Goal: Task Accomplishment & Management: Manage account settings

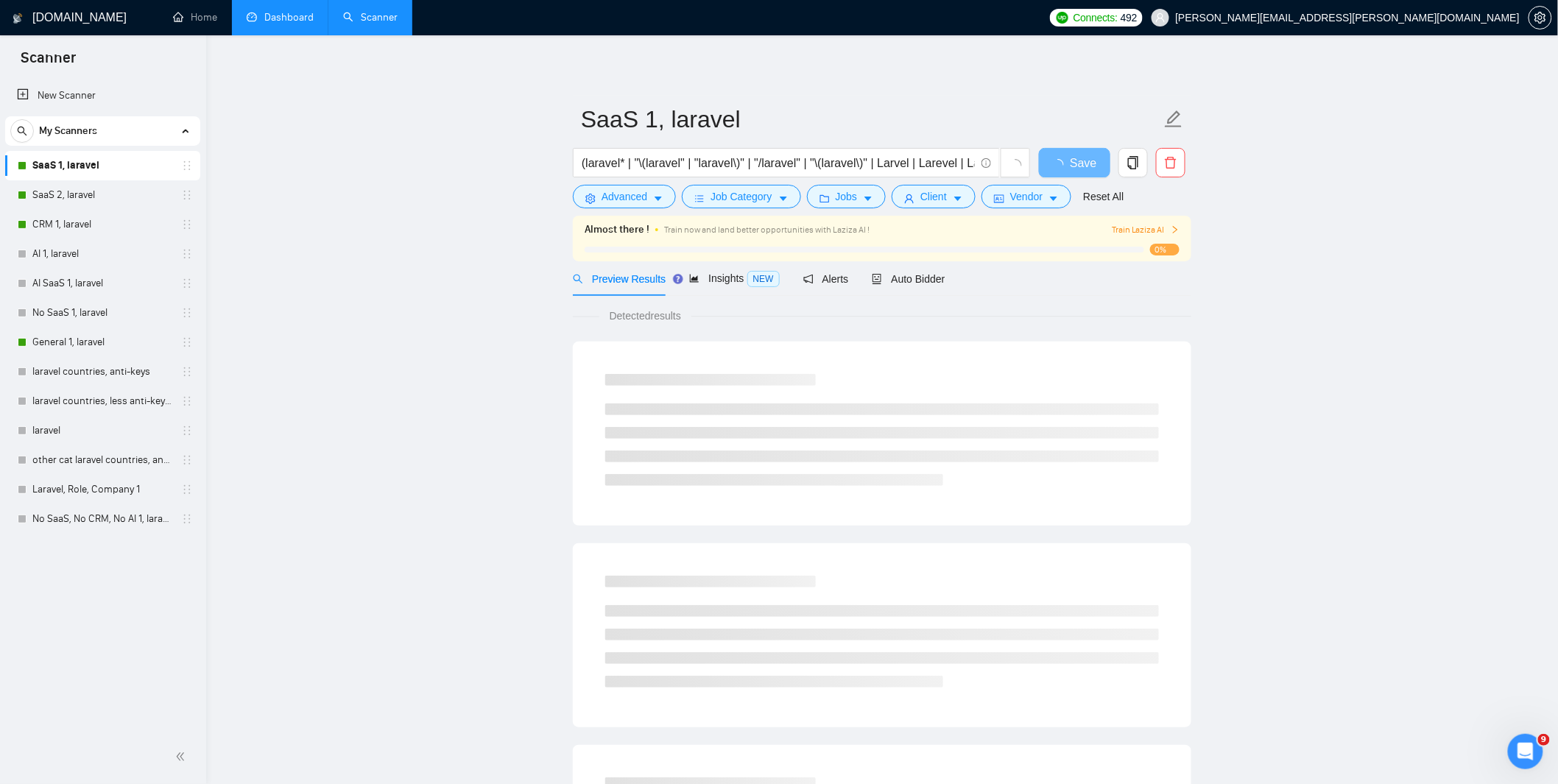
click at [278, 19] on link "Dashboard" at bounding box center [280, 17] width 67 height 13
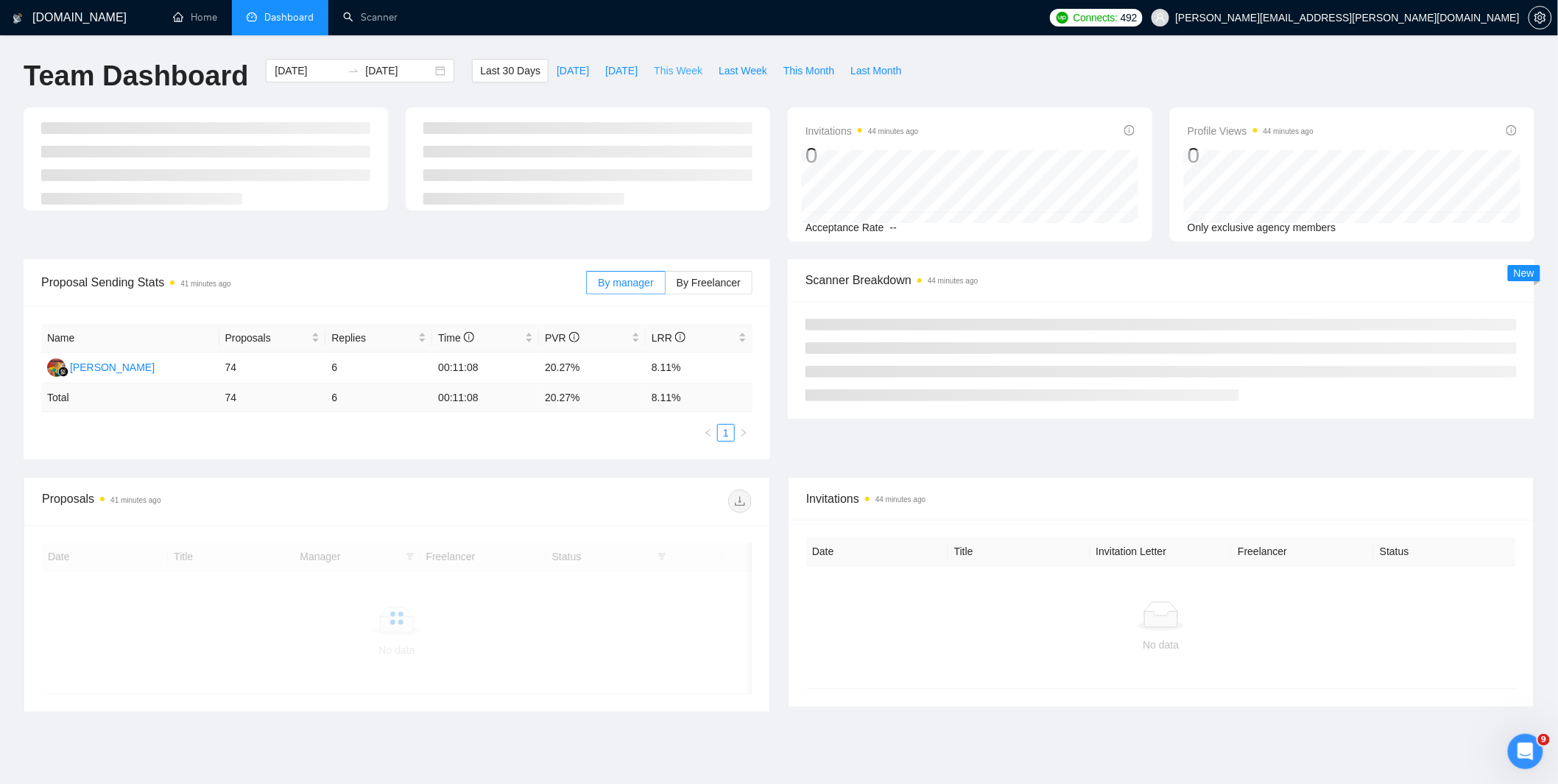
click at [686, 70] on span "This Week" at bounding box center [678, 70] width 48 height 16
type input "[DATE]"
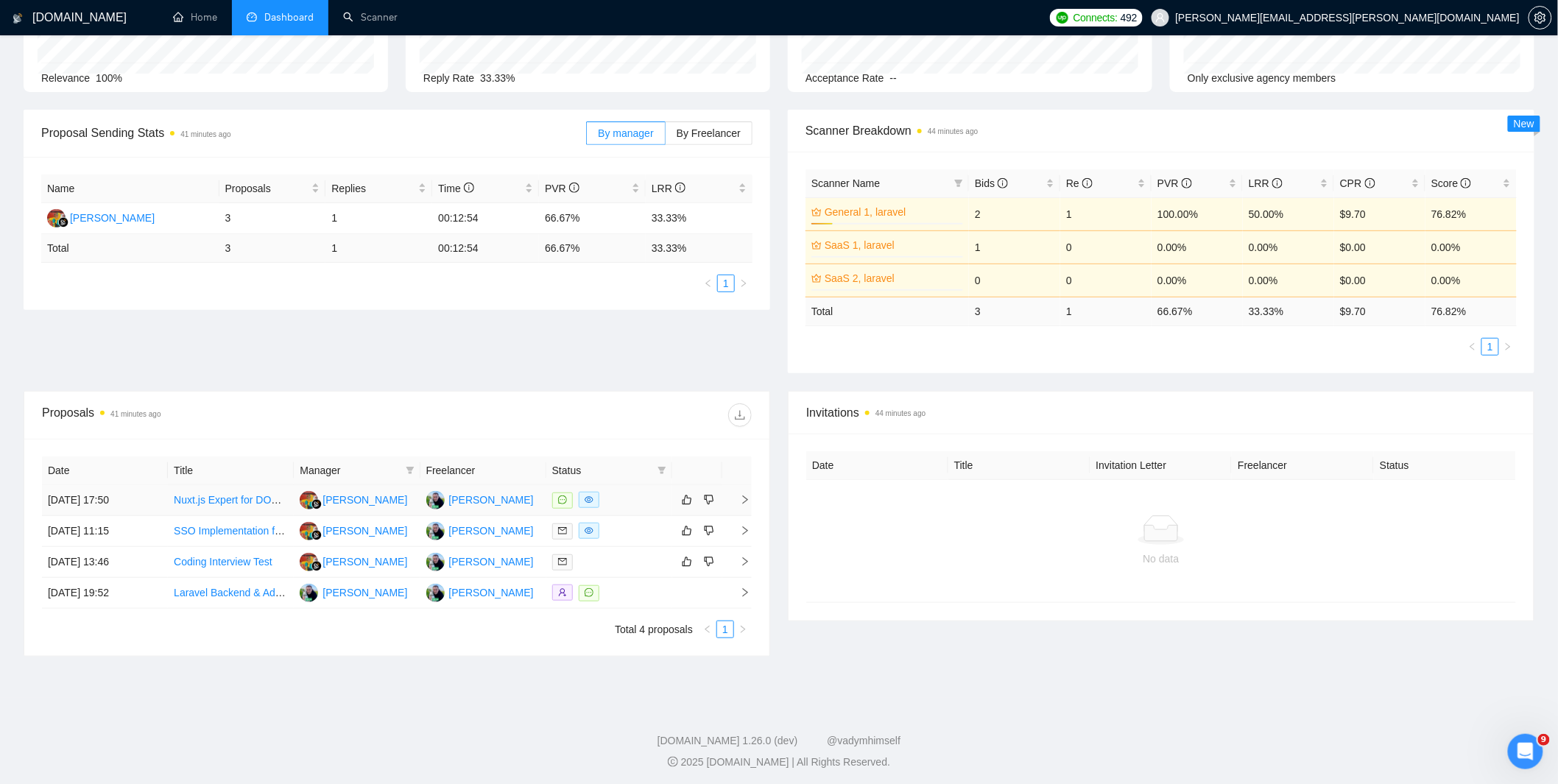
scroll to position [153, 0]
click at [594, 564] on div at bounding box center [609, 559] width 114 height 17
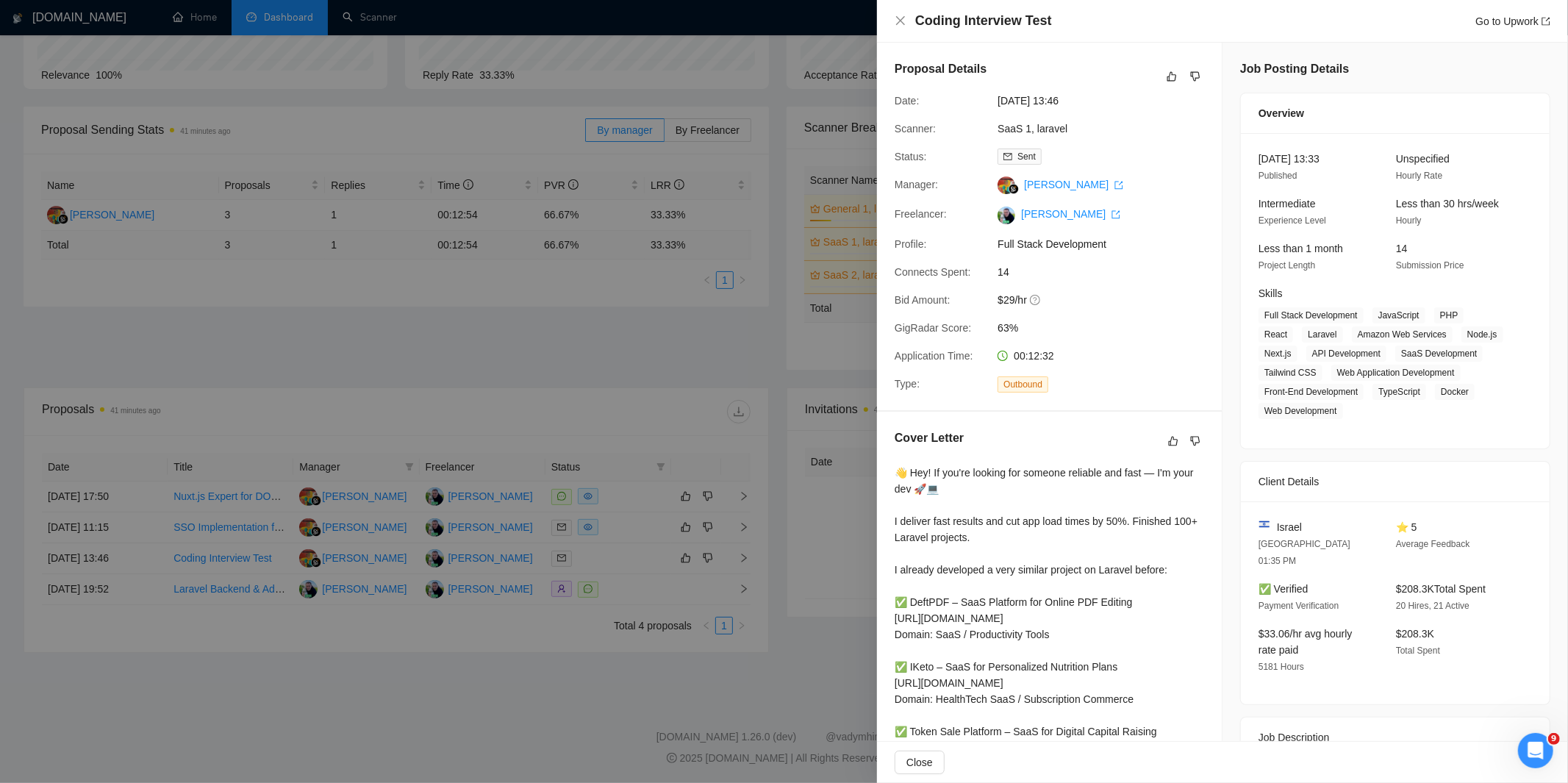
click at [824, 473] on div at bounding box center [784, 392] width 1568 height 783
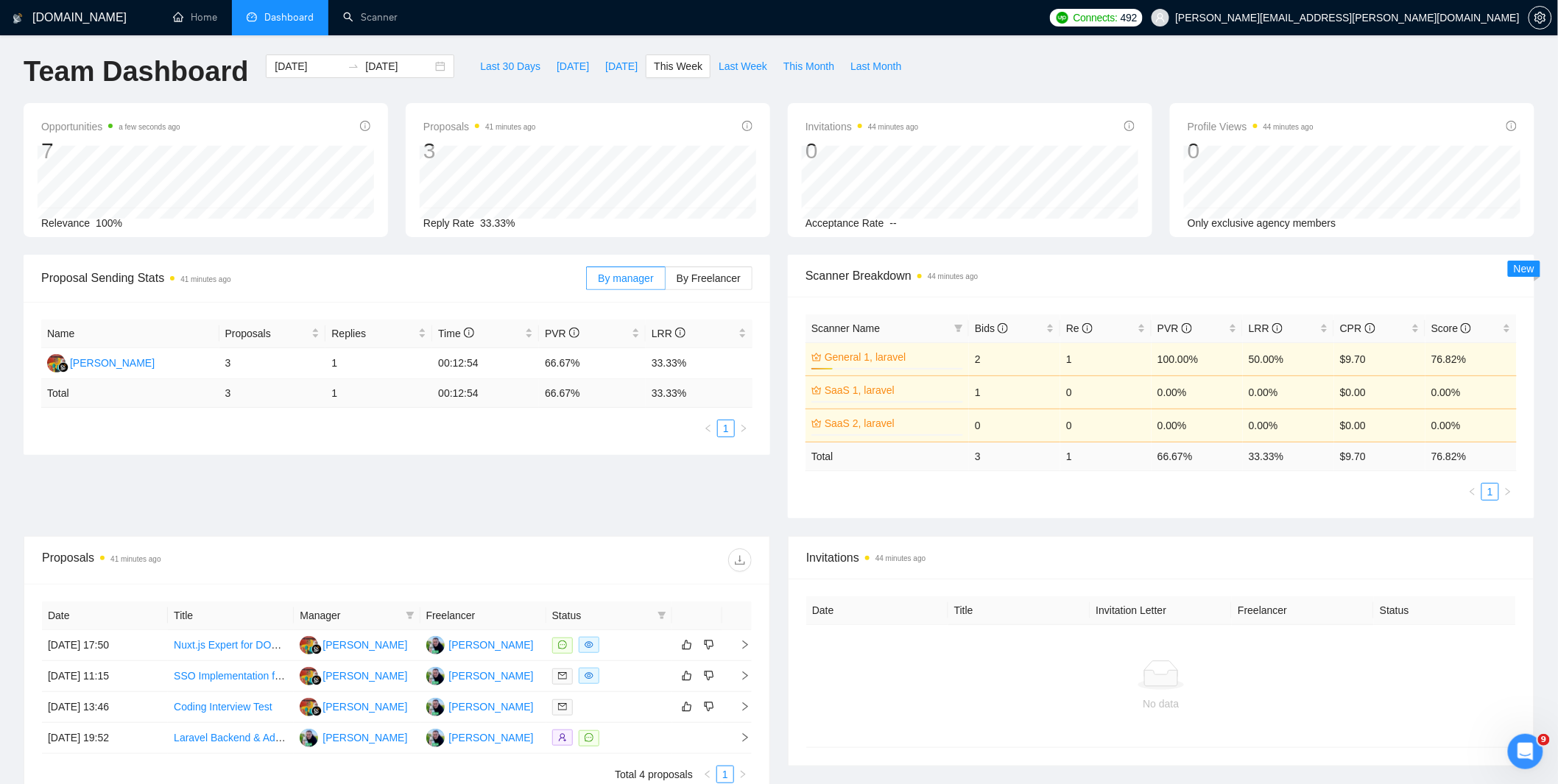
scroll to position [0, 0]
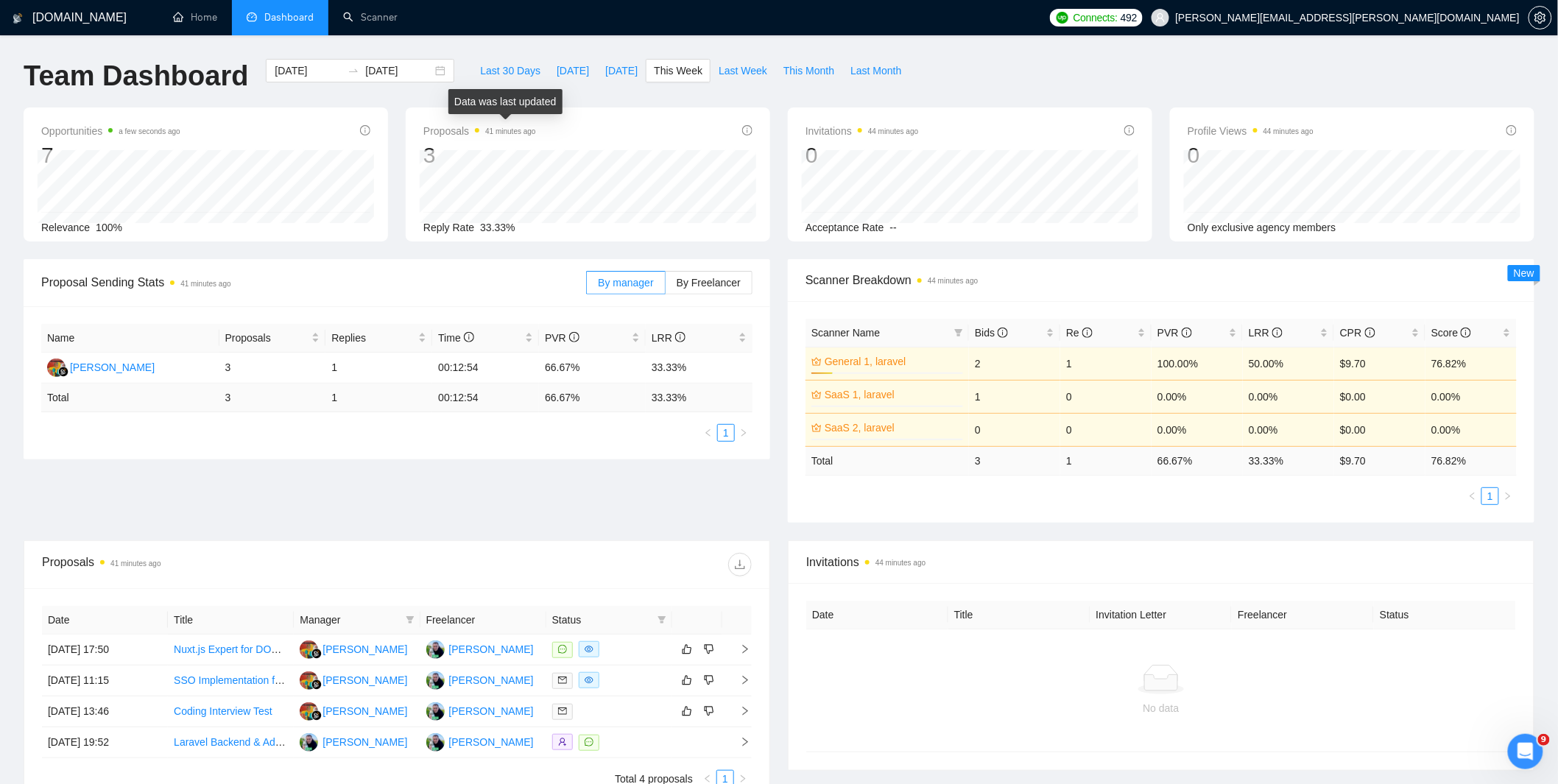
click at [510, 85] on div "Last 30 Days [DATE] [DATE] This Week Last Week This Month Last Month" at bounding box center [691, 83] width 455 height 48
click at [511, 73] on span "Last 30 Days" at bounding box center [510, 70] width 60 height 16
type input "[DATE]"
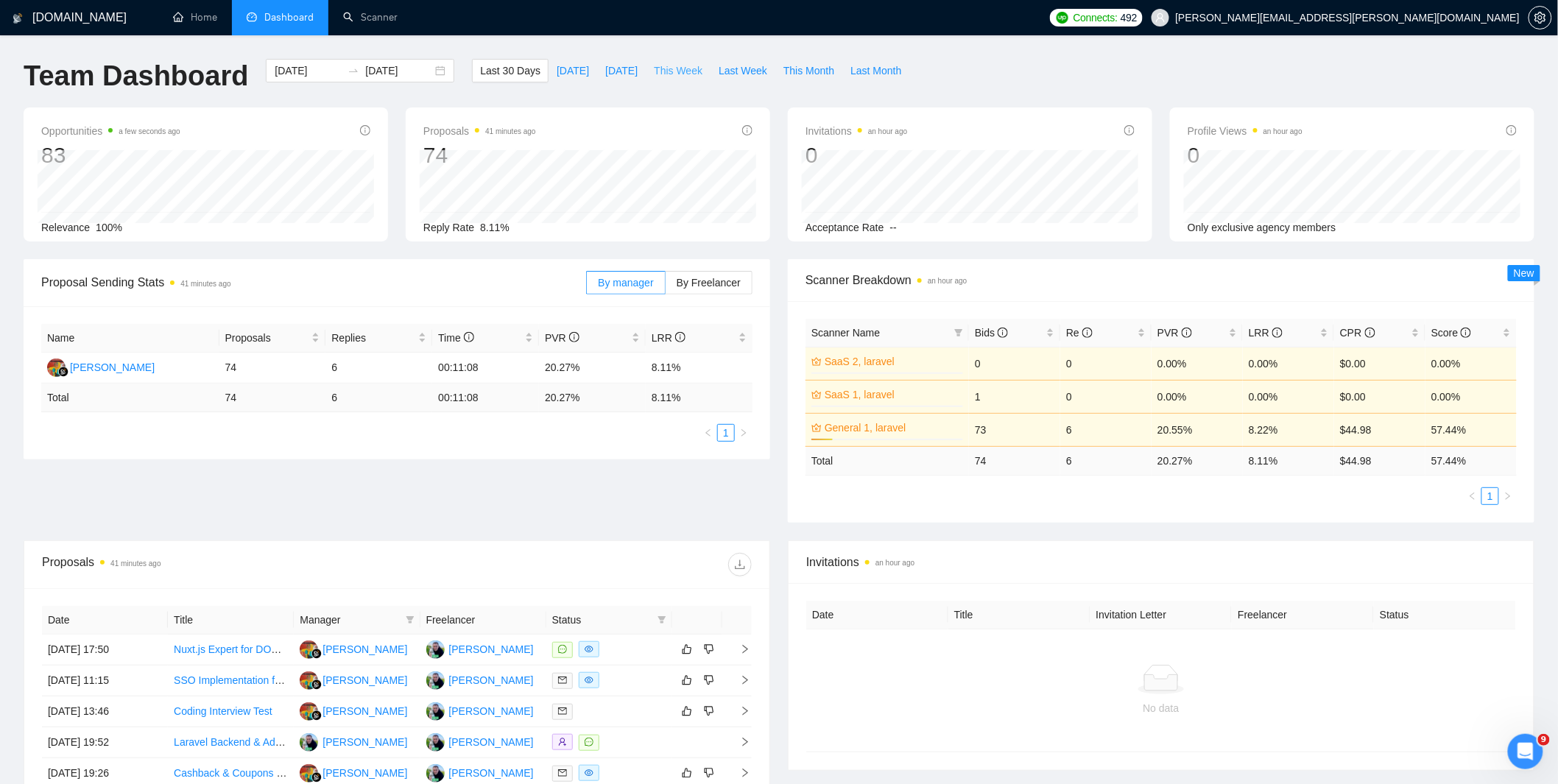
click at [654, 72] on button "This Week" at bounding box center [678, 71] width 65 height 23
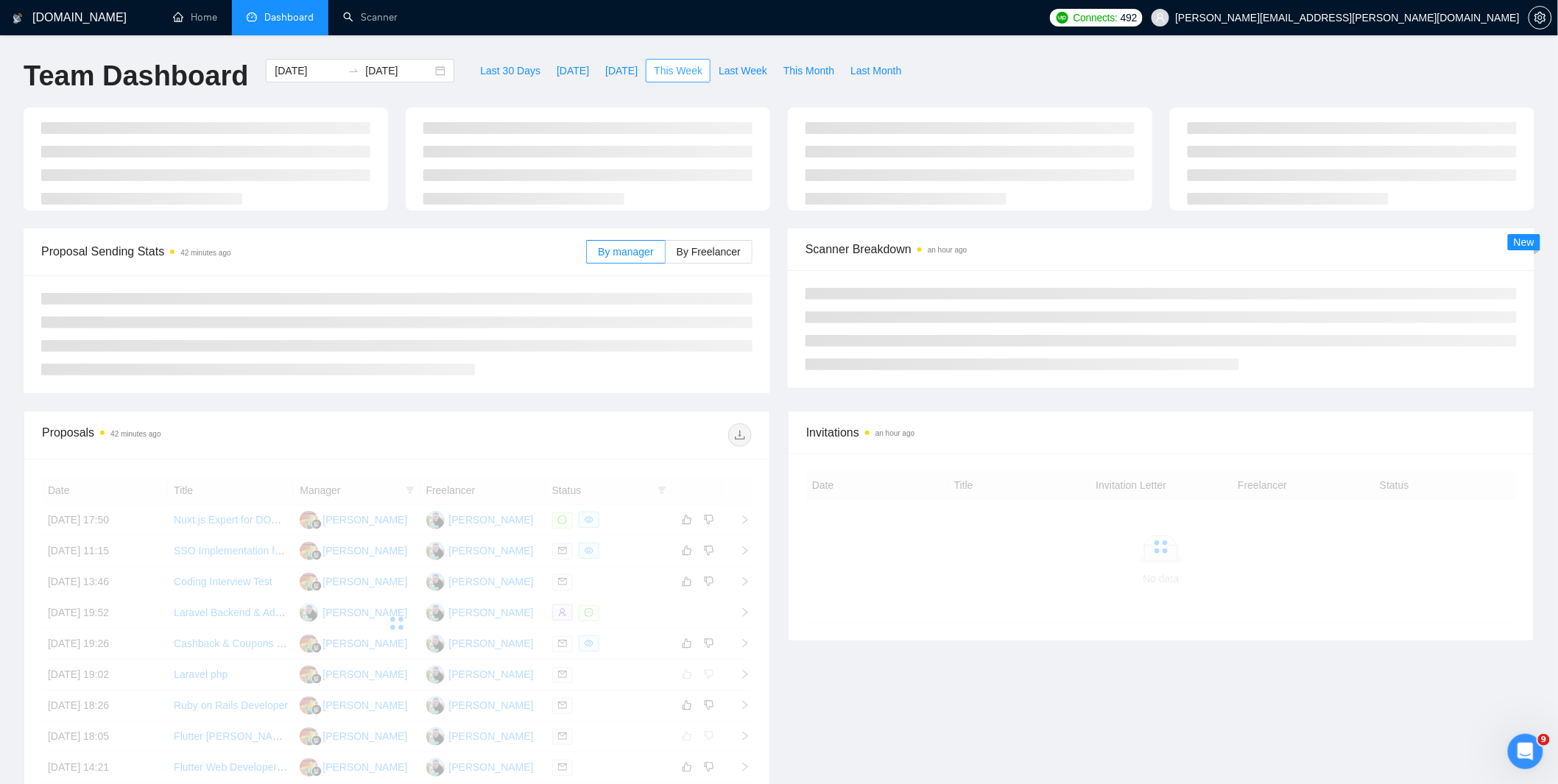
type input "[DATE]"
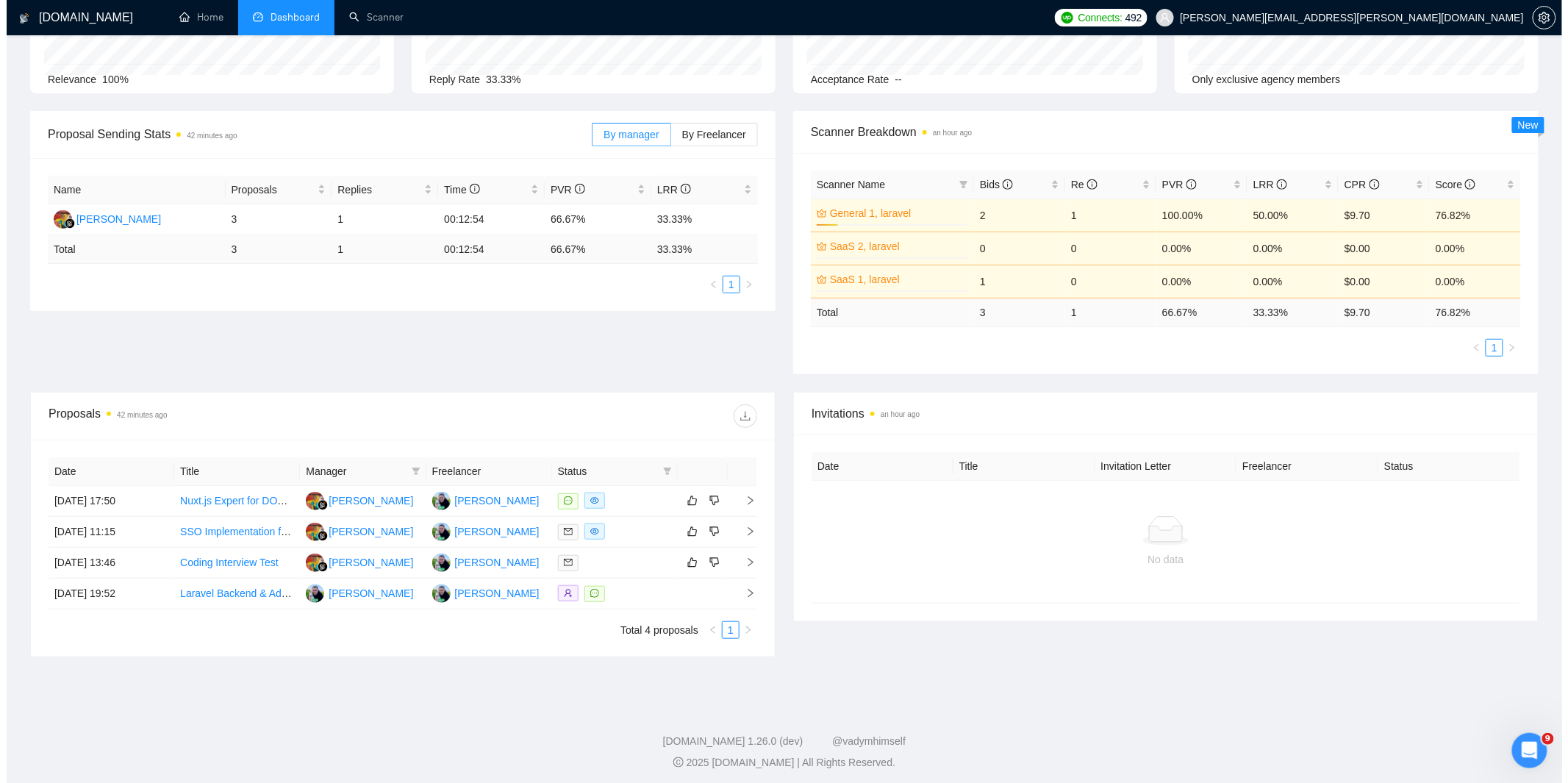
scroll to position [152, 0]
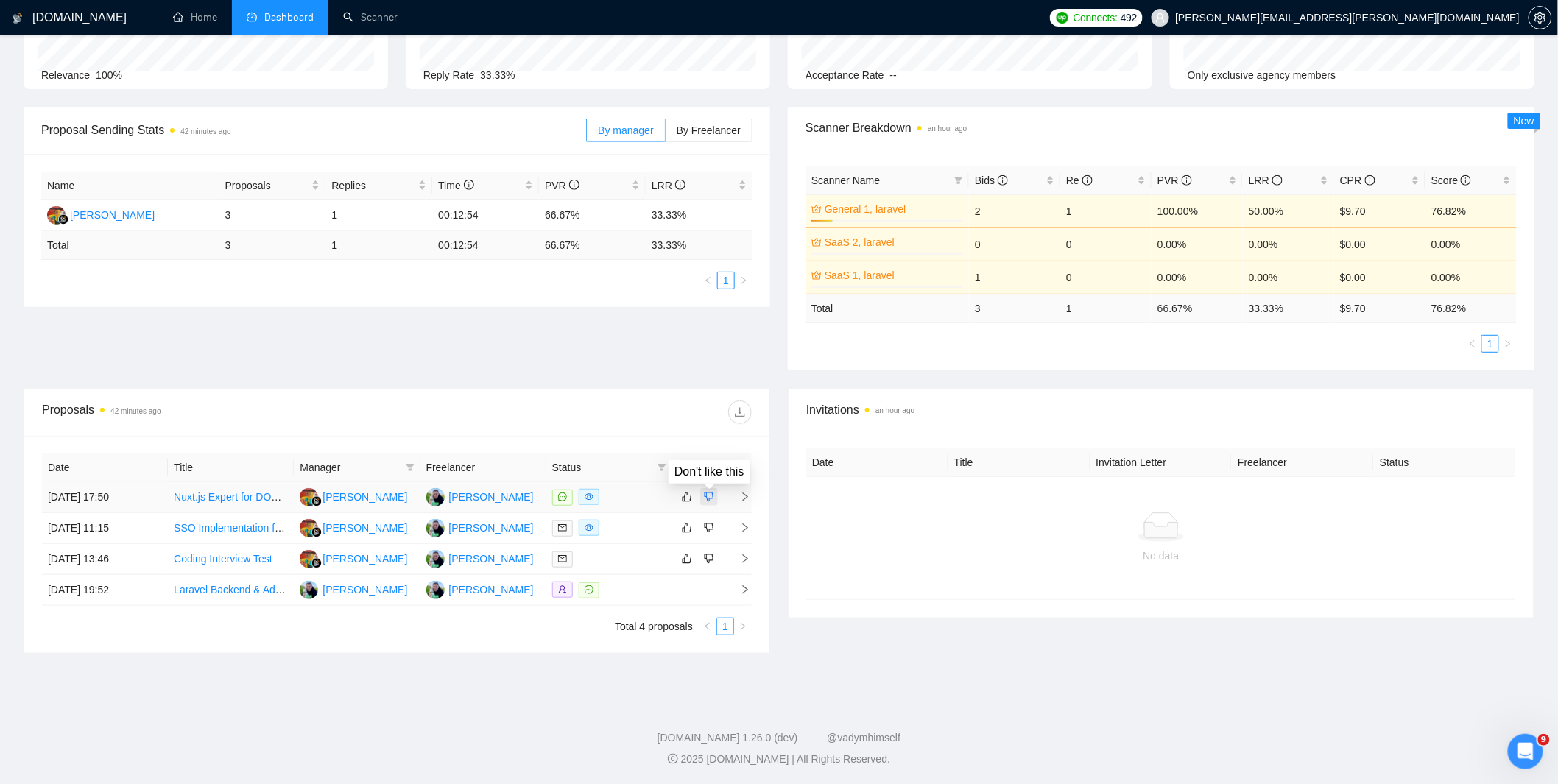
click at [708, 498] on icon "dislike" at bounding box center [709, 497] width 10 height 12
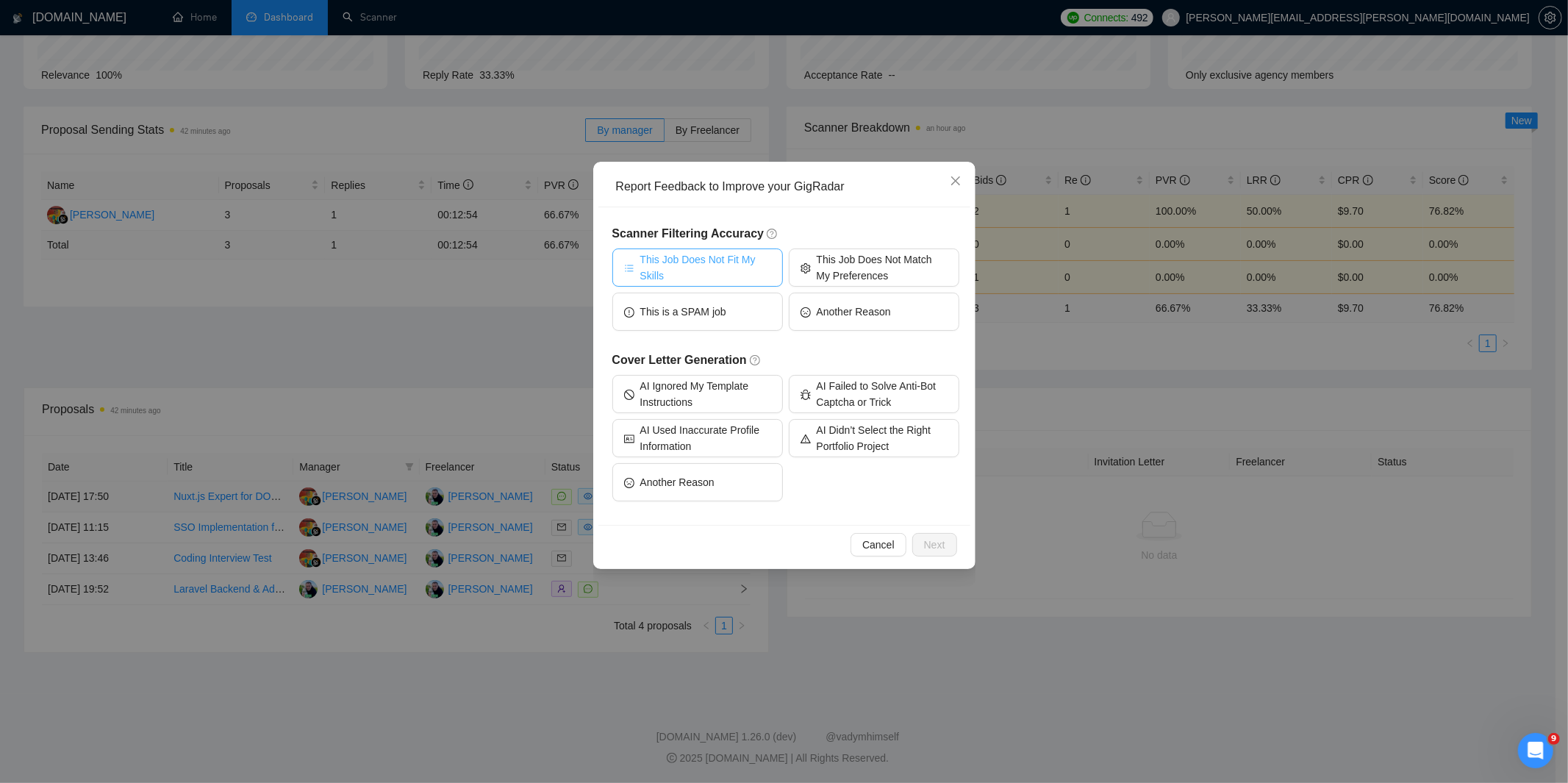
click at [701, 266] on span "This Job Does Not Fit My Skills" at bounding box center [705, 267] width 131 height 32
click at [864, 268] on span "This Job Does Not Match My Preferences" at bounding box center [882, 267] width 131 height 32
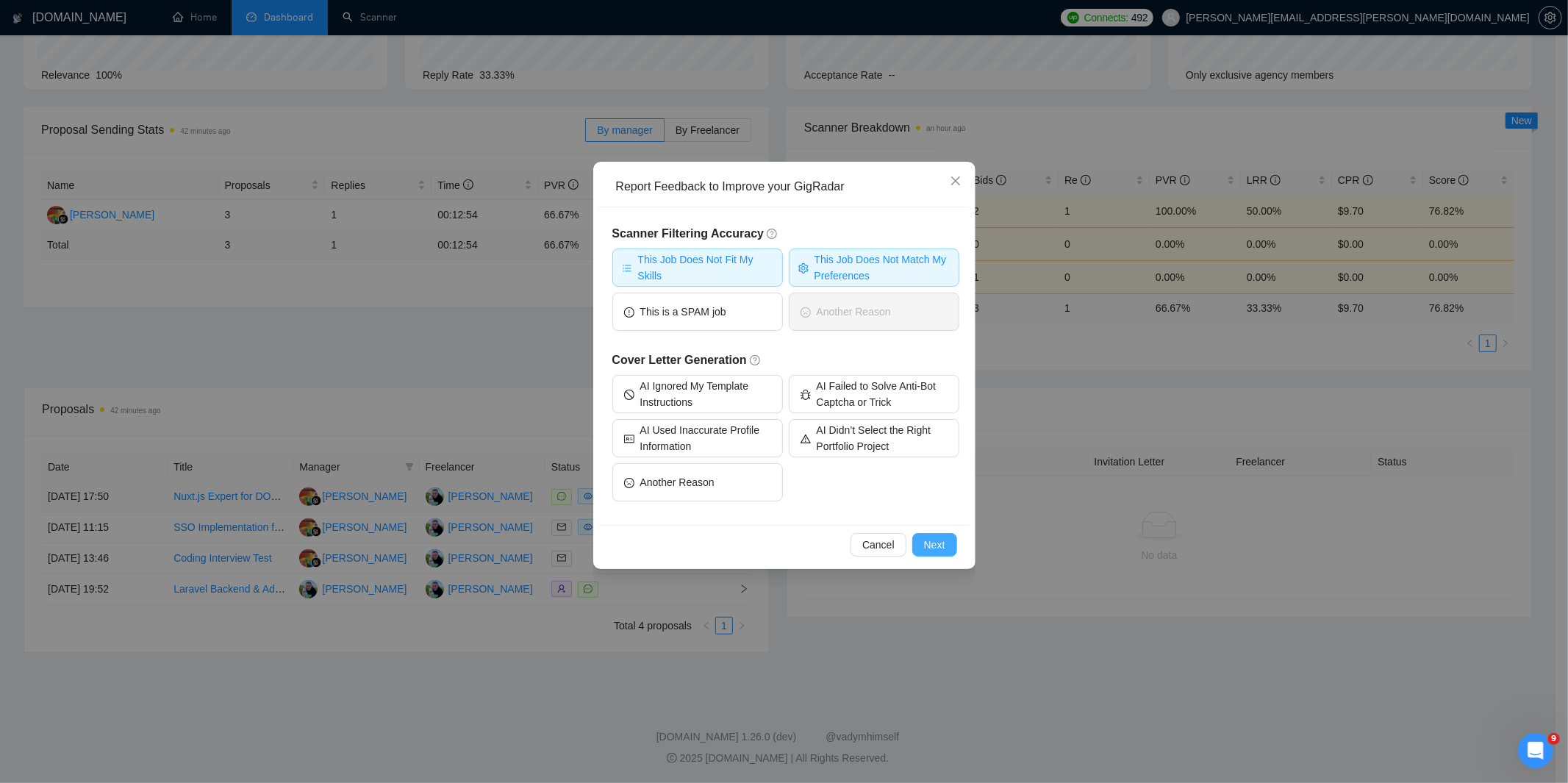
click at [934, 543] on span "Next" at bounding box center [935, 545] width 22 height 16
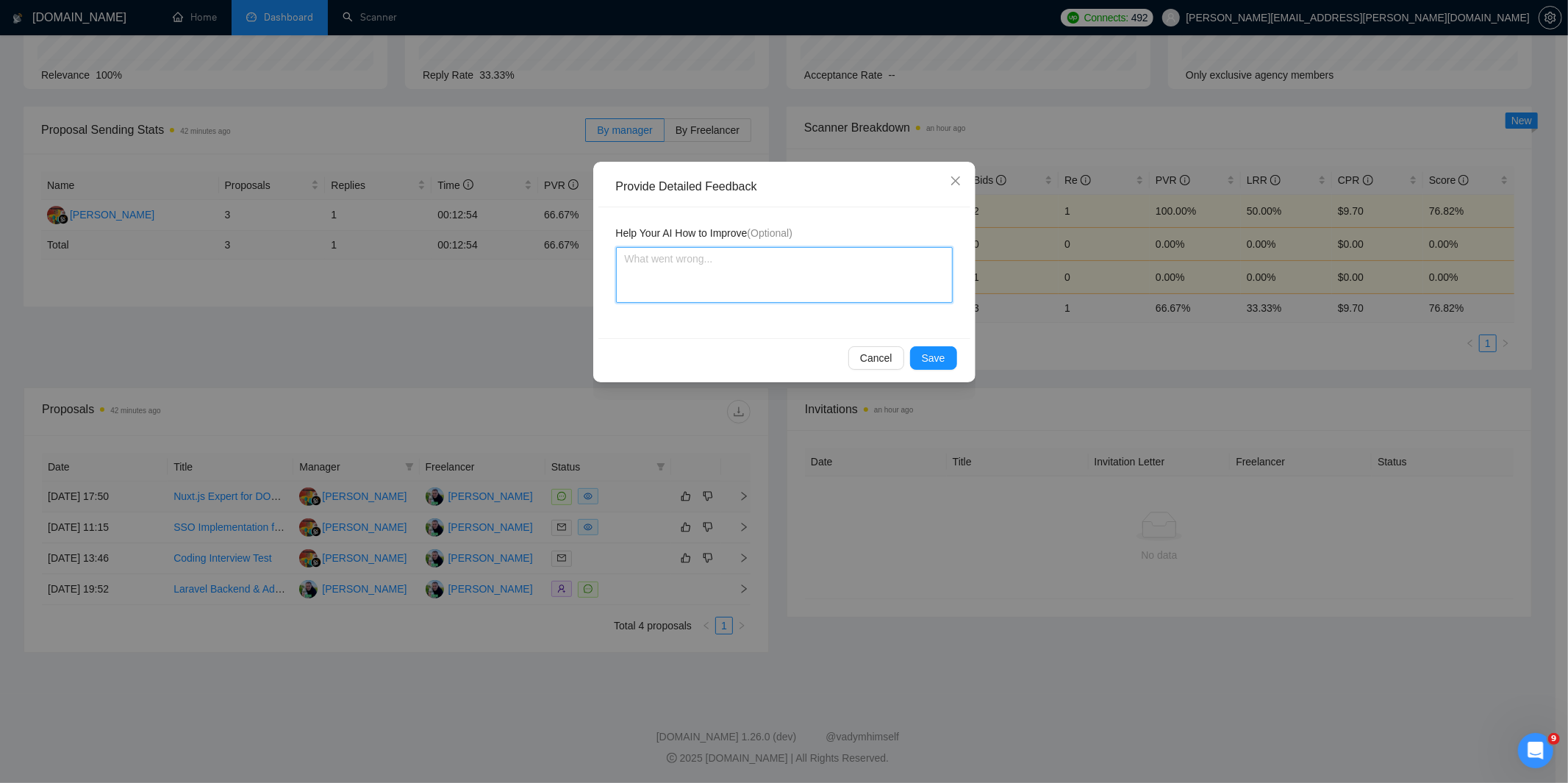
click at [741, 251] on textarea at bounding box center [784, 275] width 336 height 56
type textarea "I"
type textarea "It"
type textarea "It i"
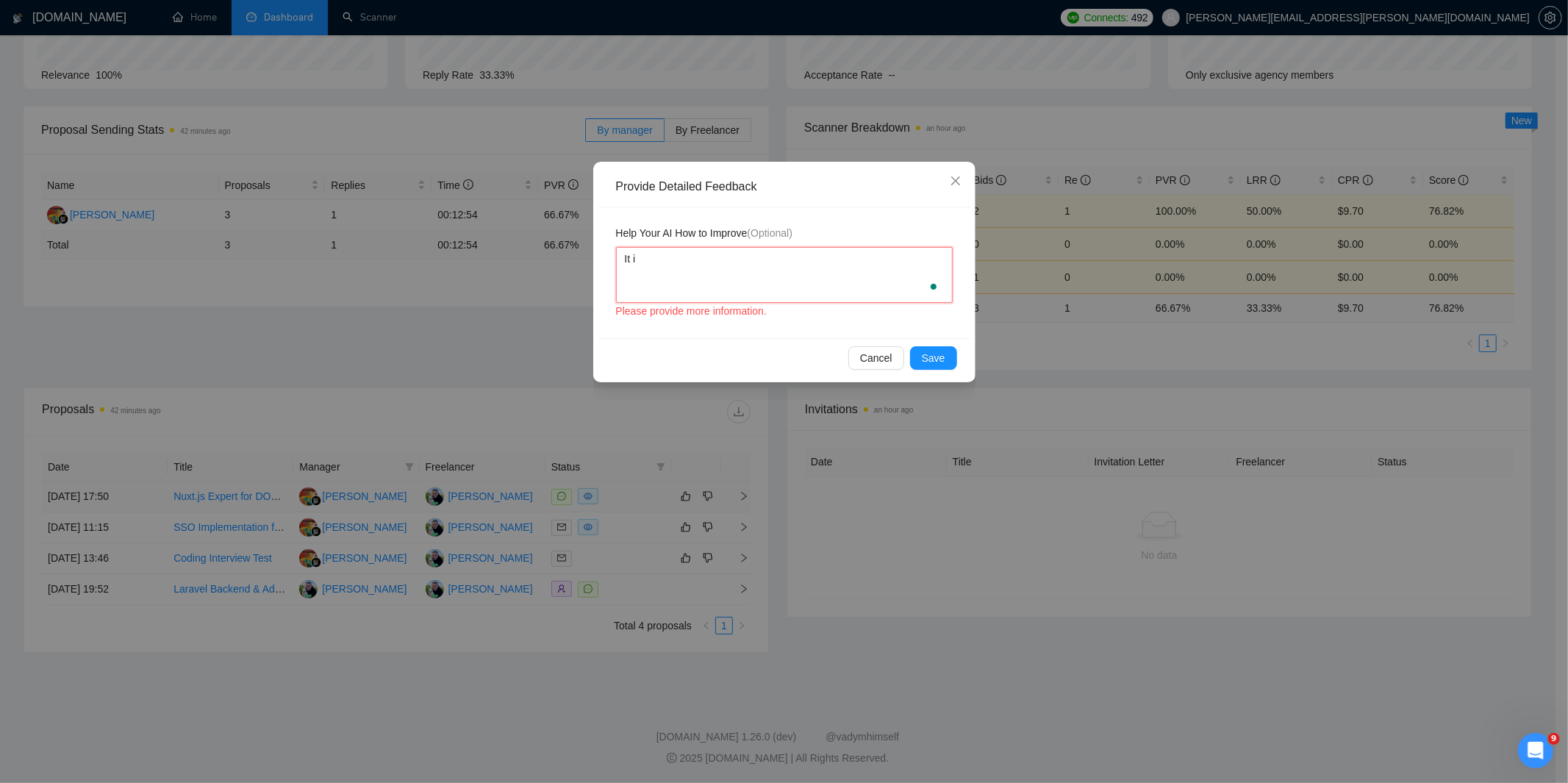
type textarea "It is"
type textarea "It is m"
type textarea "It is mo"
type textarea "It is mos"
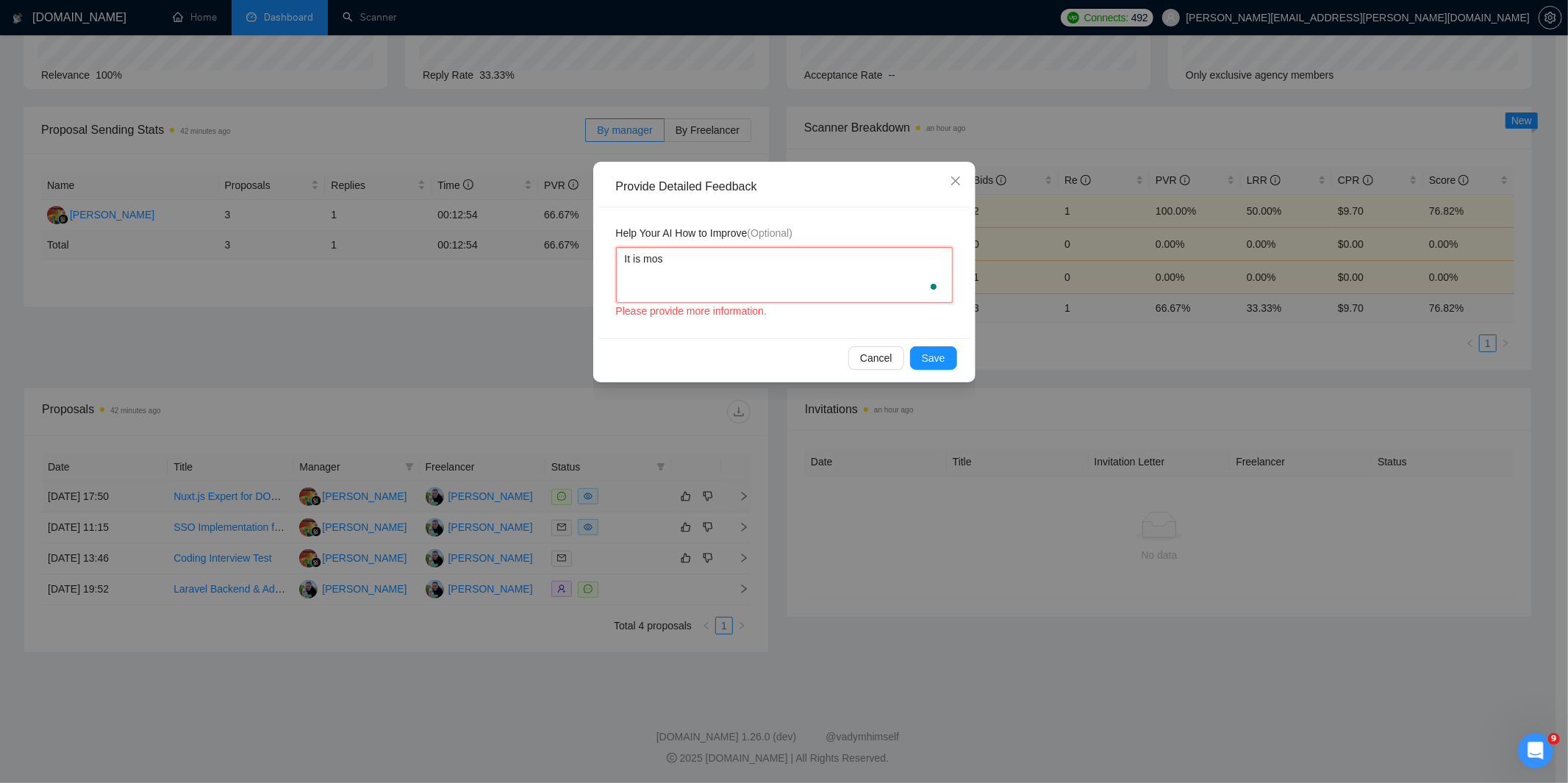
type textarea "It is most"
type textarea "It is mostl"
type textarea "It is mostly"
type textarea "It is mostly N"
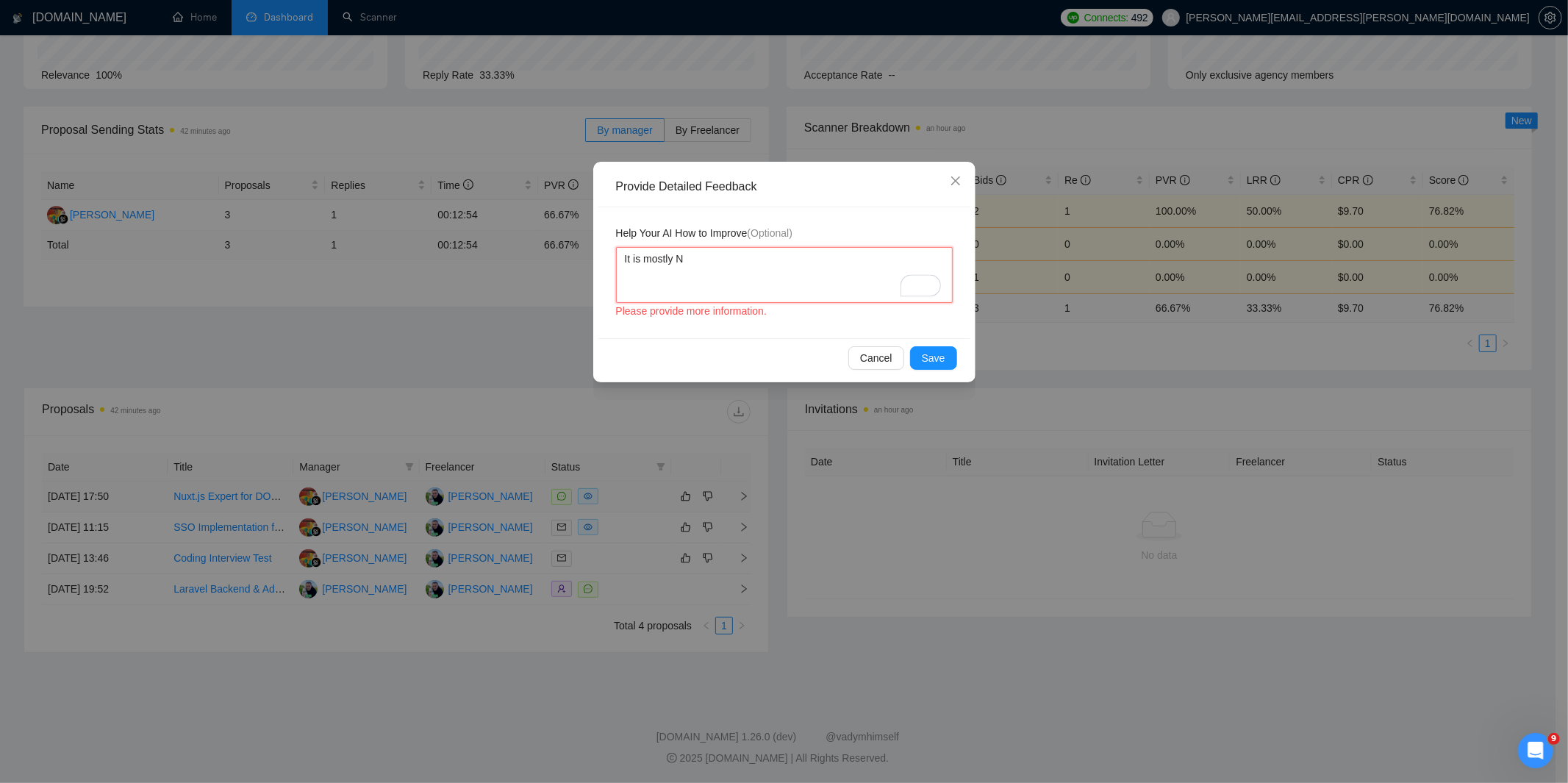
type textarea "It is mostly Nu"
type textarea "It is mostly Nux"
type textarea "It is mostly Nuxt"
type textarea "It is mostly Nuxt."
type textarea "It is mostly Nuxt.j"
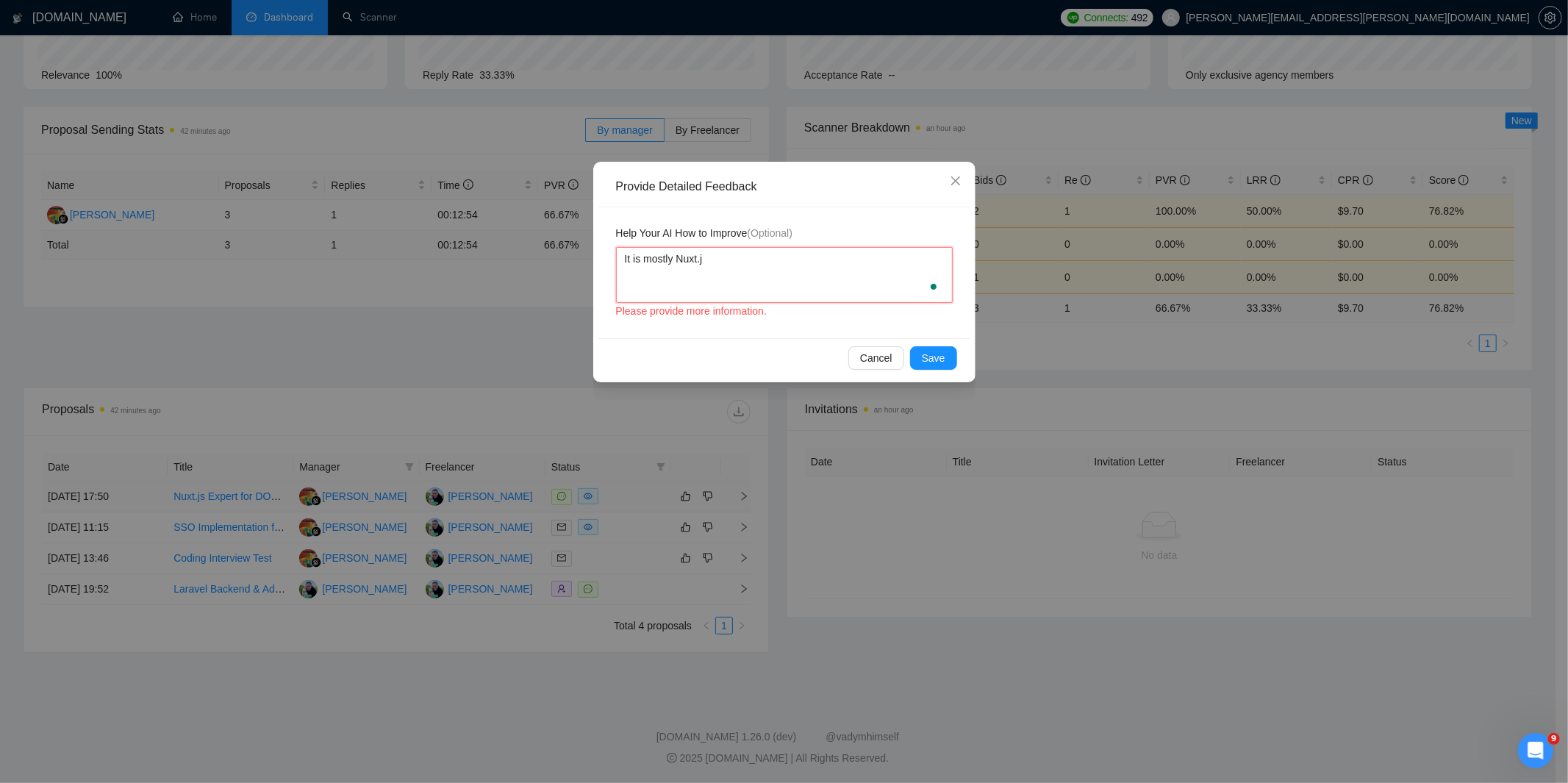
type textarea "It is mostly Nuxt.js"
type textarea "It is mostly Nuxt.js j"
type textarea "It is mostly Nuxt.js jo"
type textarea "It is mostly Nuxt.js job"
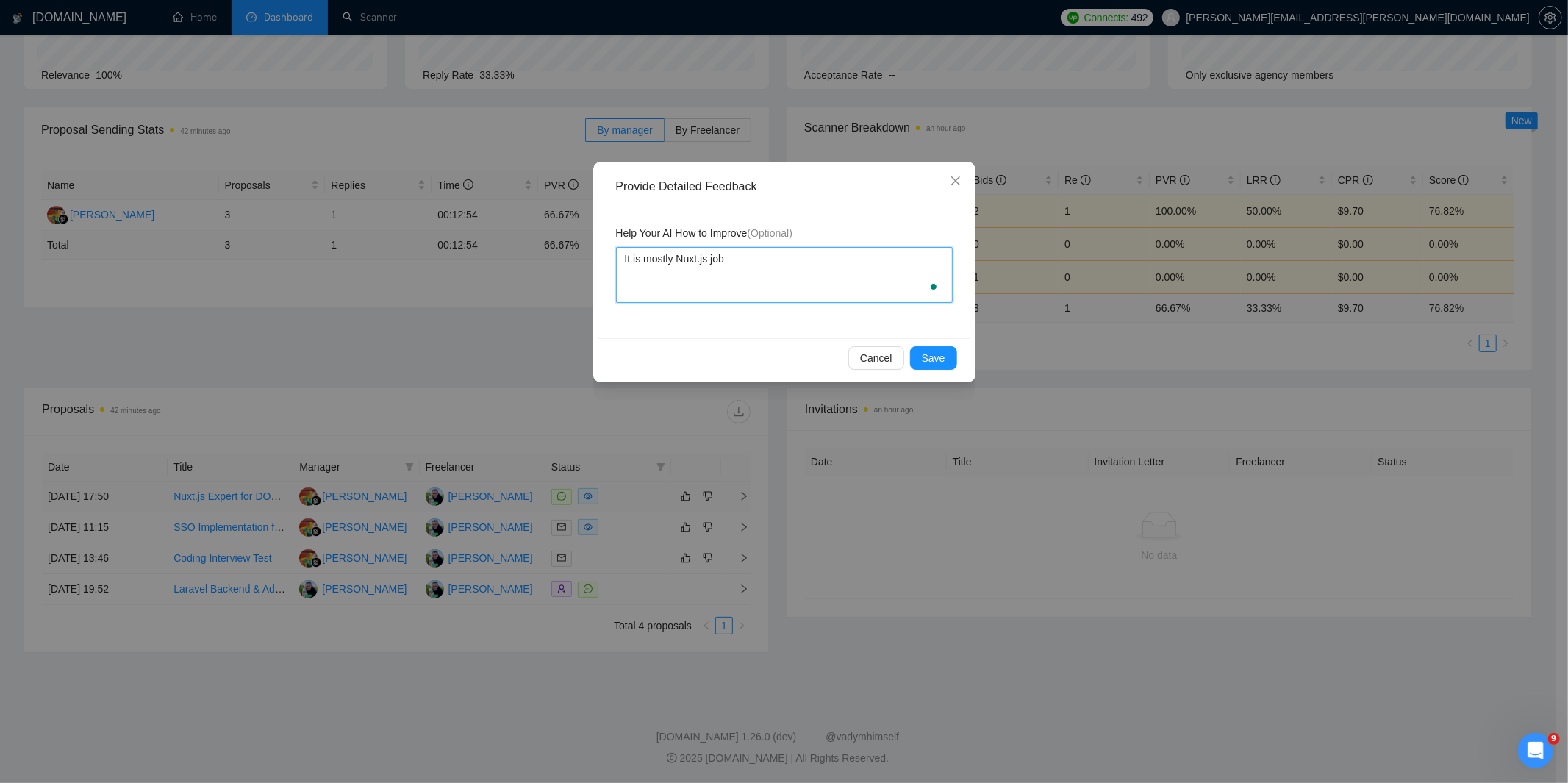
type textarea "It is mostly Nuxt.js job"
type textarea "It is mostly Nuxt.js job n"
type textarea "It is mostly Nuxt.js job no"
type textarea "It is mostly Nuxt.js job not"
type textarea "It is mostly Nuxt.js job not L"
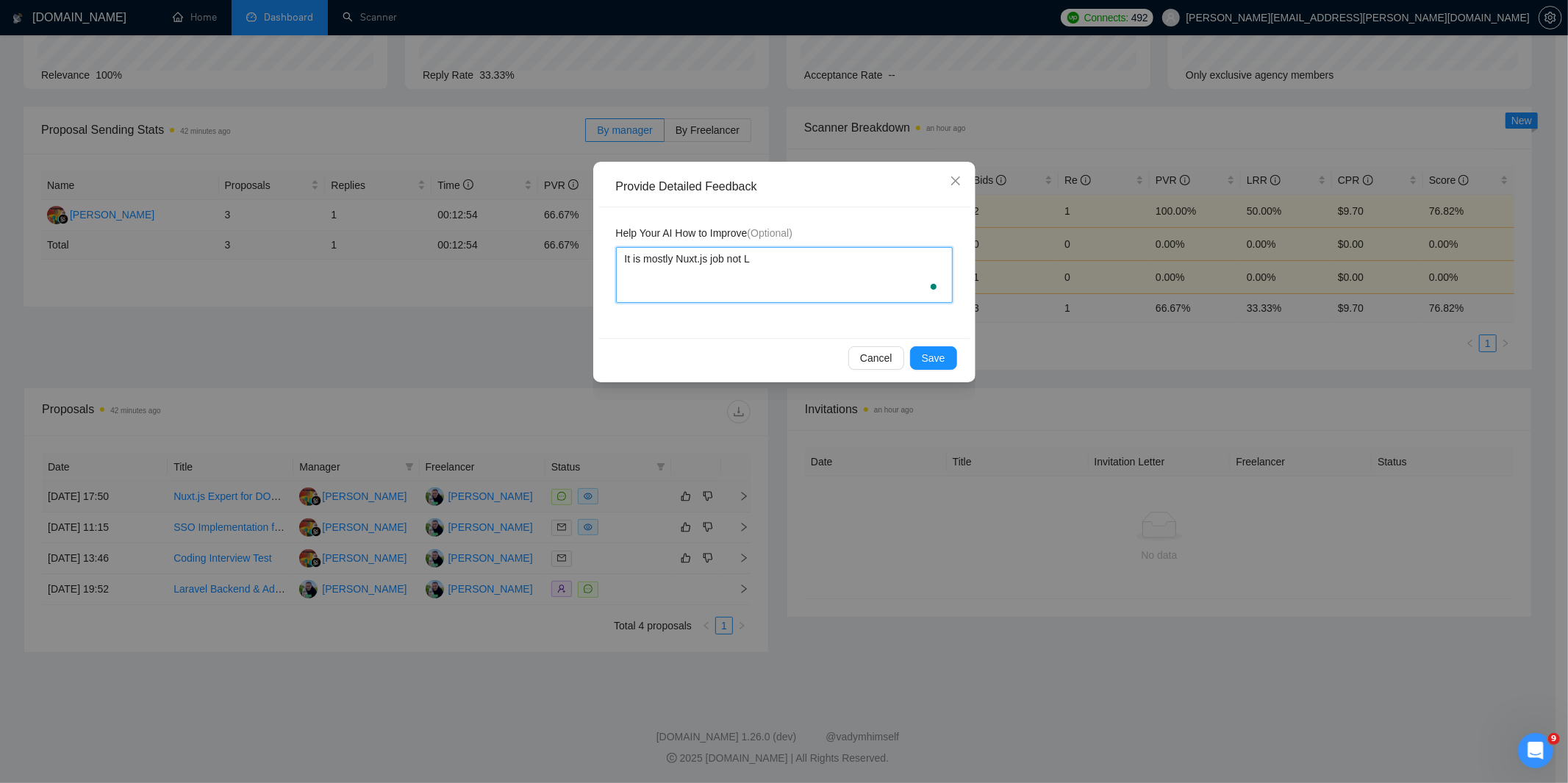
type textarea "It is mostly Nuxt.js job not La"
type textarea "It is mostly Nuxt.js job not Lar"
type textarea "It is mostly Nuxt.js job not Lara"
type textarea "It is mostly Nuxt.js job not Larav"
type textarea "It is mostly Nuxt.js job not Larave"
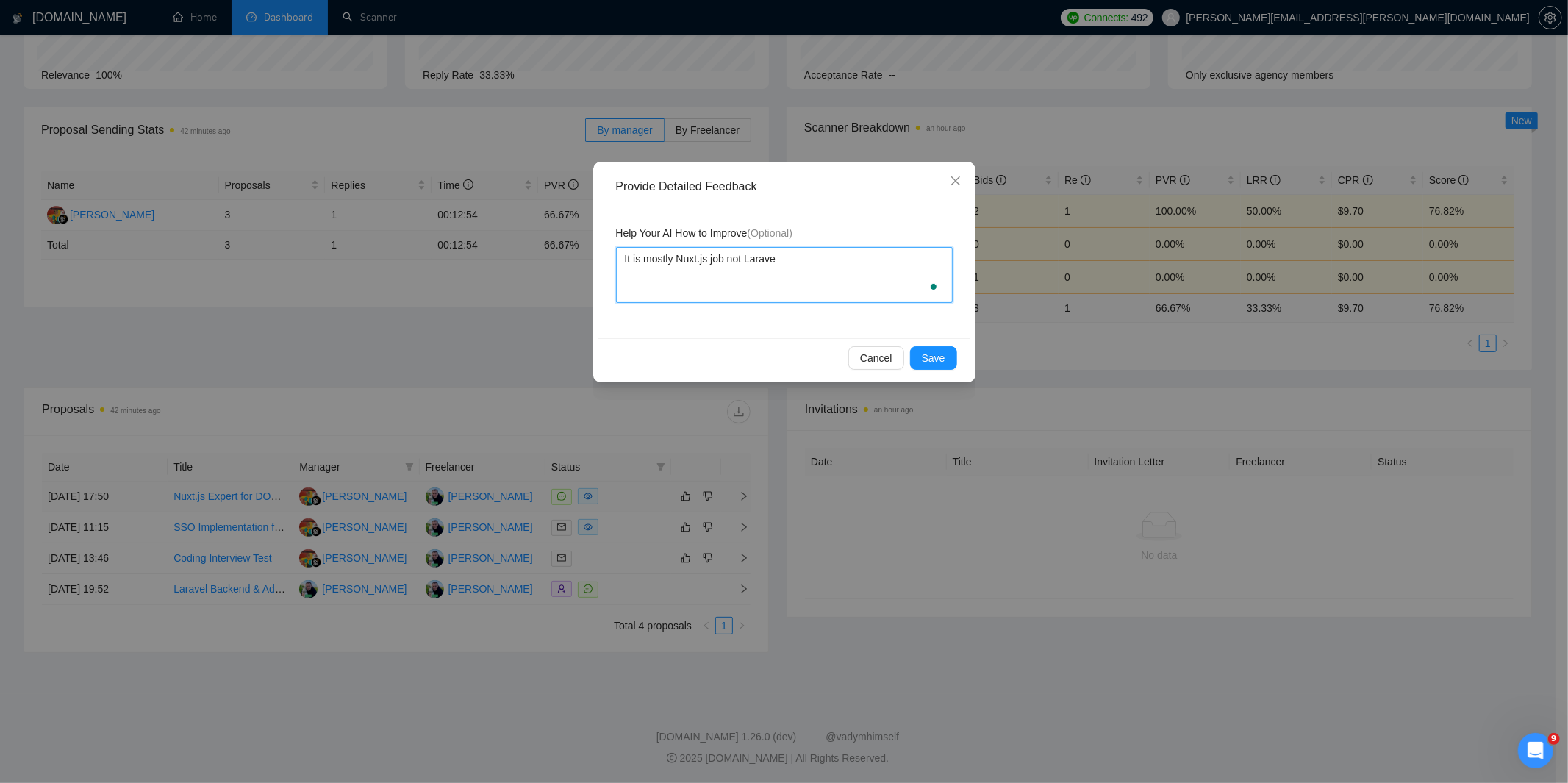
type textarea "It is mostly Nuxt.js job not Laravel"
type textarea "It is mostly Nuxt.js job not Laravel?"
type textarea "It is mostly Nuxt.js job not Laravel"
type textarea "It is mostly Nuxt.js job not Laravel,"
click at [676, 256] on textarea "It is mostly Nuxt.js job not Laravel," at bounding box center [784, 275] width 336 height 56
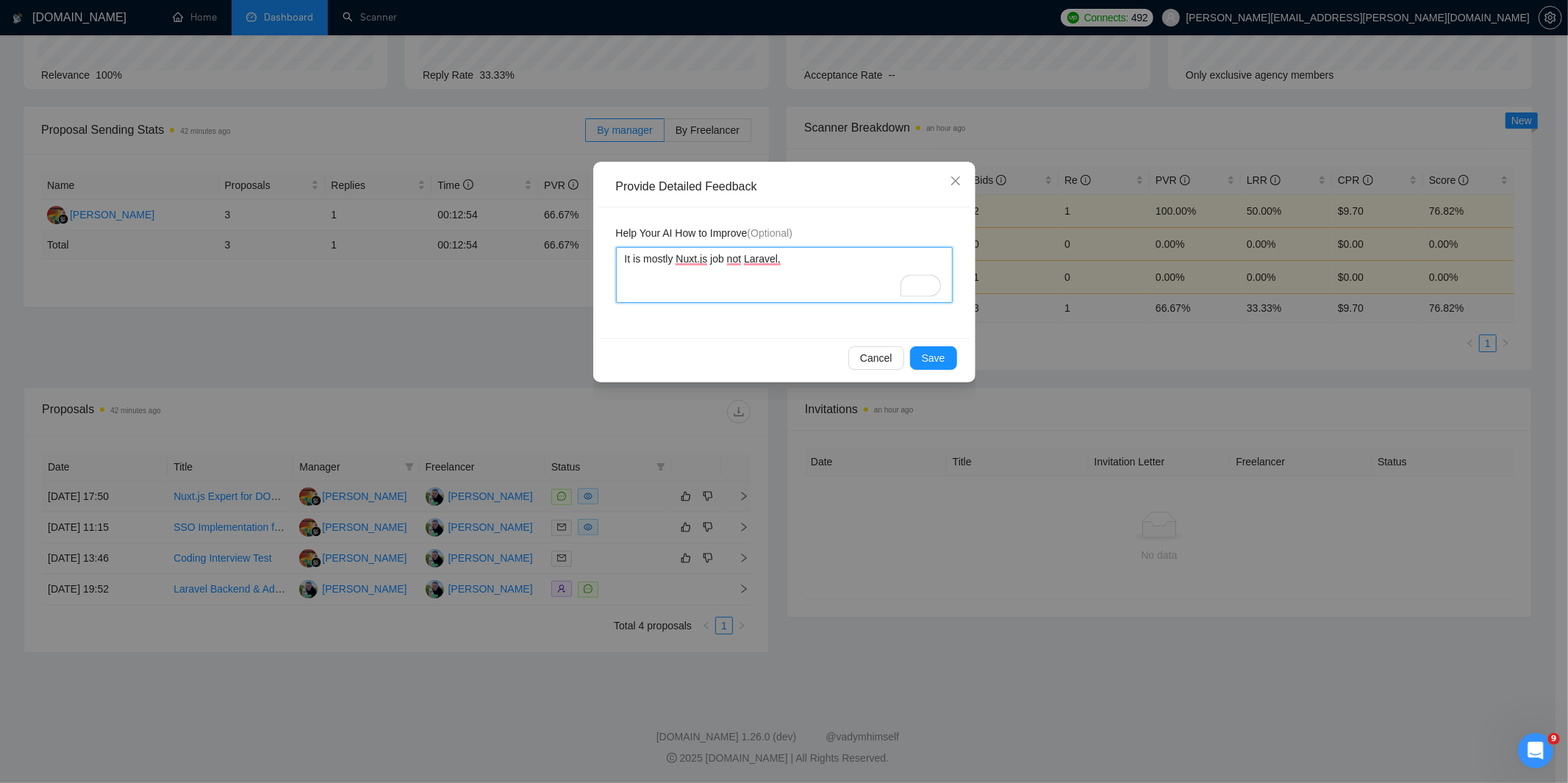
type textarea "It is mostly fNuxt.js job not Laravel,"
type textarea "It is mostly frNuxt.js job not Laravel,"
type textarea "It is mostly froNuxt.js job not Laravel,"
type textarea "It is mostly fronNuxt.js job not Laravel,"
type textarea "It is mostly frontNuxt.js job not Laravel,"
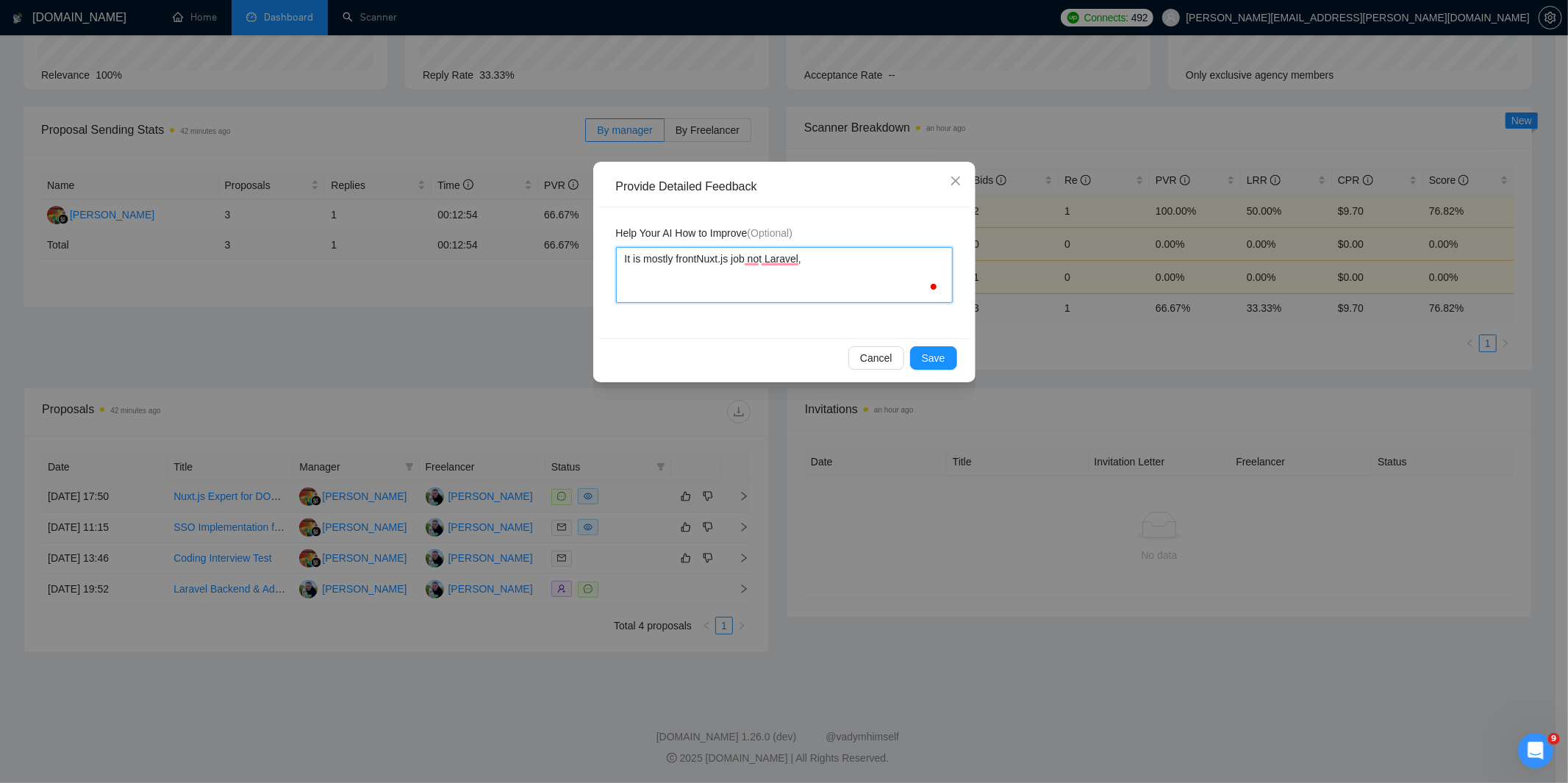
type textarea "It is mostly fronteNuxt.js job not Laravel,"
type textarea "It is mostly frontenNuxt.js job not Laravel,"
type textarea "It is mostly frontendNuxt.js job not Laravel,"
type textarea "It is mostly frontend Nuxt.js job not Laravel,"
click at [829, 260] on textarea "It is mostly frontend Nuxt.js job not Laravel," at bounding box center [784, 275] width 336 height 56
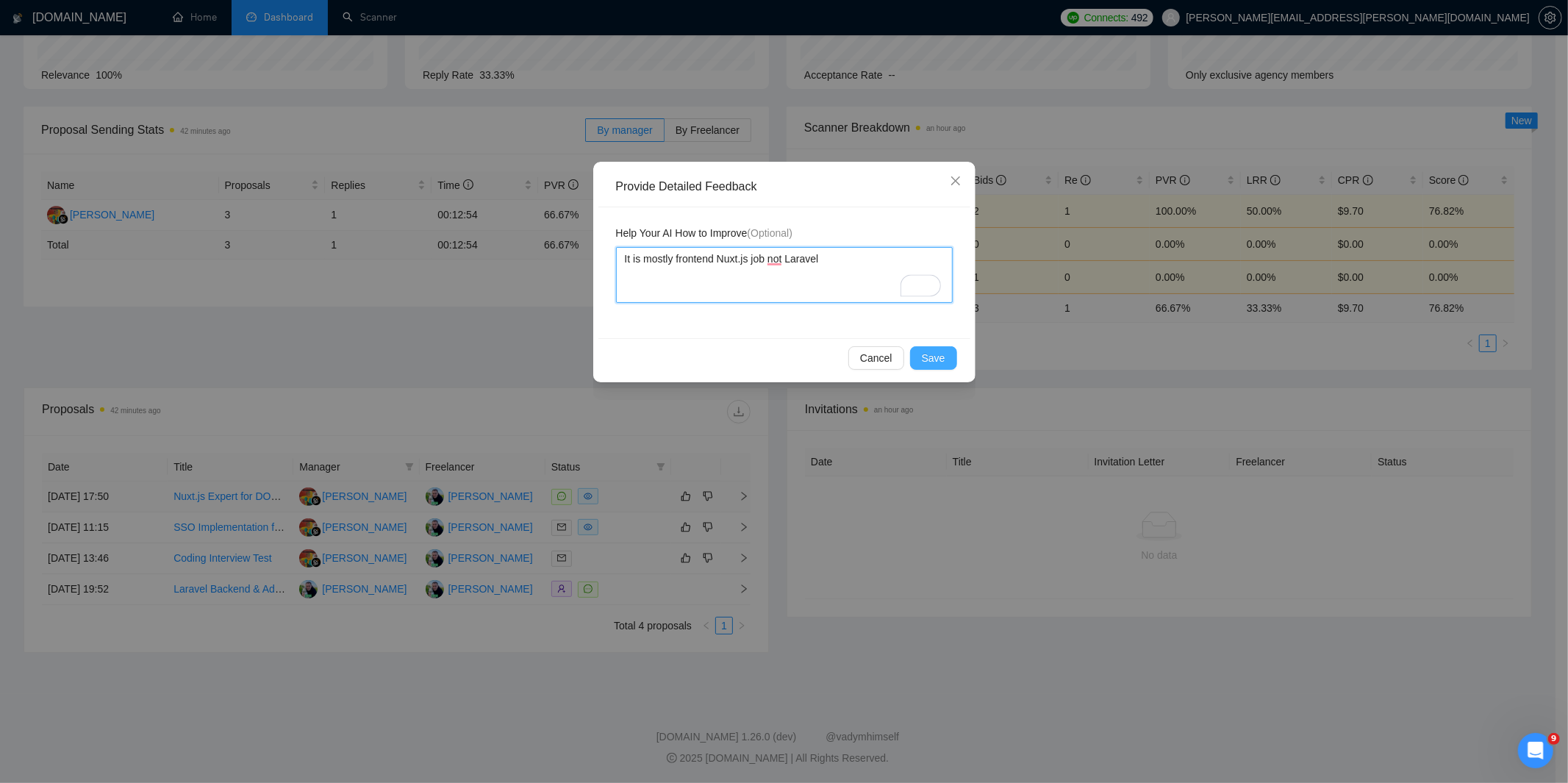
type textarea "It is mostly frontend Nuxt.js job not Laravel"
click at [933, 362] on span "Save" at bounding box center [933, 357] width 23 height 16
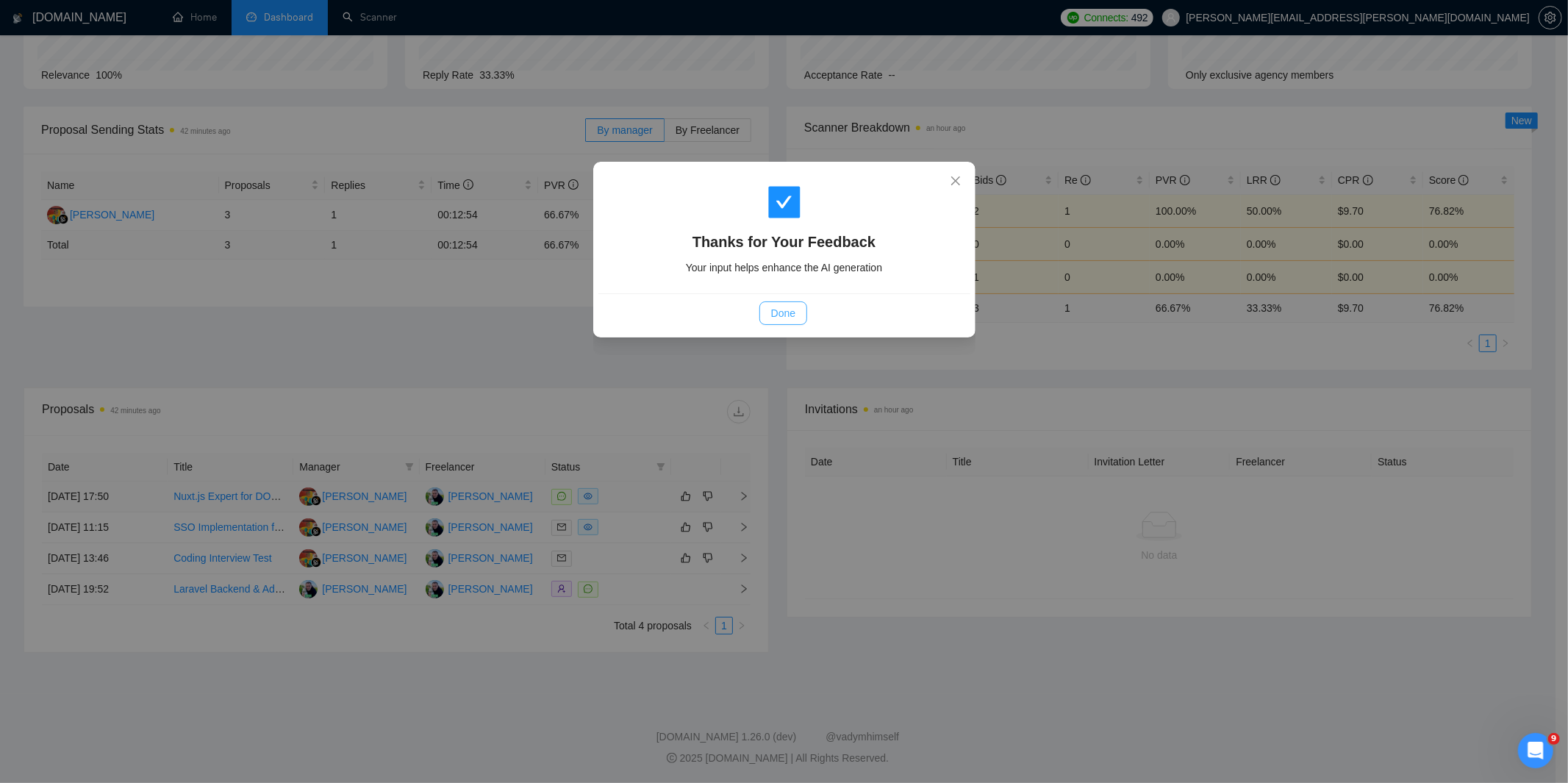
click at [797, 304] on button "Done" at bounding box center [783, 313] width 47 height 23
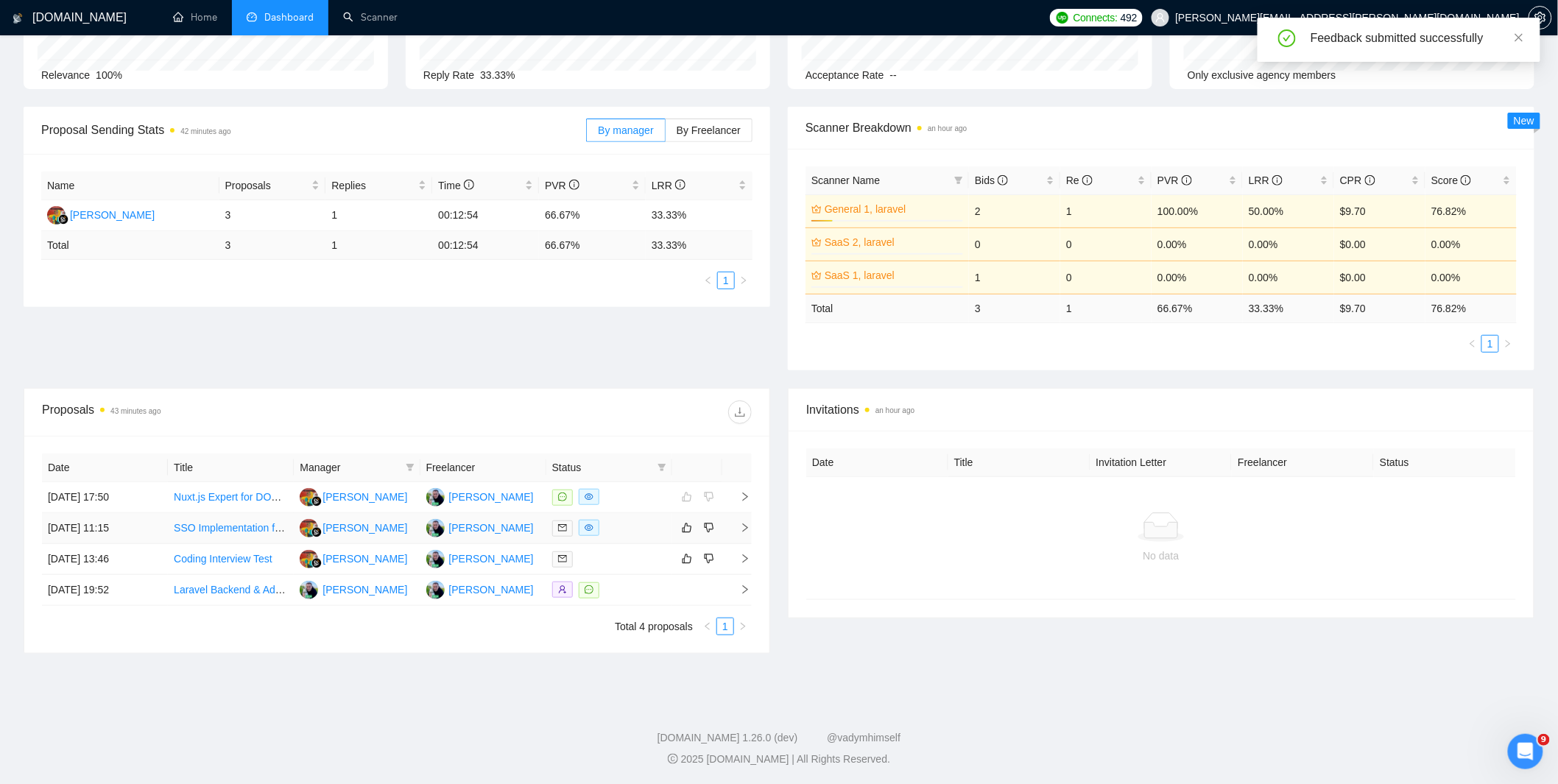
click at [620, 531] on div at bounding box center [609, 528] width 114 height 17
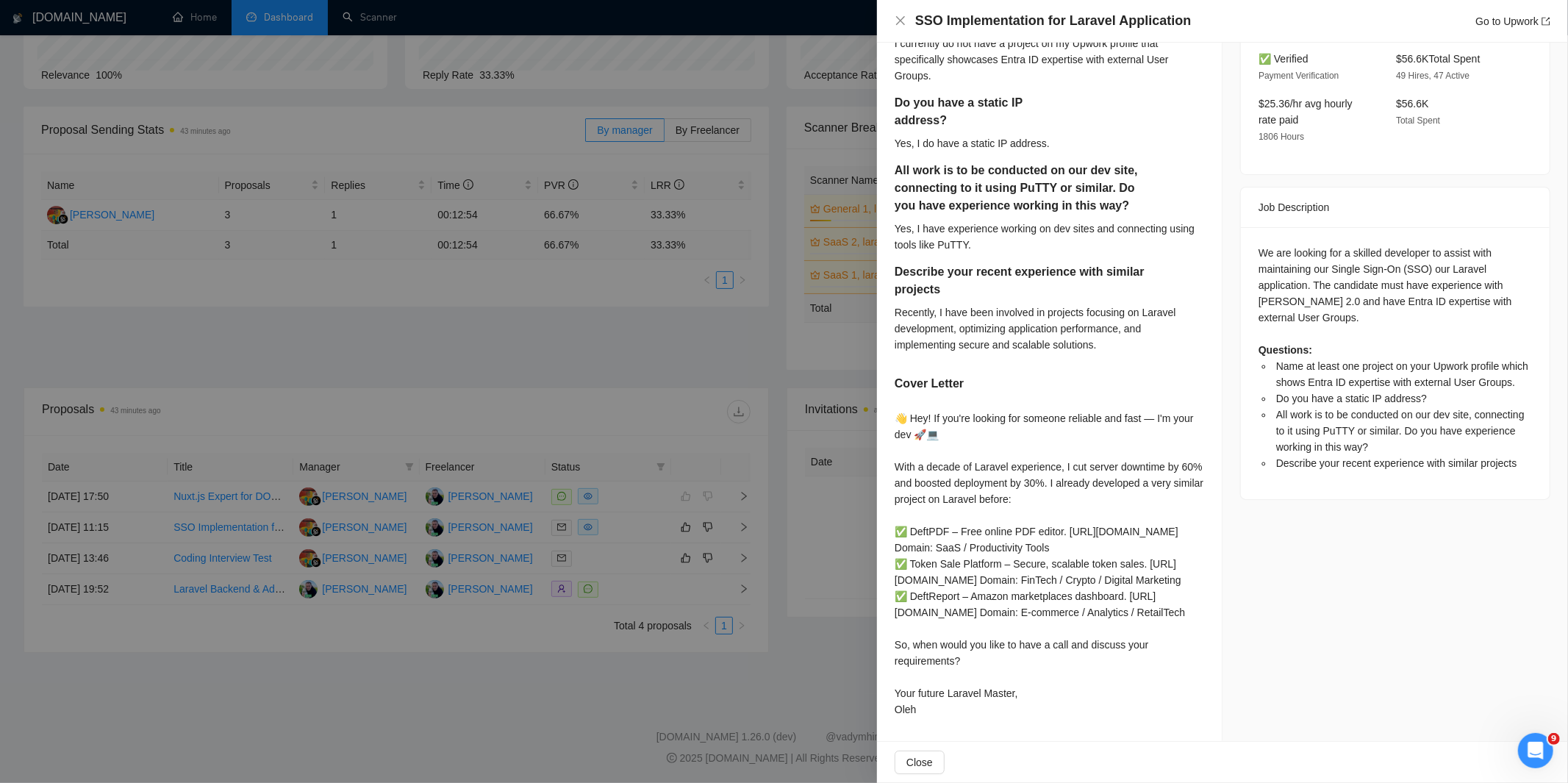
scroll to position [532, 0]
drag, startPoint x: 1348, startPoint y: 344, endPoint x: 1469, endPoint y: 328, distance: 122.1
click at [1469, 409] on span "All work is to be conducted on our dev site, connecting to it using PuTTY or si…" at bounding box center [1401, 431] width 248 height 44
copy span "connecting to it using PuTTY"
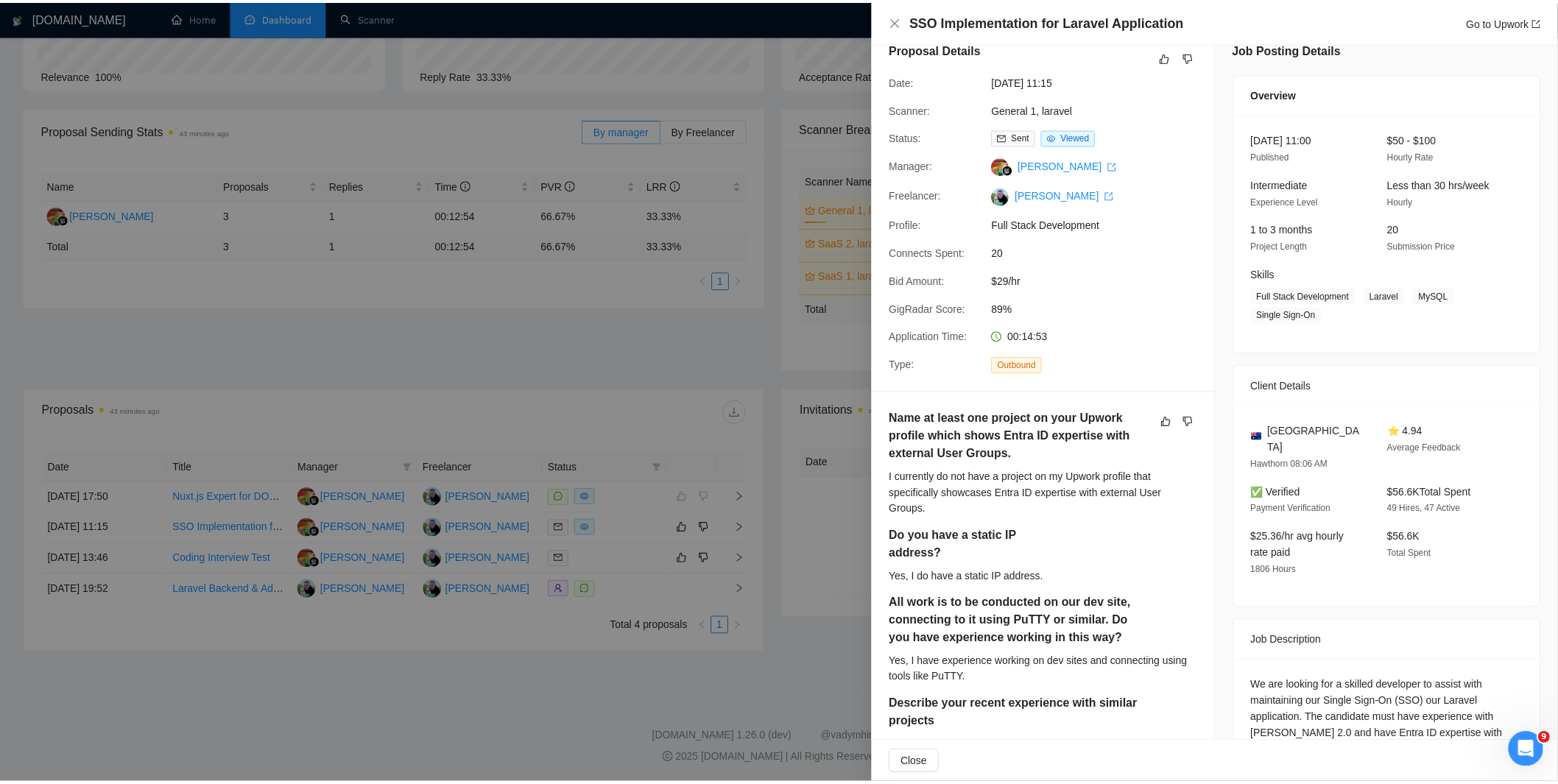
scroll to position [0, 0]
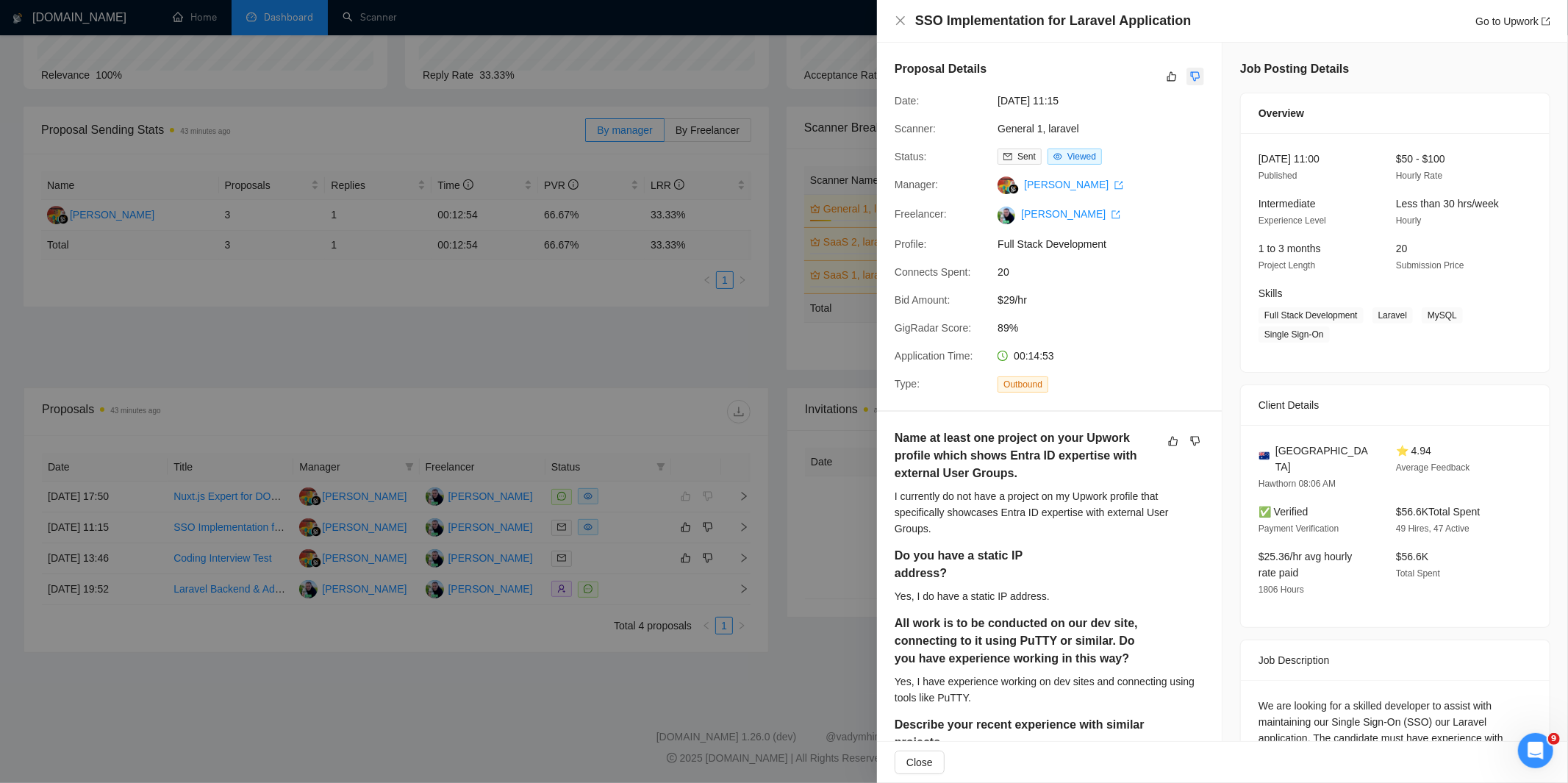
click at [1190, 78] on icon "dislike" at bounding box center [1195, 77] width 10 height 12
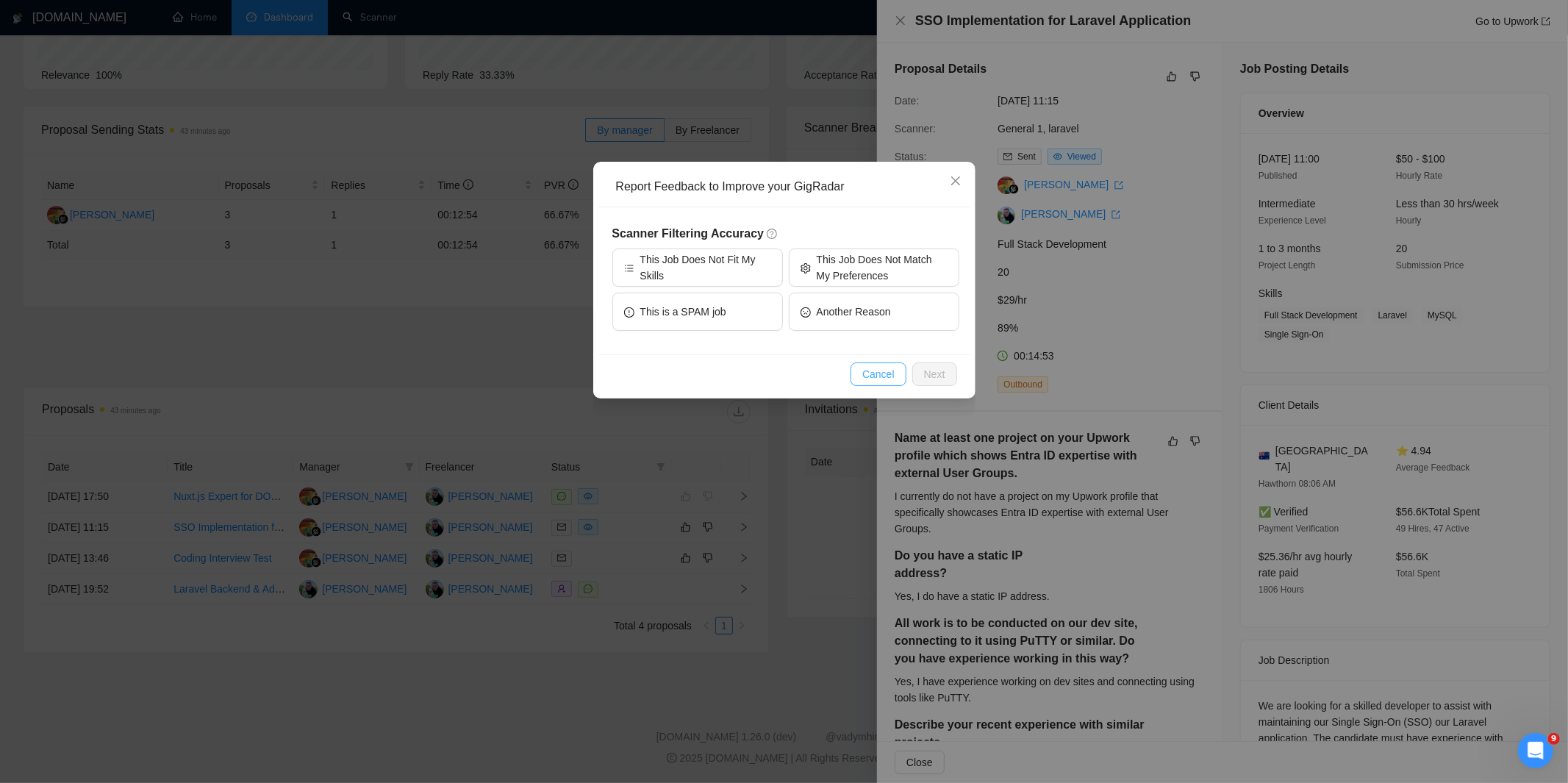
click at [876, 372] on span "Cancel" at bounding box center [879, 374] width 32 height 16
click at [876, 372] on div "Report Feedback to Improve your GigRadar Scanner Filtering Accuracy This Job Do…" at bounding box center [784, 392] width 1568 height 783
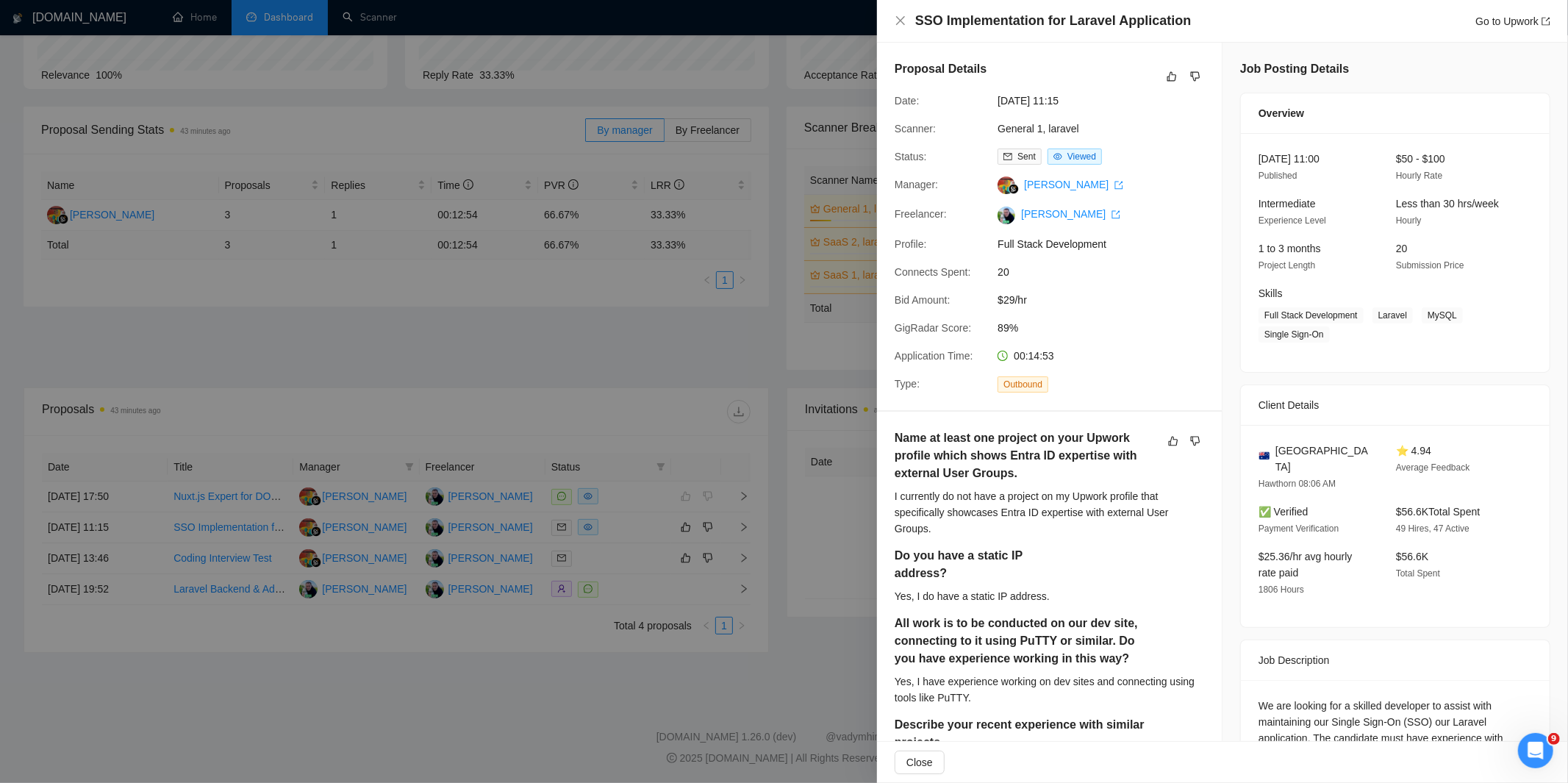
click at [844, 154] on div at bounding box center [784, 392] width 1568 height 783
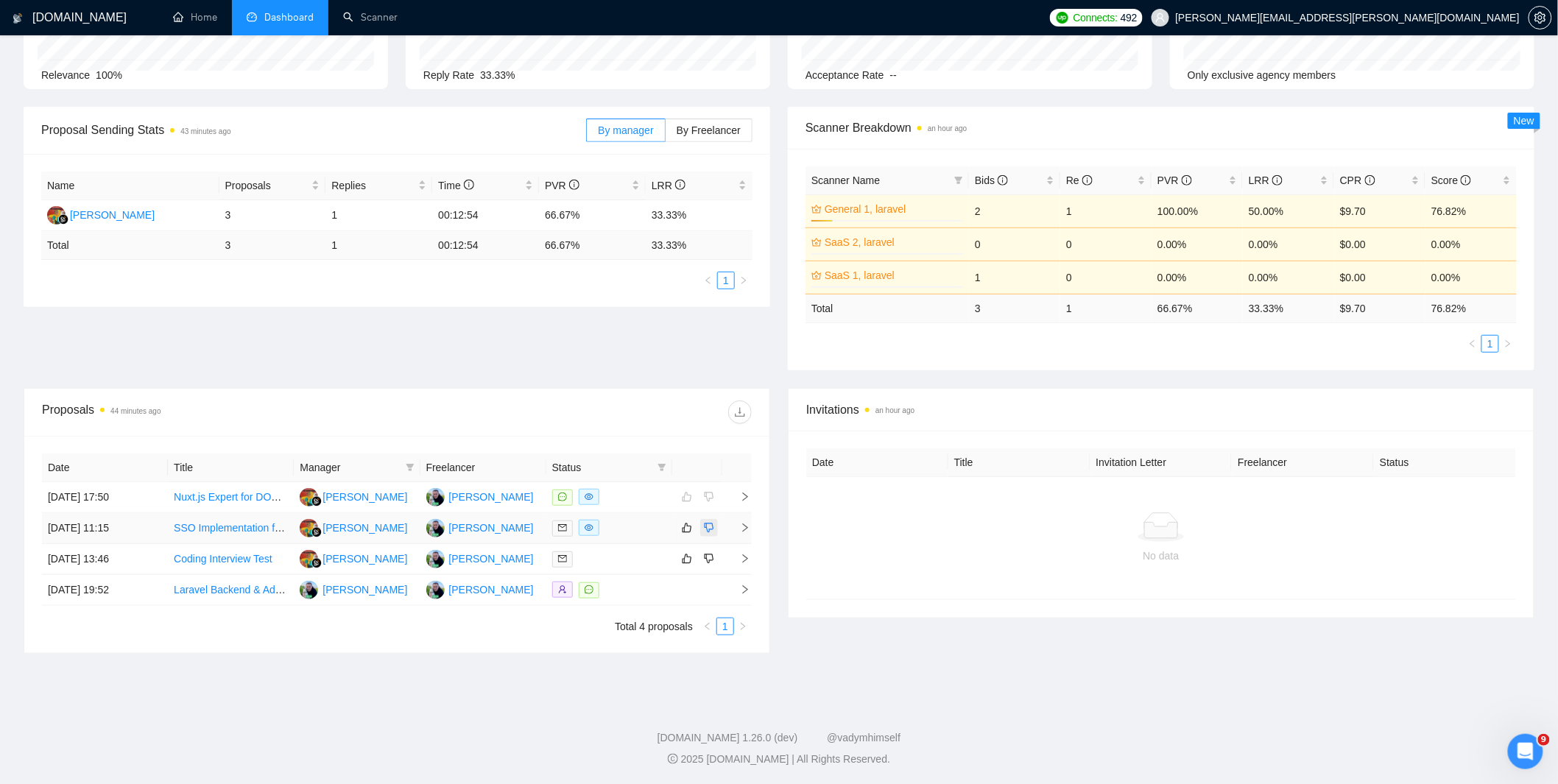
click at [706, 525] on icon "dislike" at bounding box center [709, 528] width 10 height 12
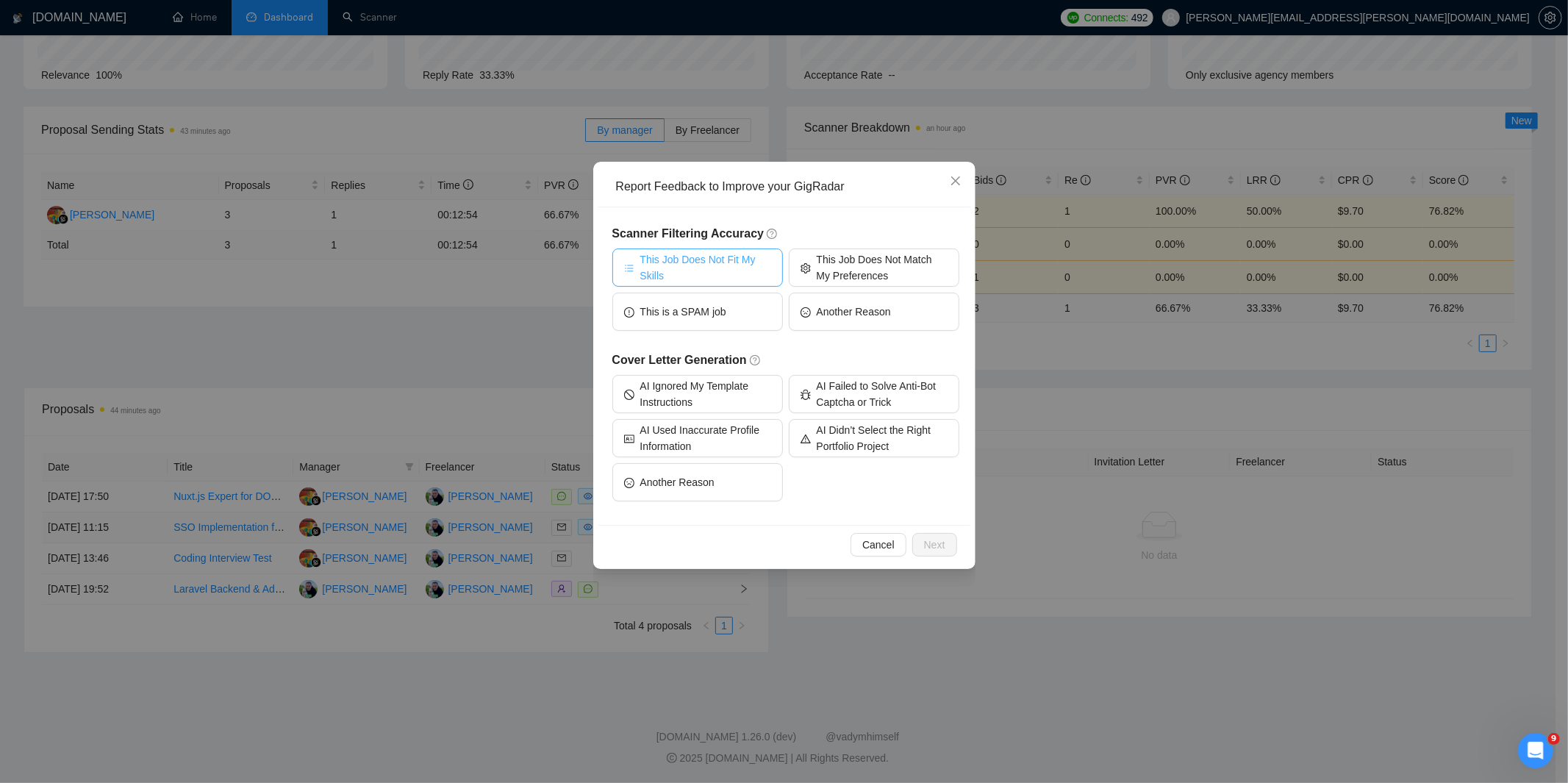
click at [734, 280] on span "This Job Does Not Fit My Skills" at bounding box center [705, 267] width 131 height 32
click at [729, 482] on button "Another Reason" at bounding box center [697, 482] width 171 height 38
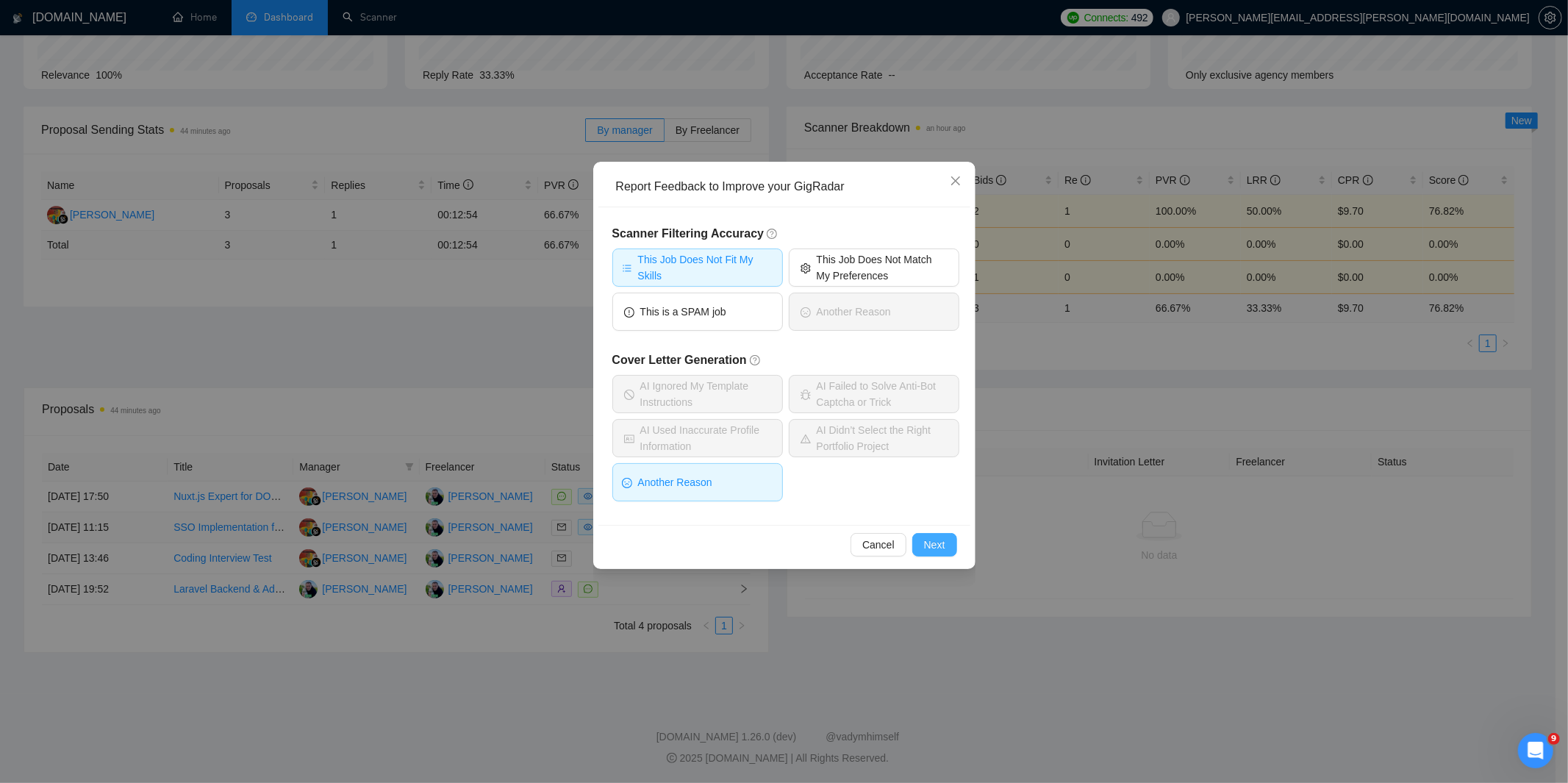
click at [944, 541] on span "Next" at bounding box center [935, 545] width 22 height 16
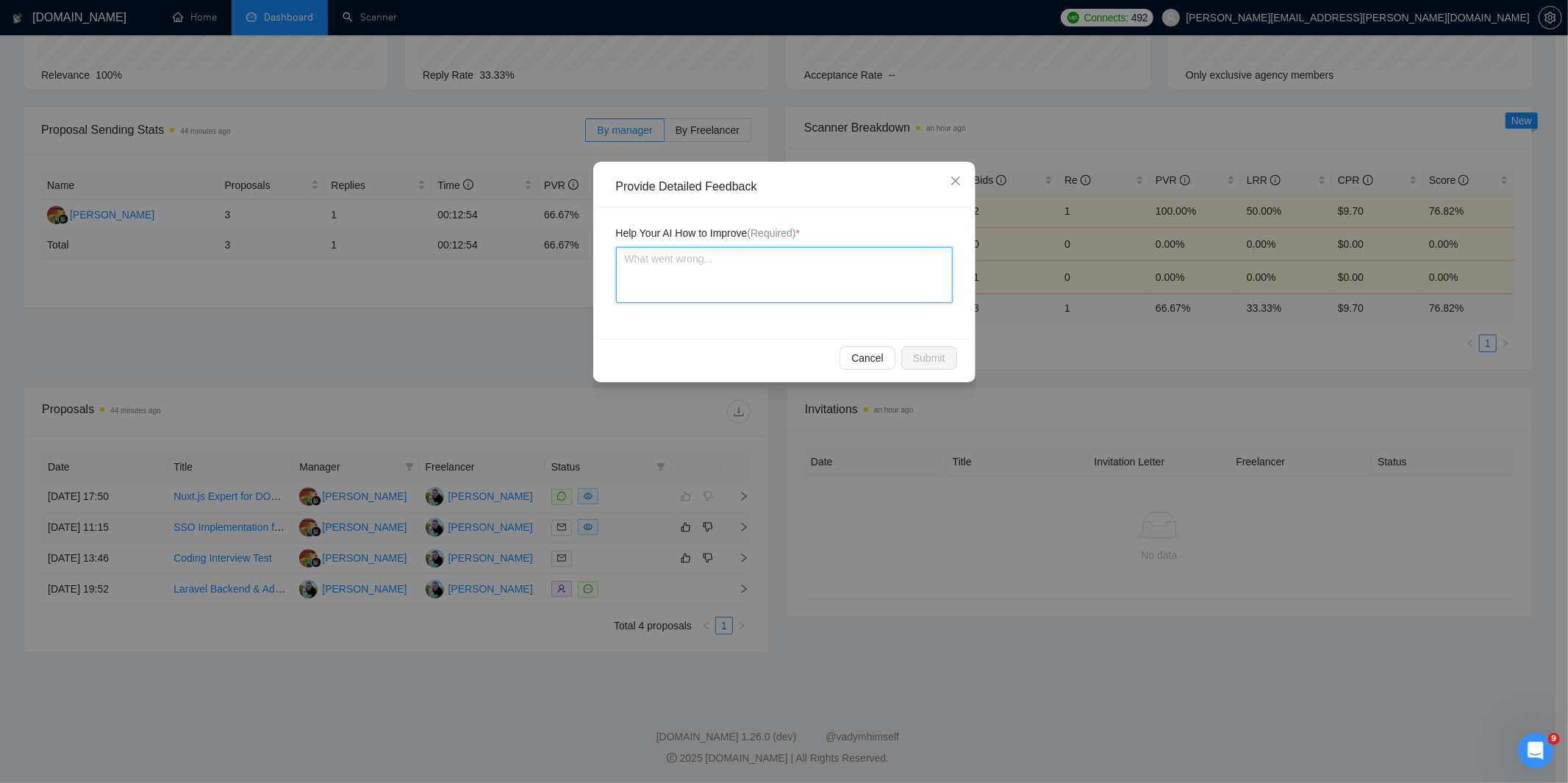
click at [728, 267] on textarea at bounding box center [784, 275] width 336 height 56
type textarea "I"
type textarea "Ido"
type textarea "Id"
type textarea "I"
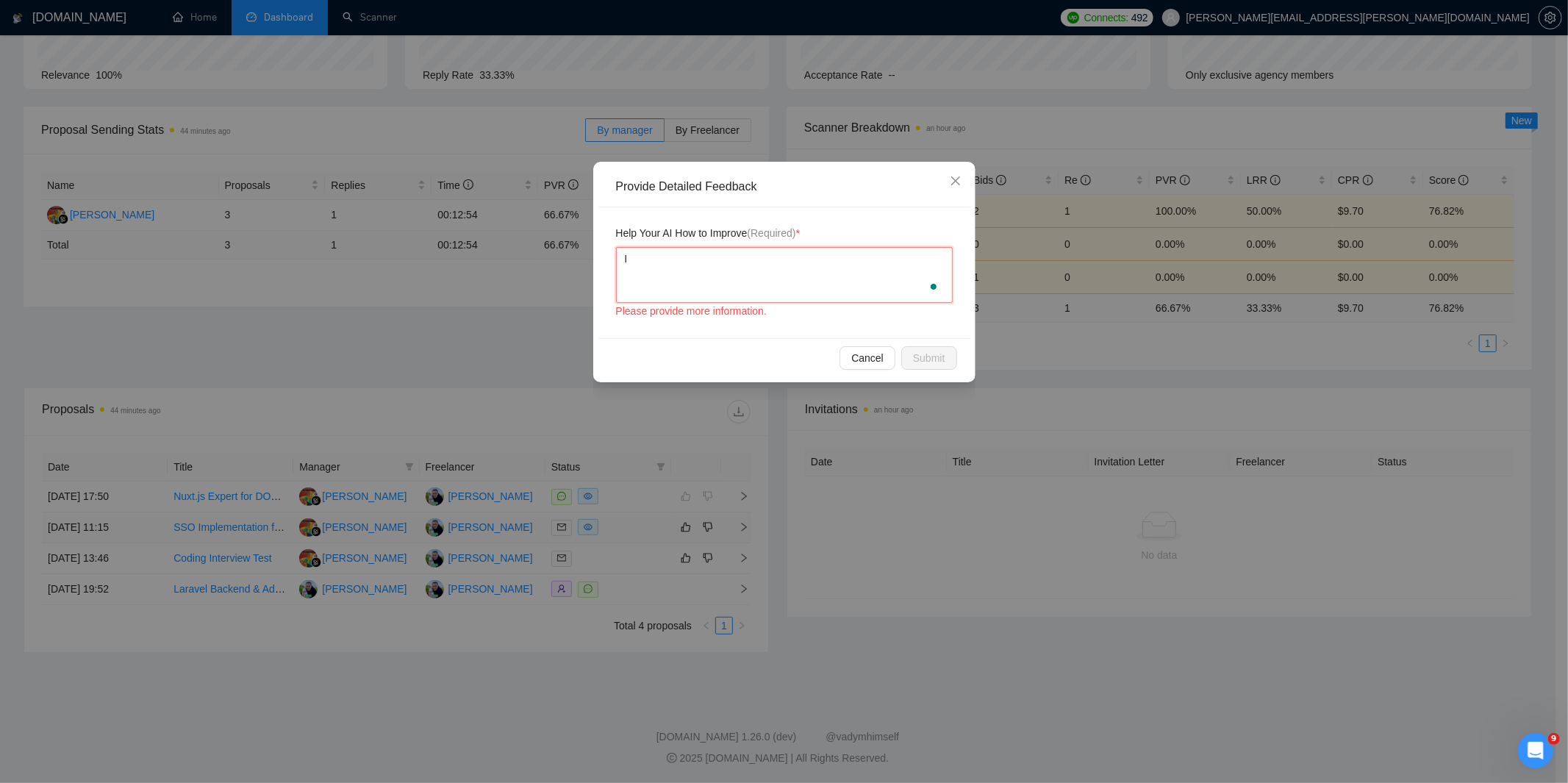
type textarea "I"
type textarea "I d"
type textarea "I do"
type textarea "I don"
type textarea "I dont"
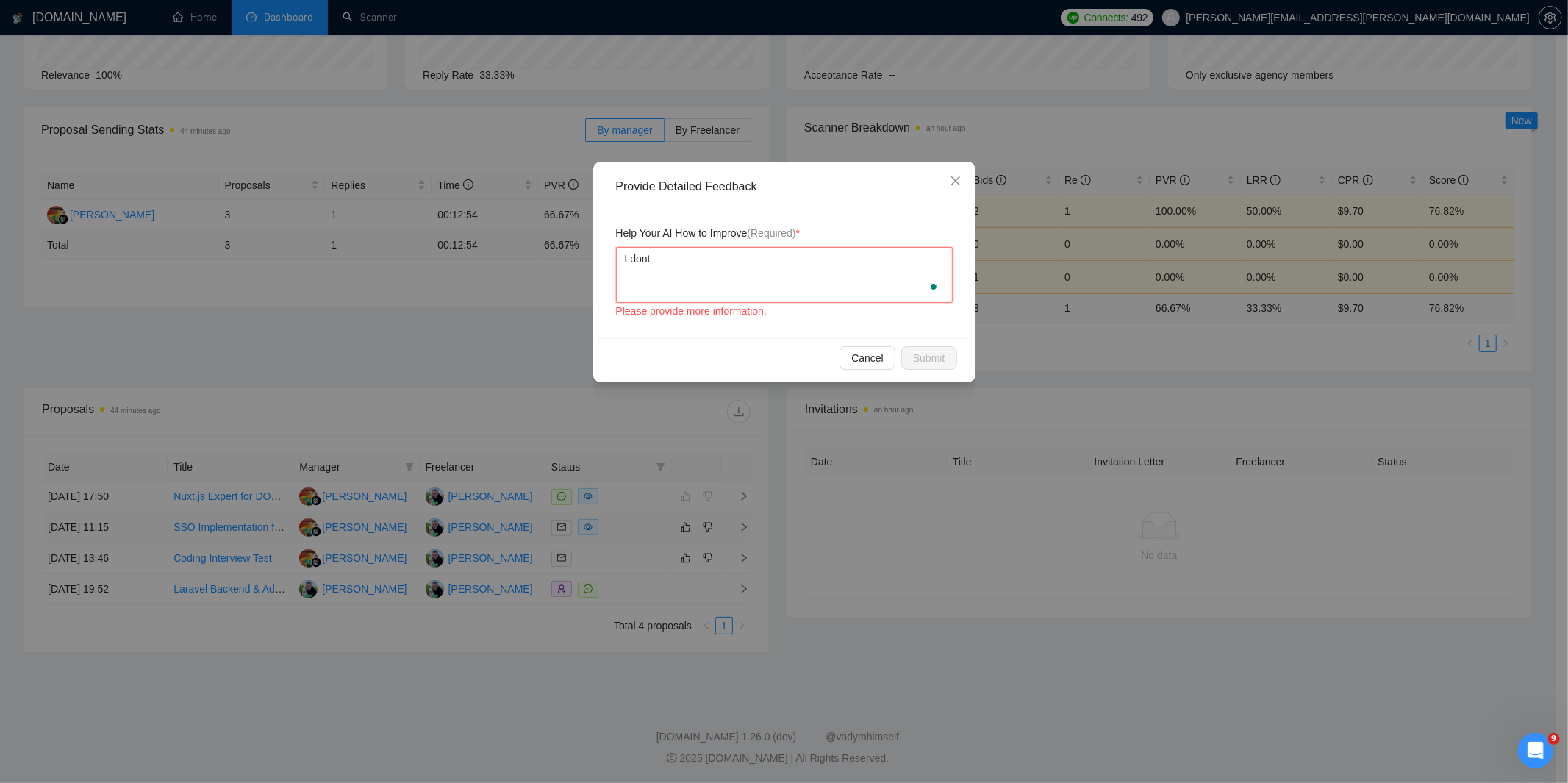
type textarea "I dont'"
type textarea "I dont"
type textarea "I don"
type textarea "I don'"
type textarea "I don't"
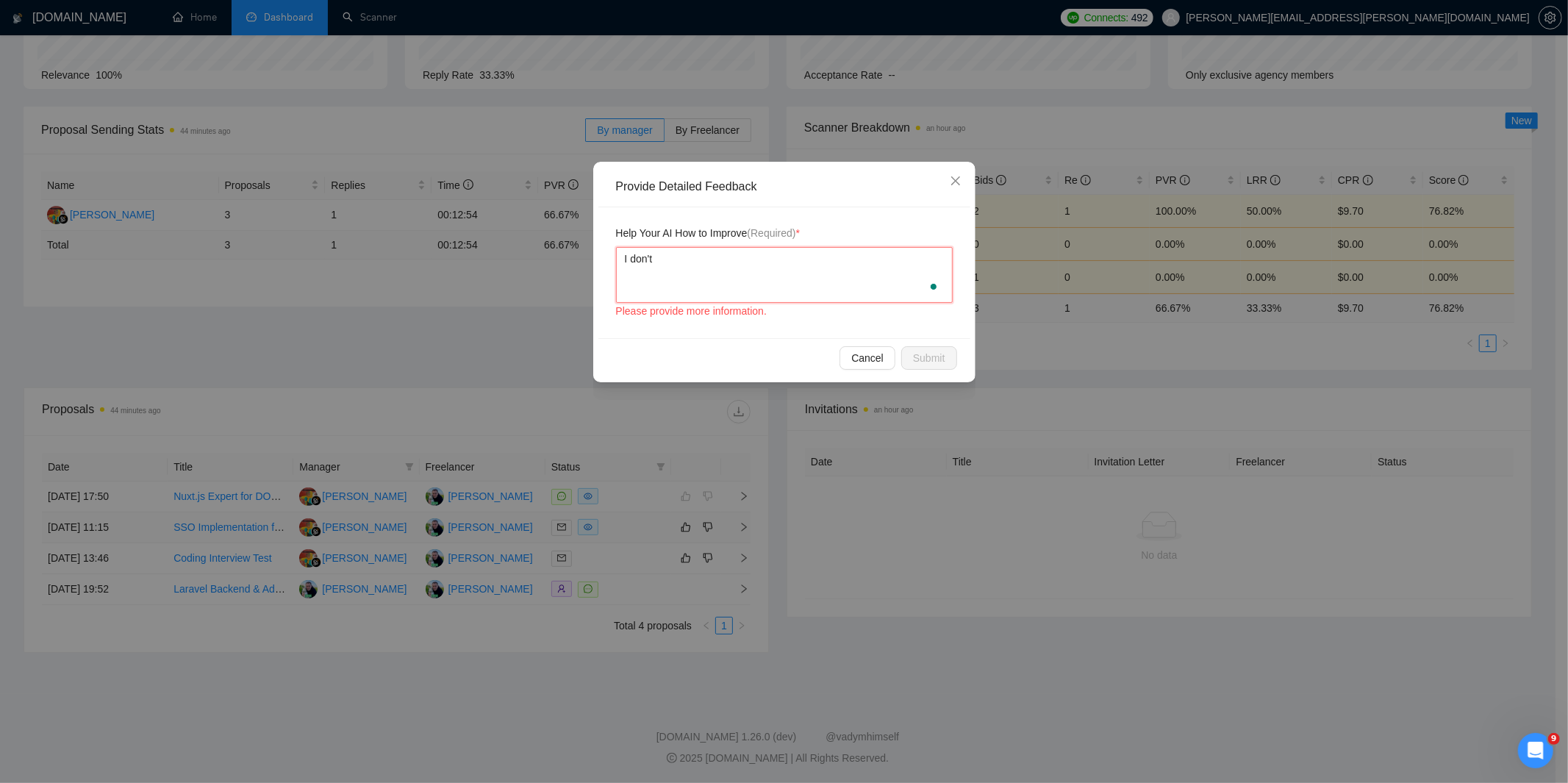
type textarea "I don't"
type textarea "I don't w"
type textarea "I don't wo"
type textarea "I don't wor"
type textarea "I don't work"
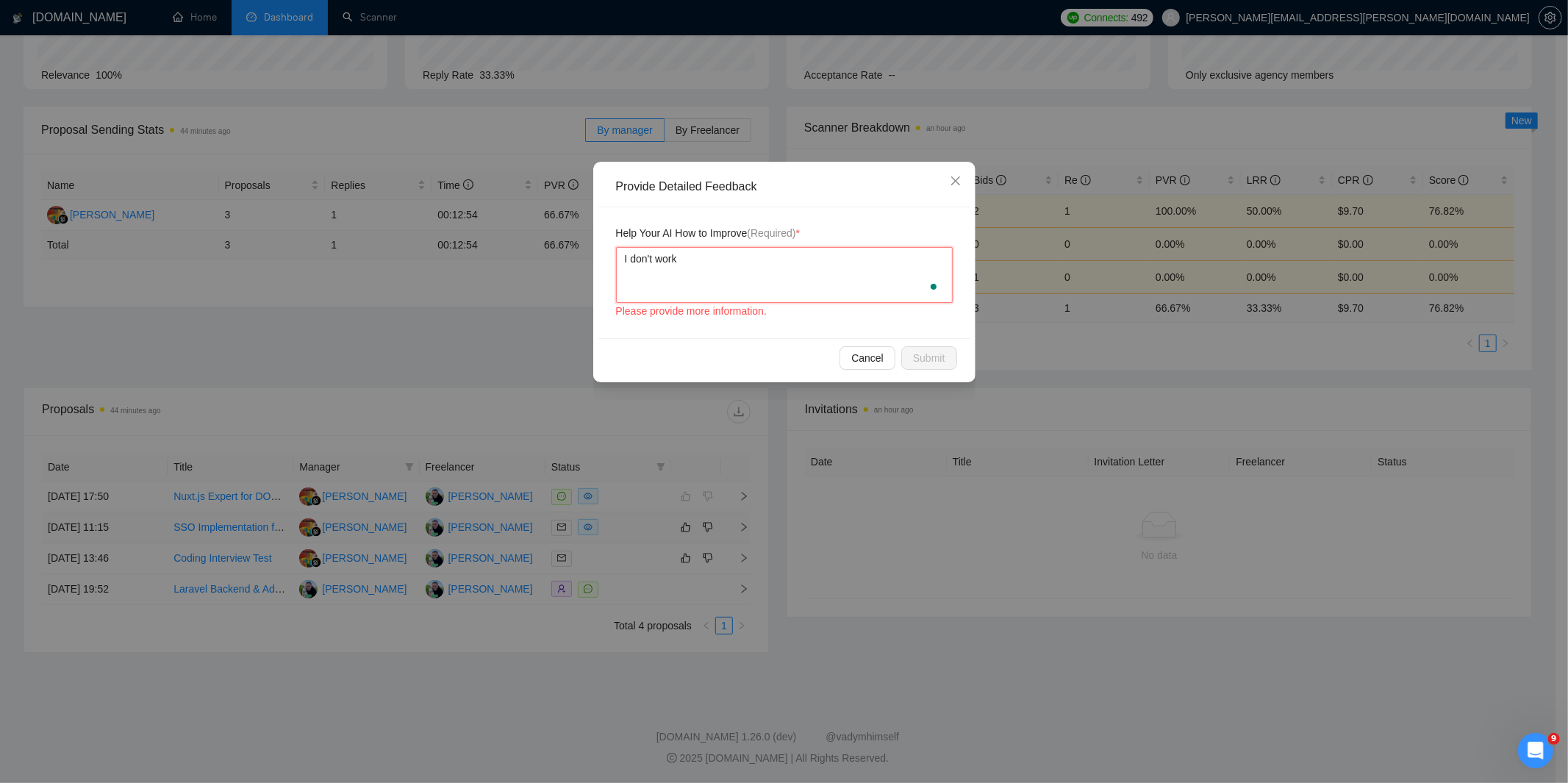
type textarea "I don't work"
type textarea "I don't work l"
type textarea "I don't work li"
type textarea "I don't work like"
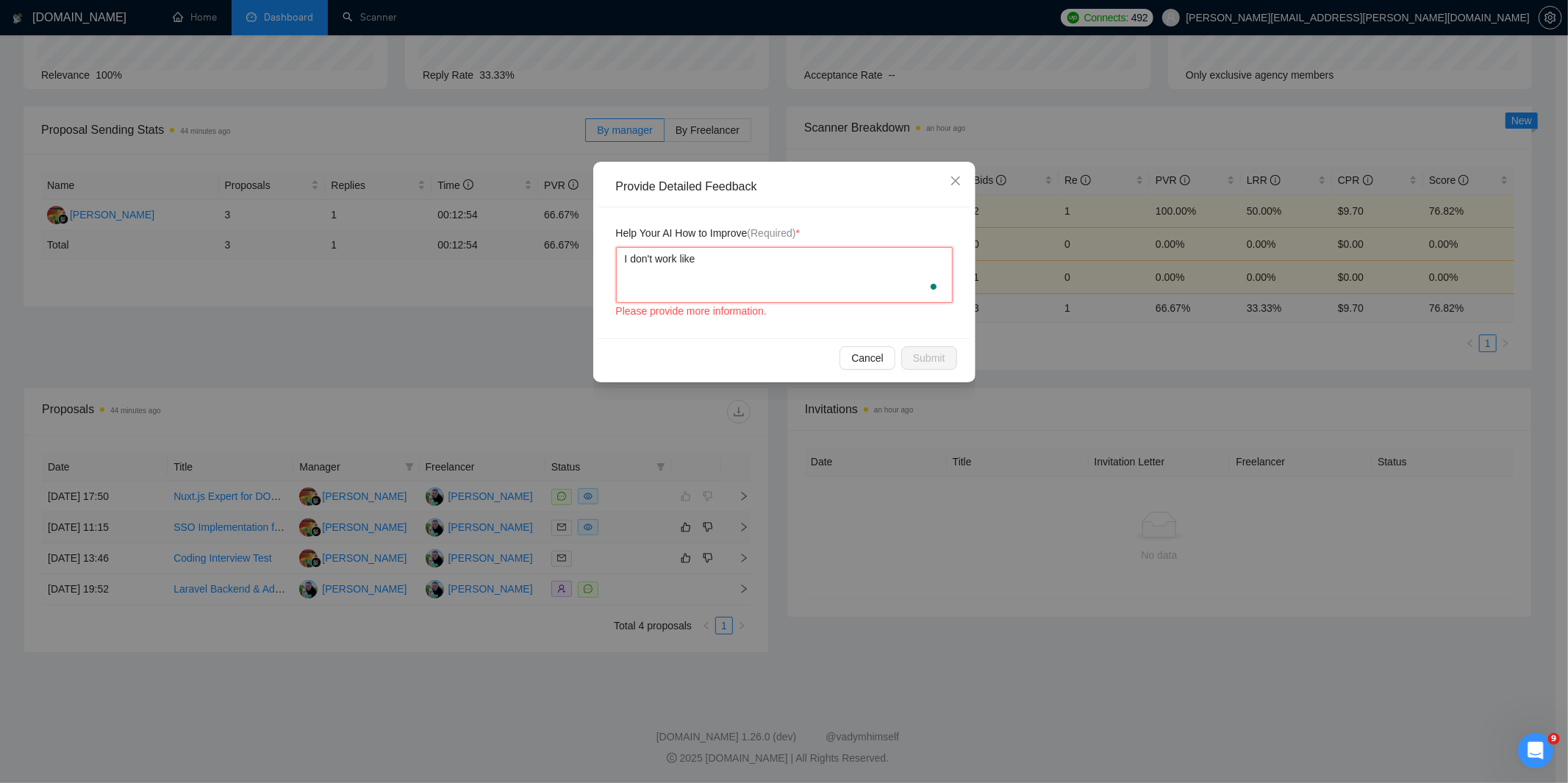
type textarea "I don't work like t"
type textarea "I don't work like th"
type textarea "I don't work like tha"
type textarea "I don't work like that"
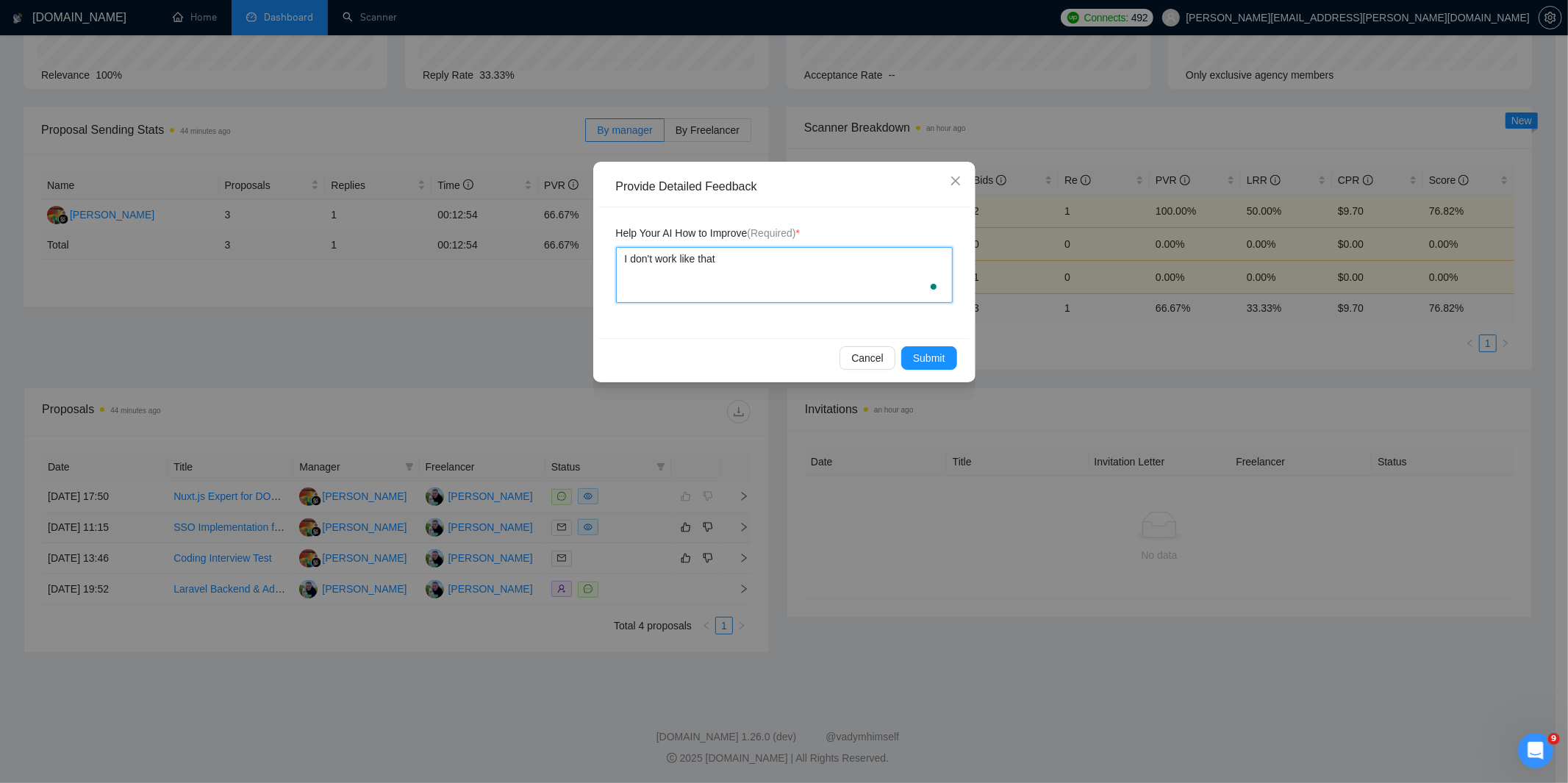
type textarea "I don't work like that ""
type textarea "I don't work like that """
paste textarea "connecting to it using PuTTY"
type textarea "I don't work like that "connecting to it using PuTTY""
click at [915, 355] on span "Submit" at bounding box center [929, 357] width 32 height 16
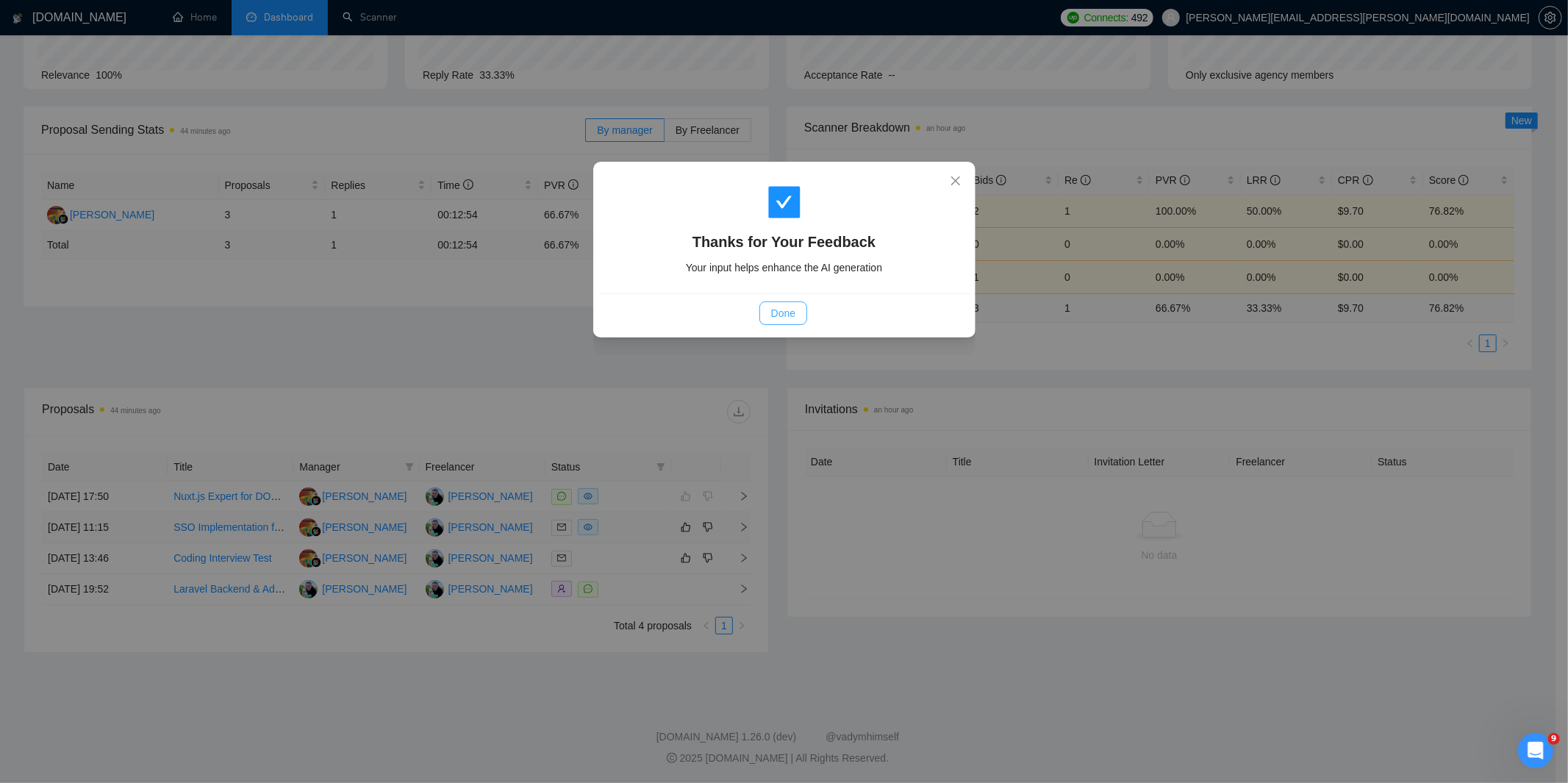
click at [767, 307] on button "Done" at bounding box center [783, 313] width 47 height 23
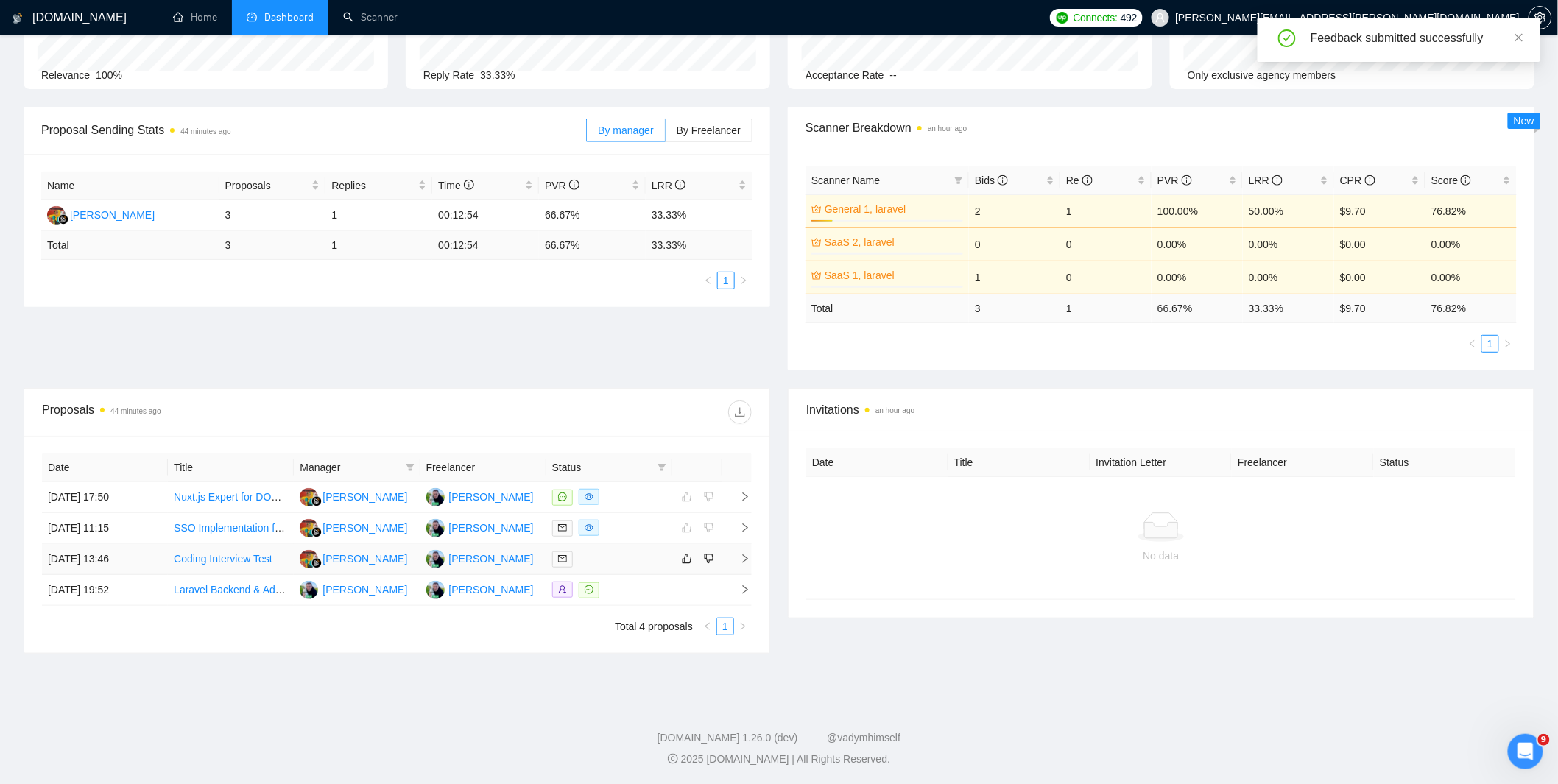
click at [619, 562] on div at bounding box center [609, 559] width 114 height 17
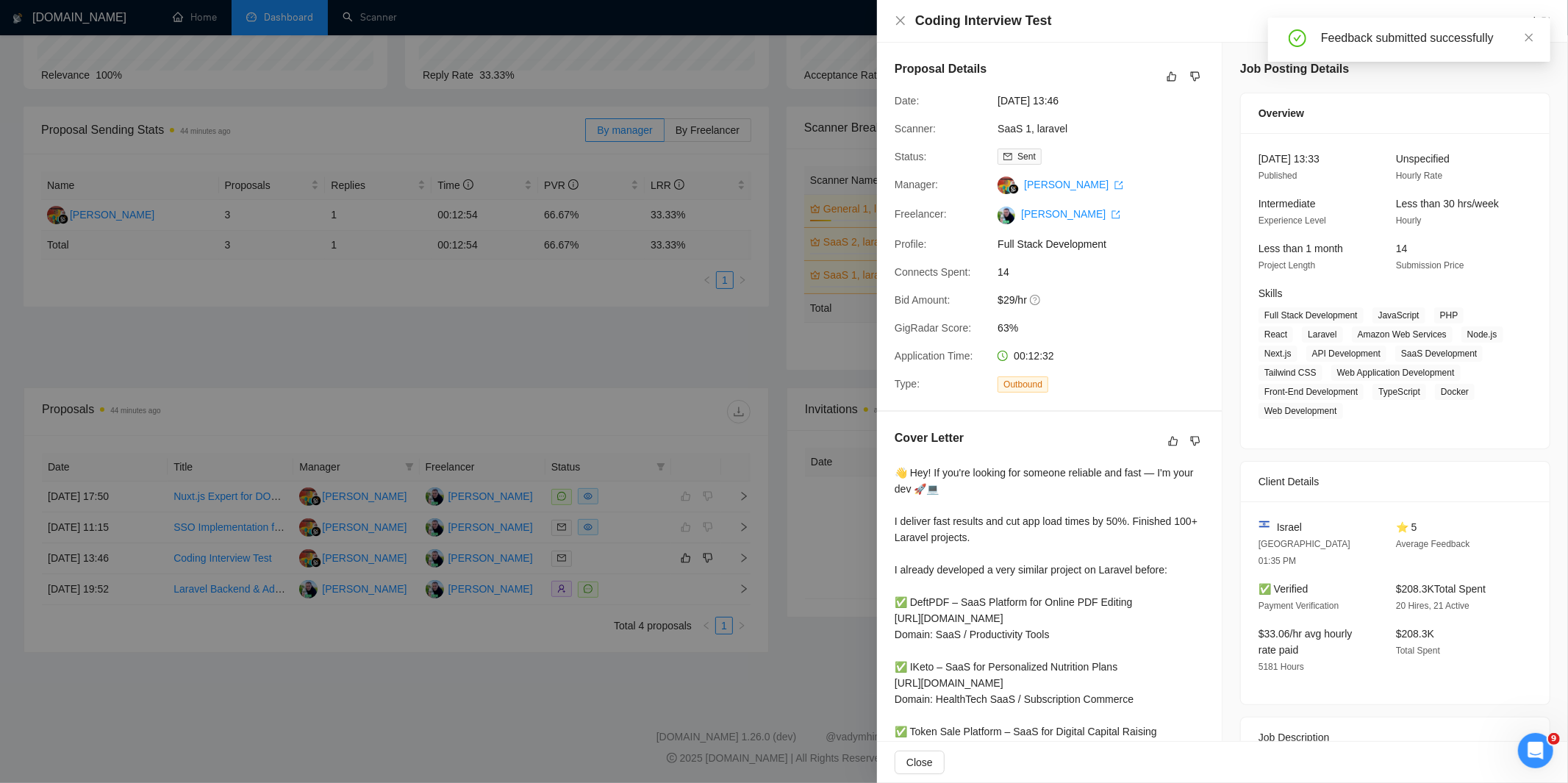
click at [615, 516] on div at bounding box center [784, 392] width 1568 height 783
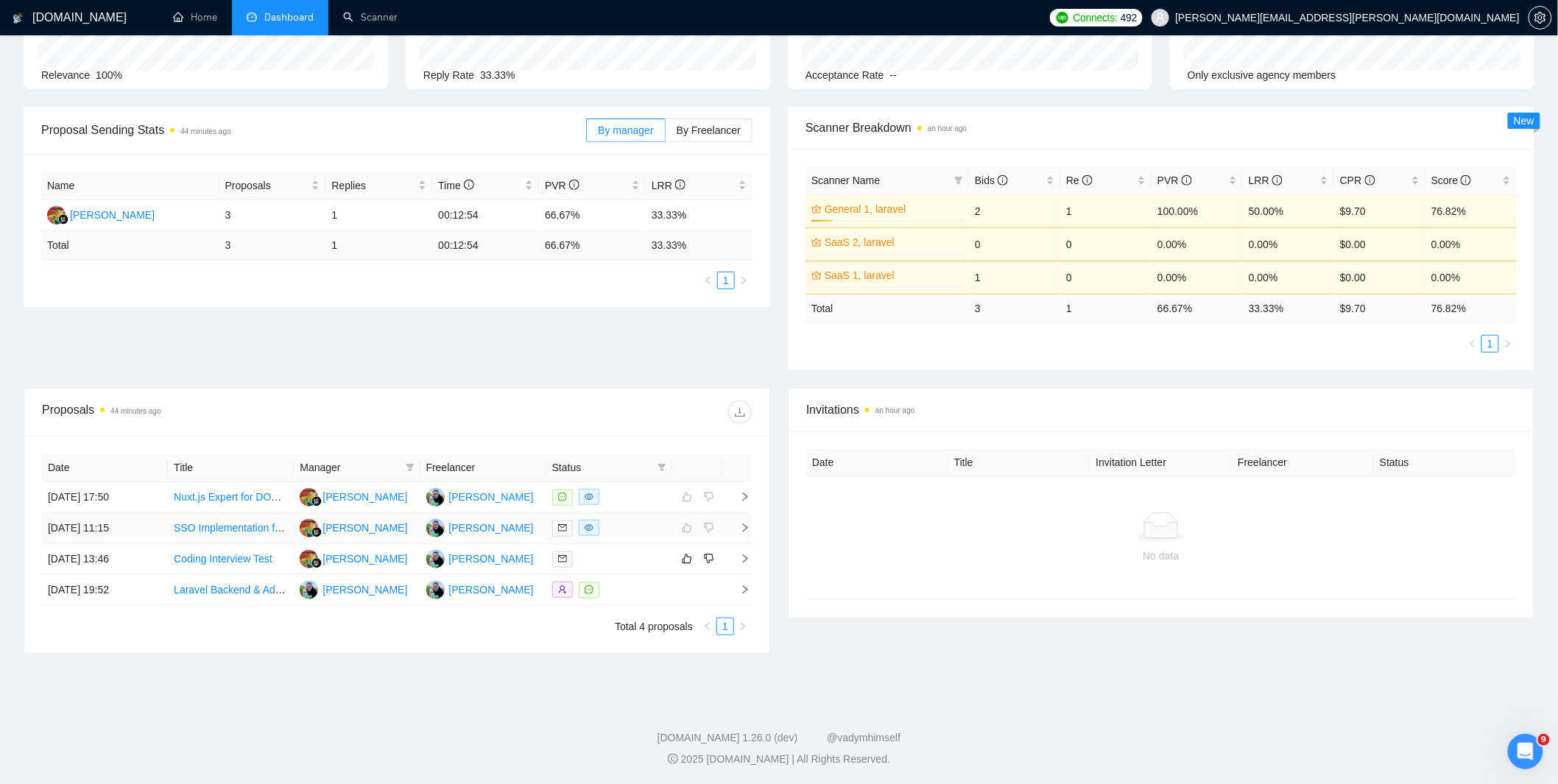
click at [635, 529] on div at bounding box center [609, 528] width 114 height 17
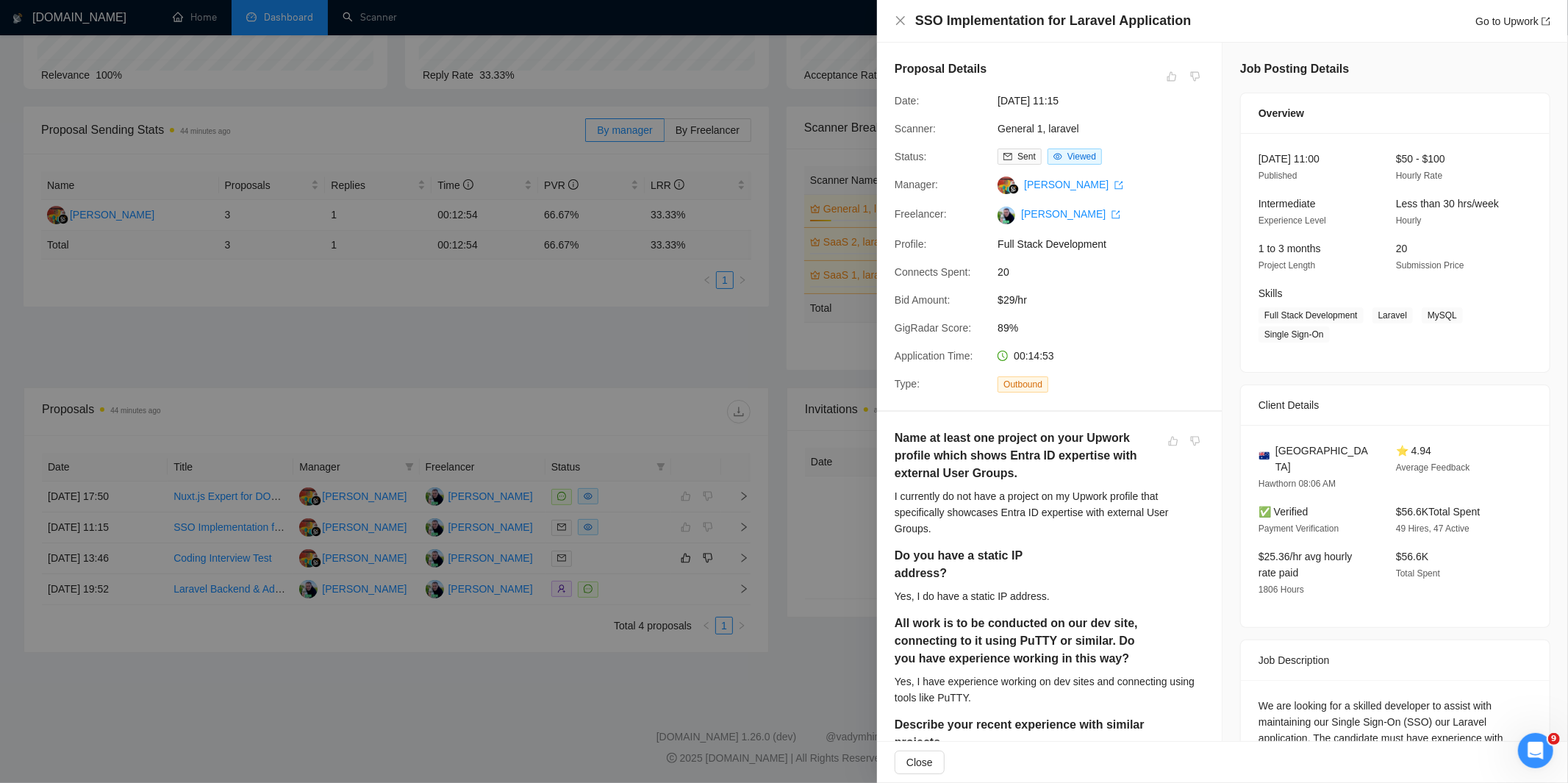
click at [687, 499] on div at bounding box center [784, 392] width 1568 height 783
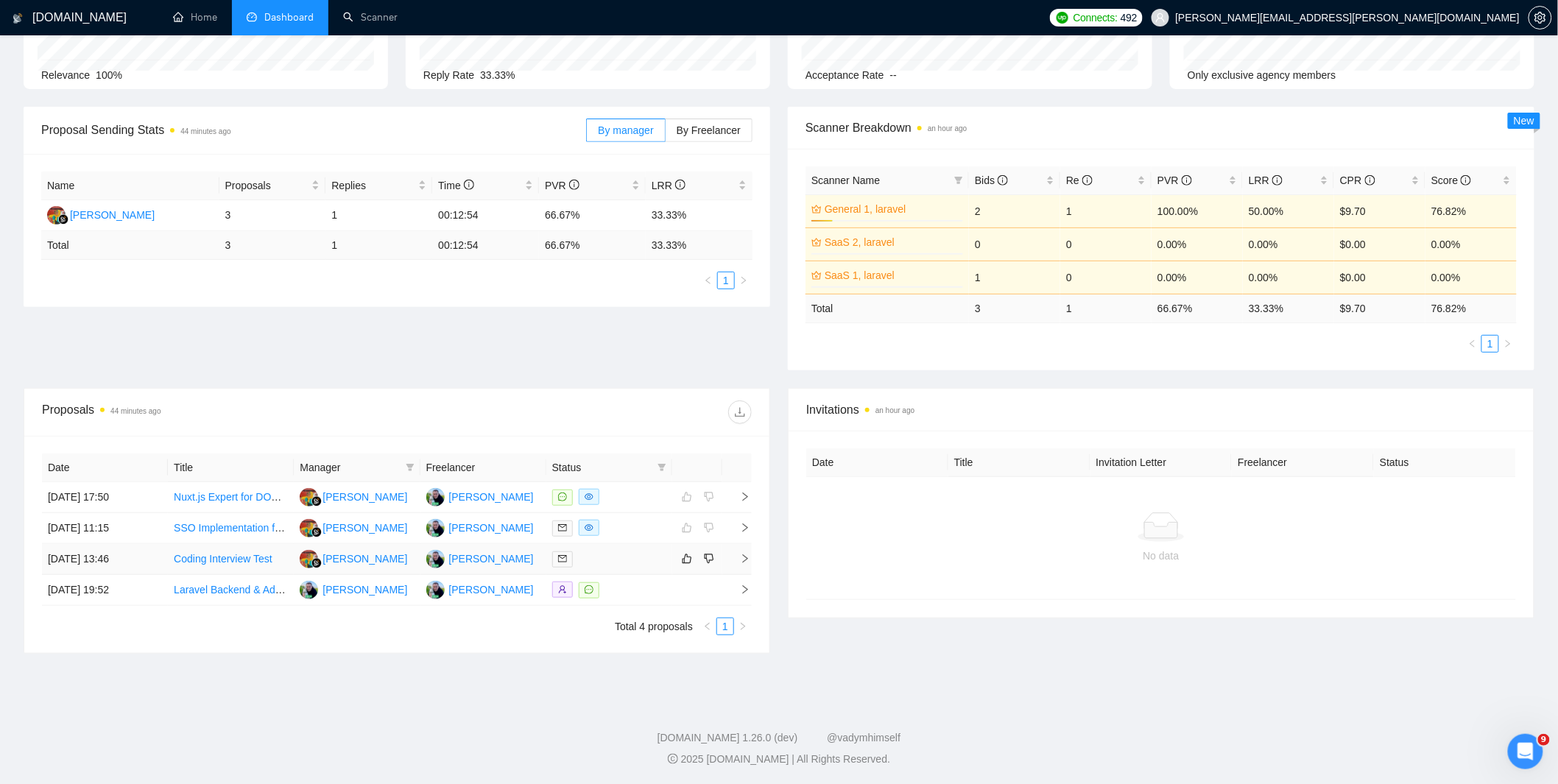
click at [624, 560] on div at bounding box center [609, 559] width 114 height 17
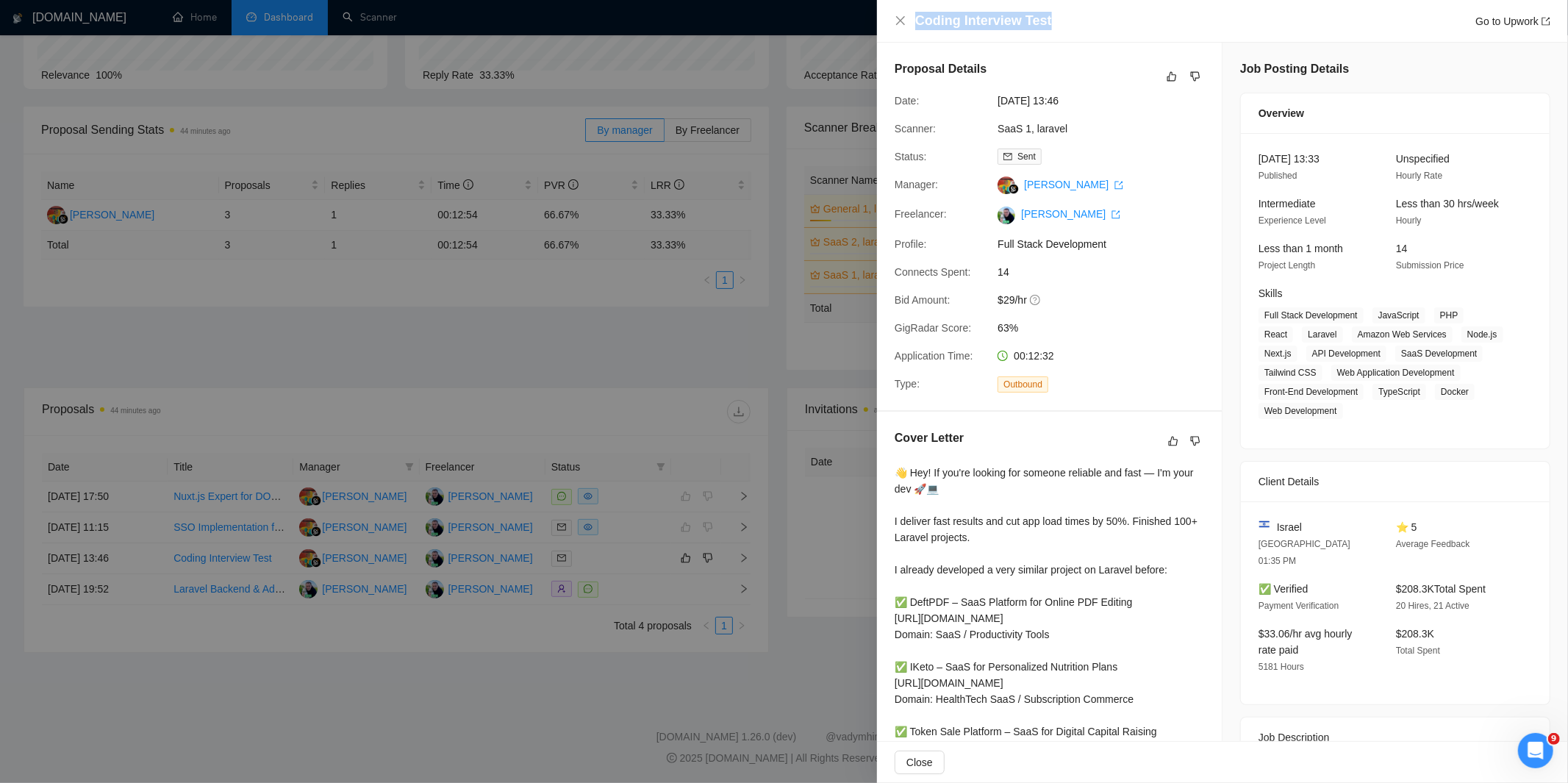
drag, startPoint x: 915, startPoint y: 20, endPoint x: 1053, endPoint y: 26, distance: 138.1
click at [1052, 26] on div "Coding Interview Test Go to Upwork" at bounding box center [1232, 21] width 635 height 18
copy h4 "Coding Interview Test"
click at [670, 554] on div at bounding box center [784, 392] width 1568 height 783
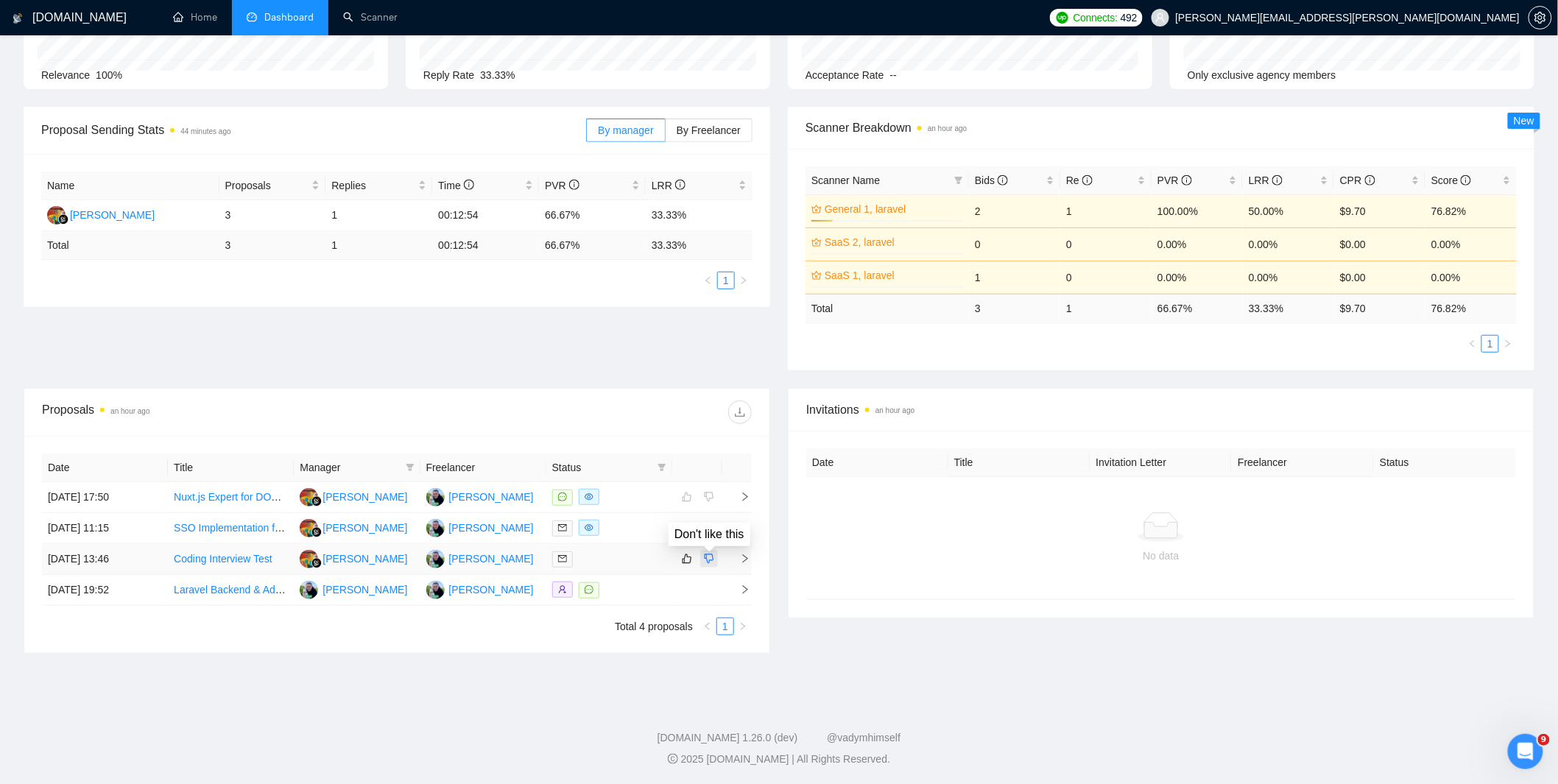
click at [711, 557] on icon "dislike" at bounding box center [709, 559] width 10 height 12
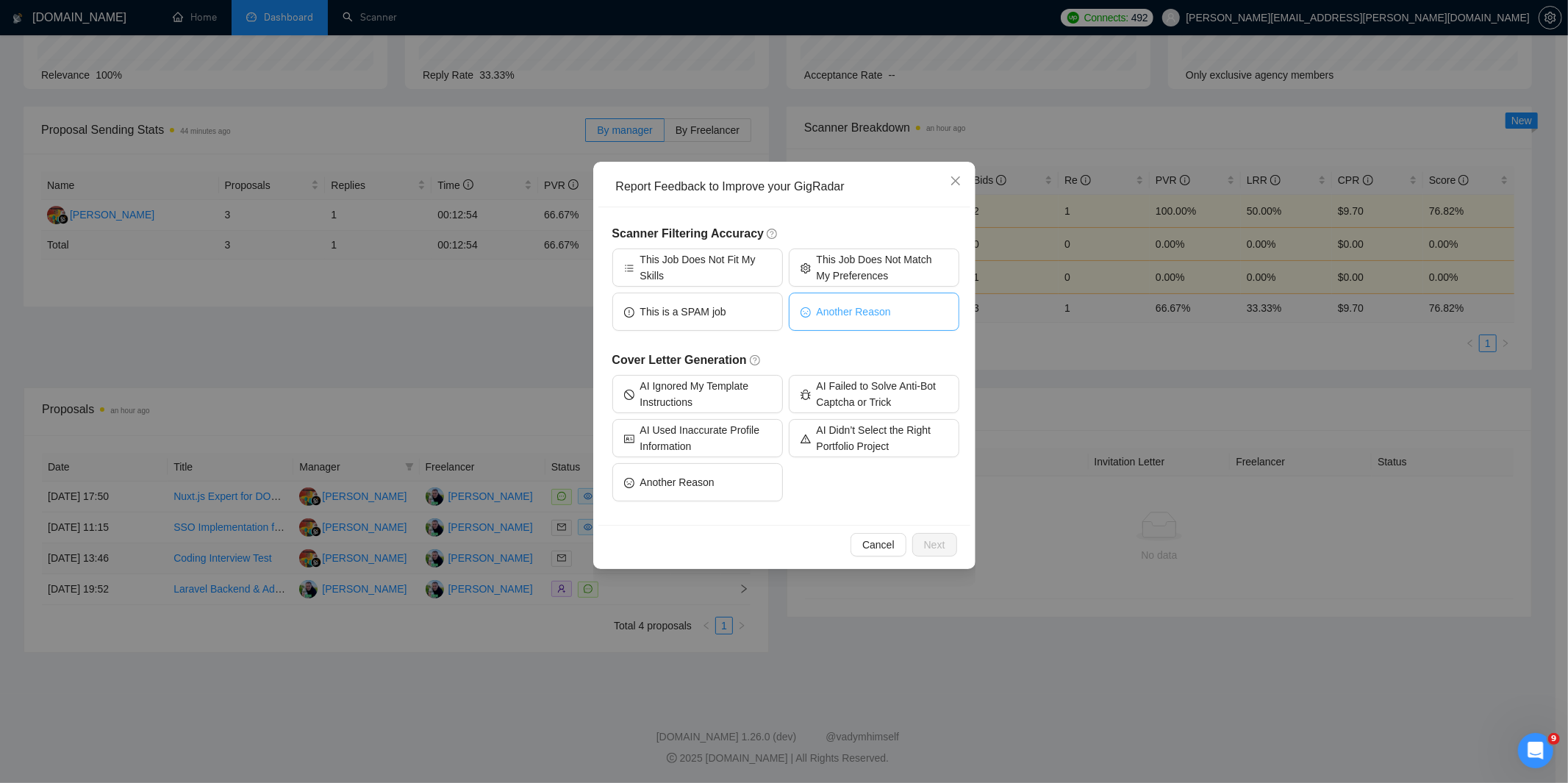
click at [842, 307] on span "Another Reason" at bounding box center [854, 312] width 74 height 16
click at [723, 491] on button "Another Reason" at bounding box center [697, 482] width 171 height 38
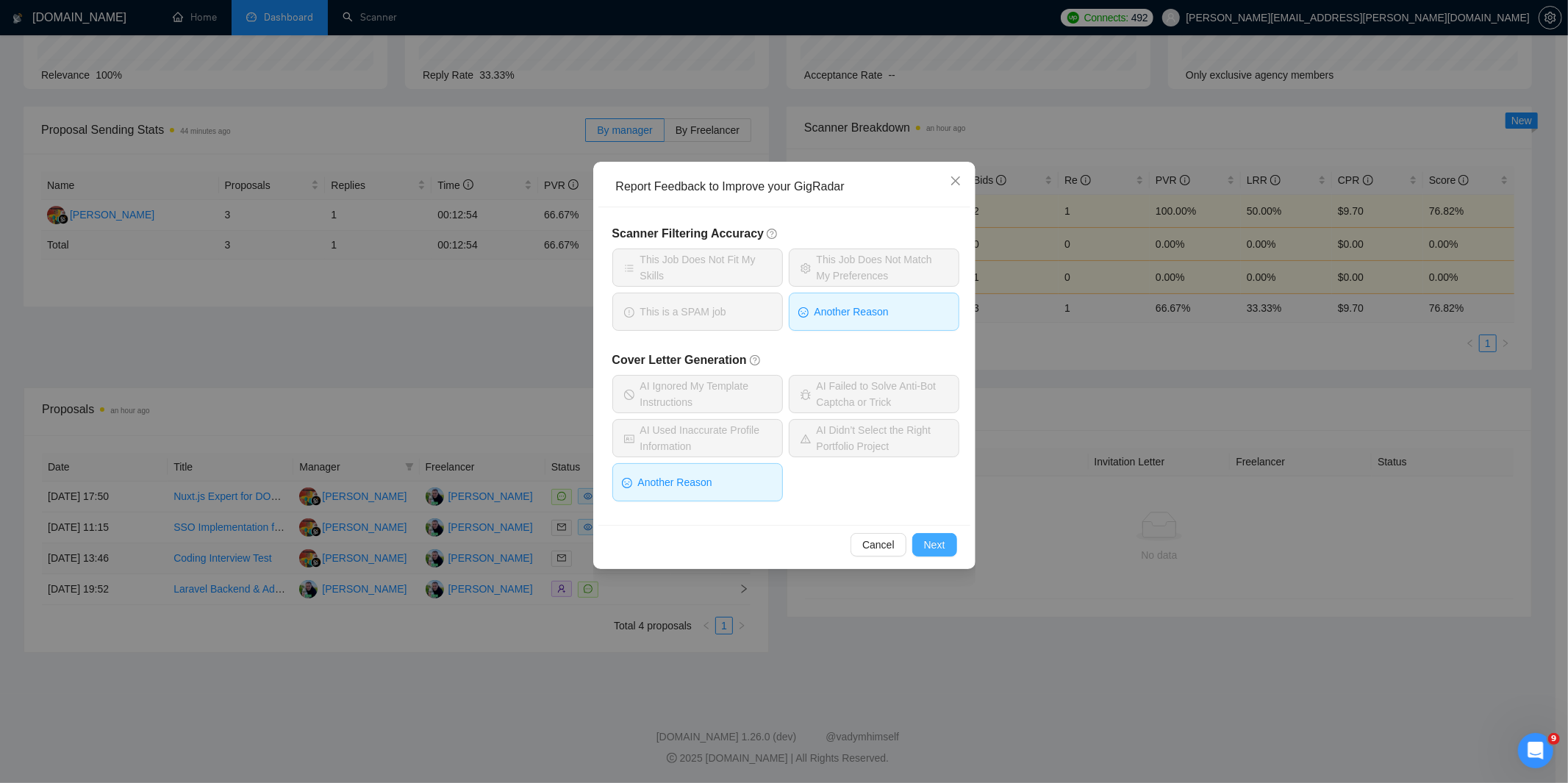
click at [920, 540] on button "Next" at bounding box center [935, 545] width 45 height 23
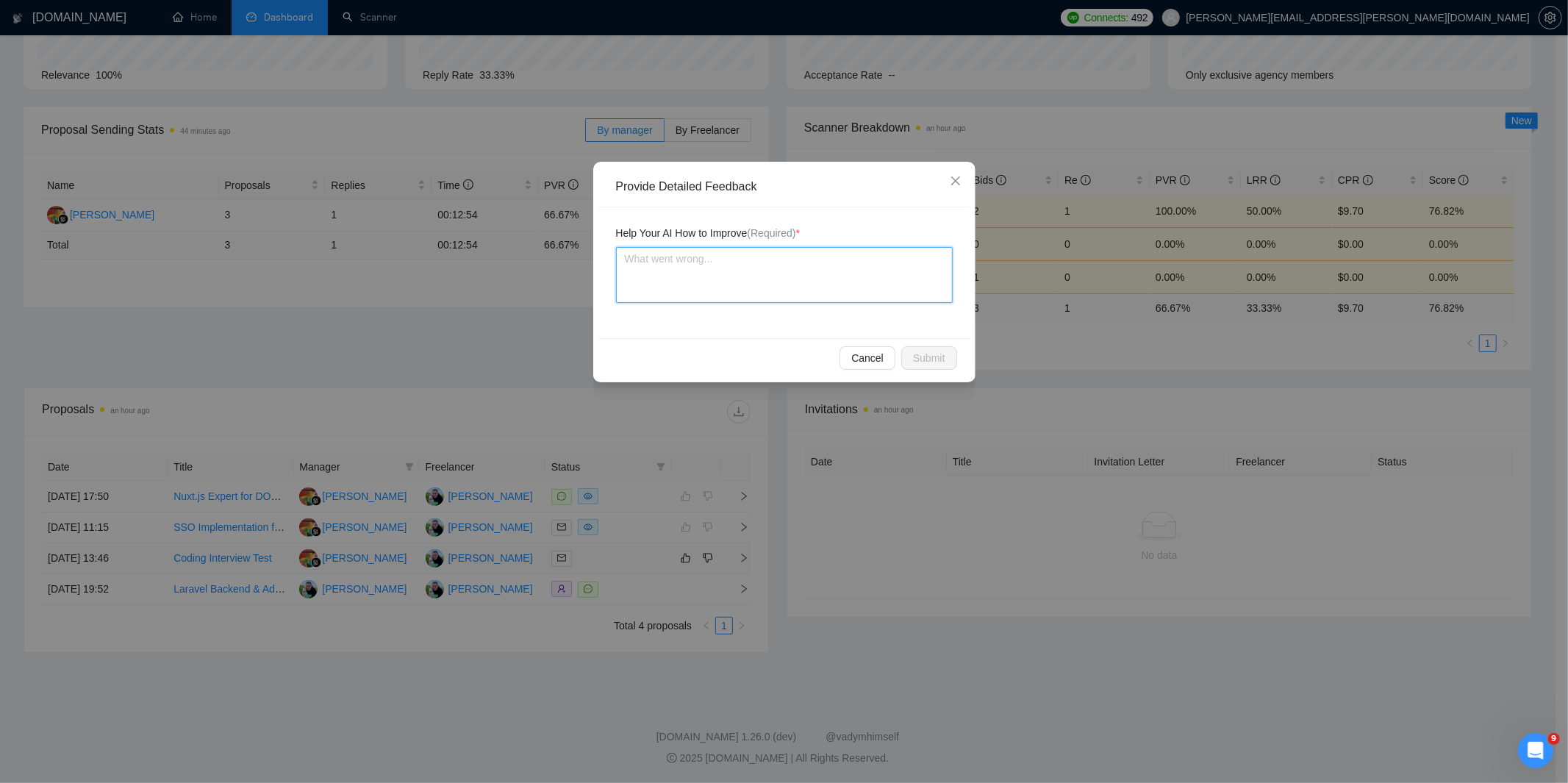
click at [694, 273] on textarea at bounding box center [784, 275] width 336 height 56
type textarea "I"
type textarea "I d"
type textarea "I di"
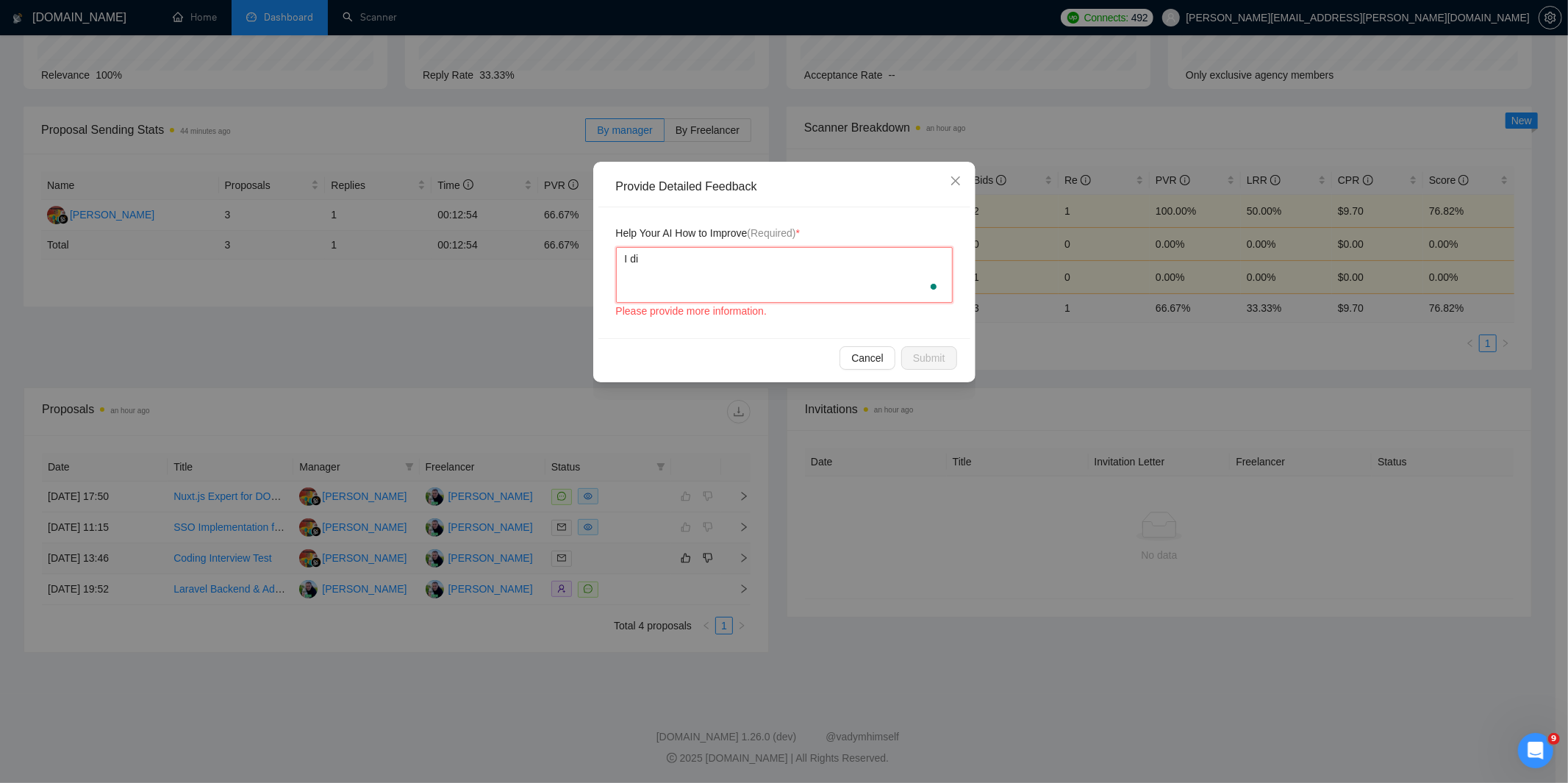
type textarea "I din"
type textarea "I dint"
type textarea "I din"
type textarea "I di"
type textarea "I d"
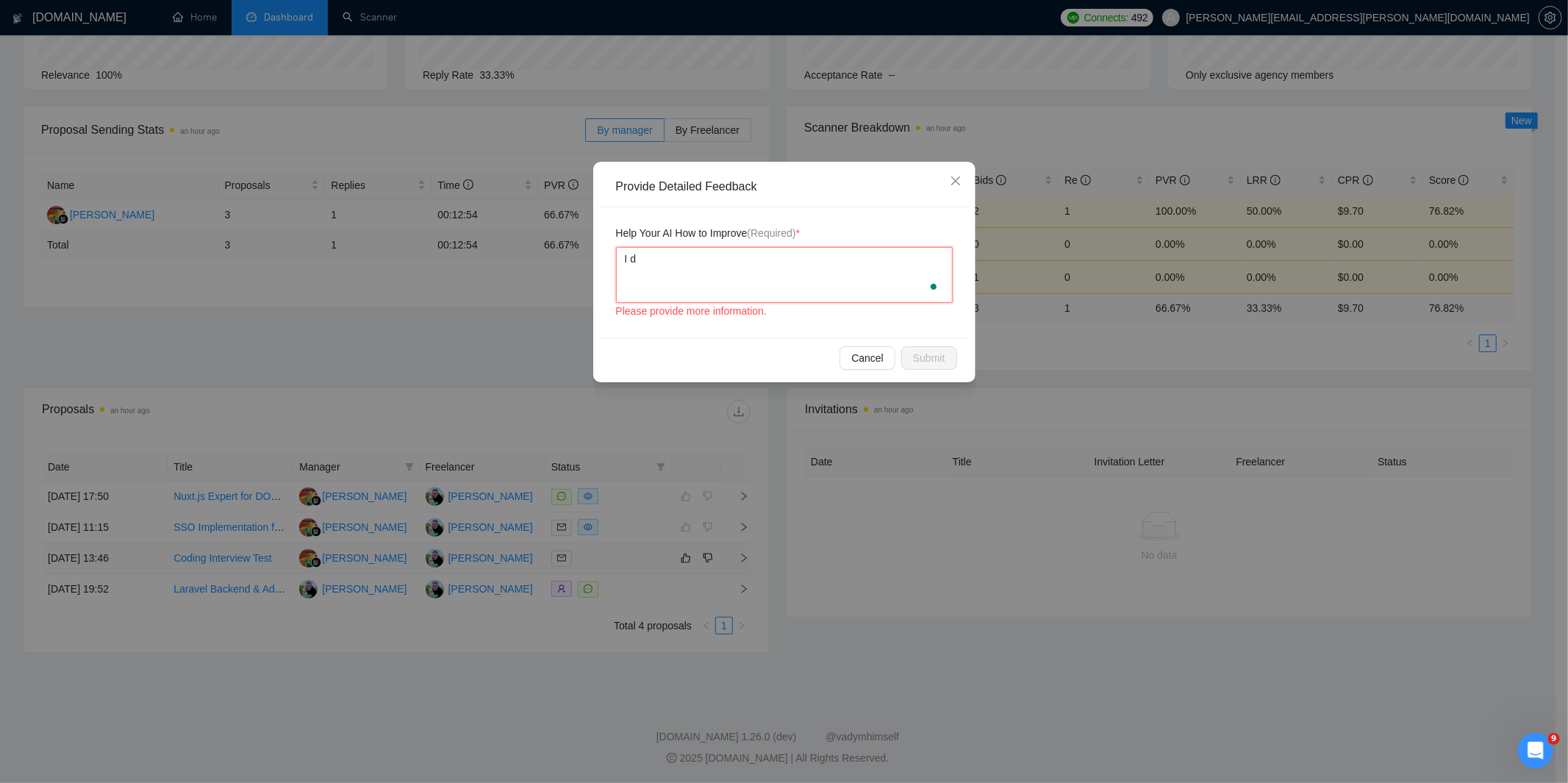
type textarea "I do"
type textarea "I don"
type textarea "I don'"
type textarea "I don't"
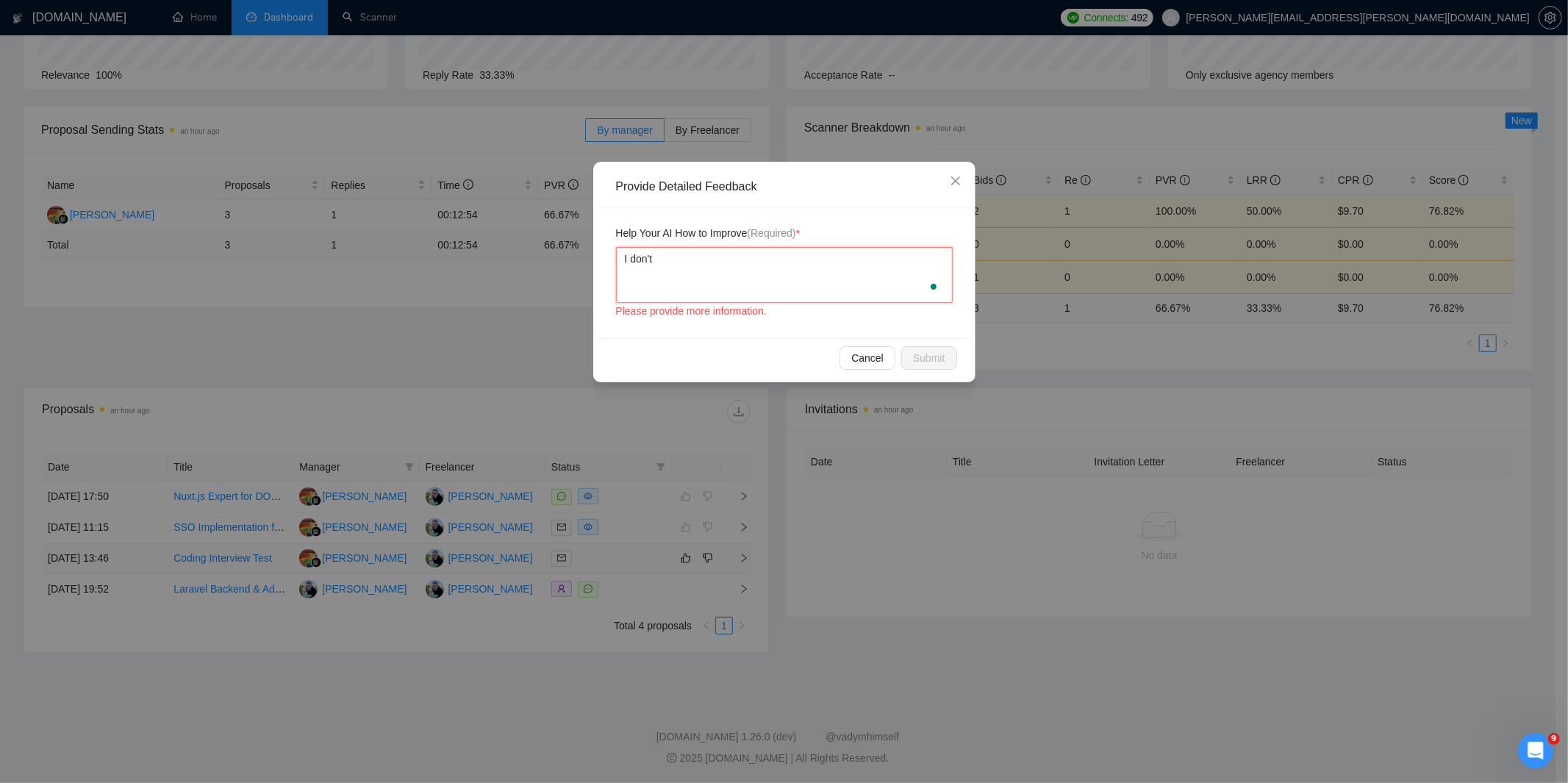
type textarea "I don't d"
type textarea "I don't do"
paste textarea "Coding Interview Test"
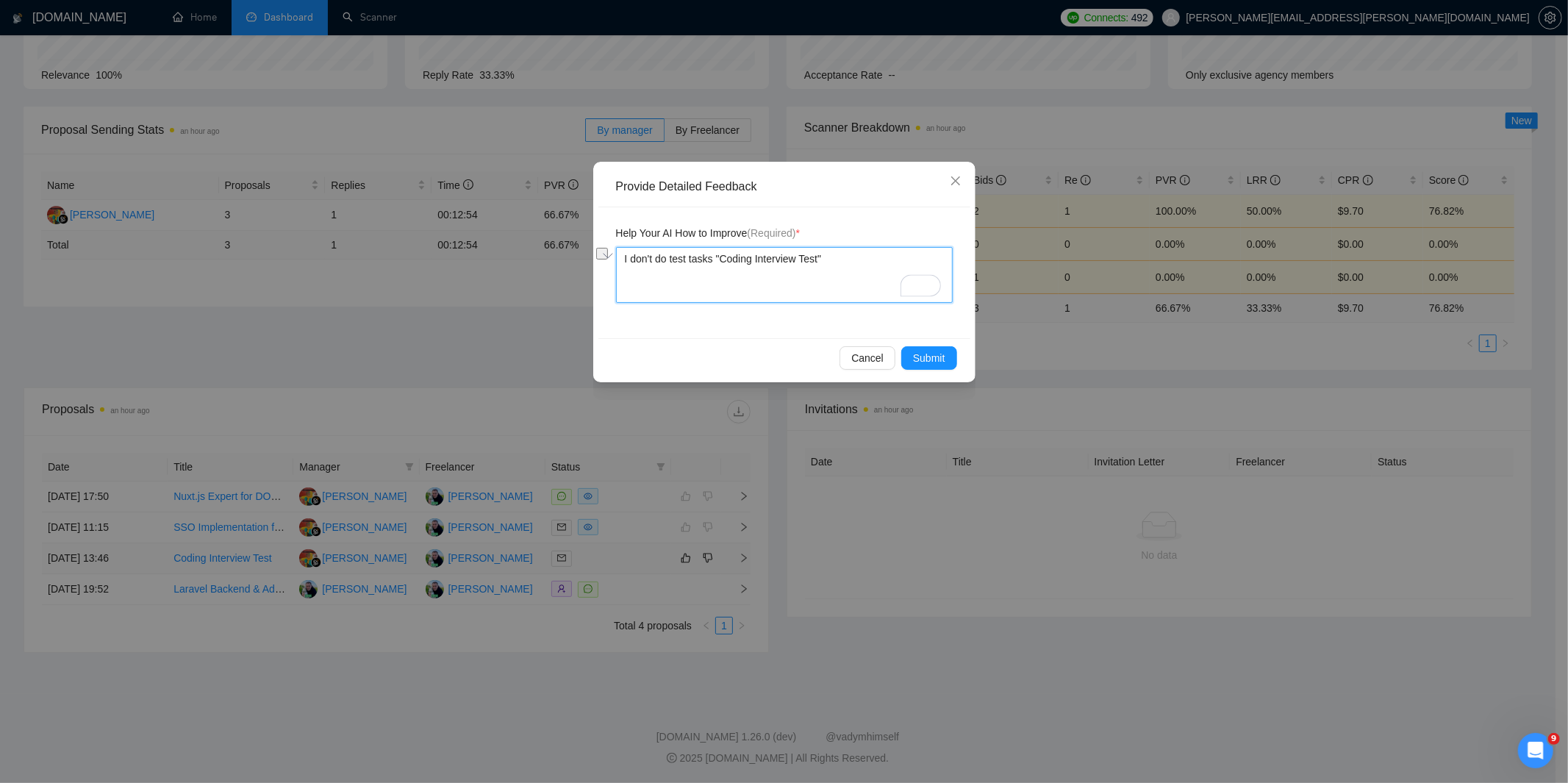
drag, startPoint x: 713, startPoint y: 255, endPoint x: 844, endPoint y: 262, distance: 131.2
click at [844, 262] on textarea "I don't do test tasks "Coding Interview Test"" at bounding box center [784, 275] width 336 height 56
click at [950, 347] on button "Submit" at bounding box center [928, 358] width 56 height 23
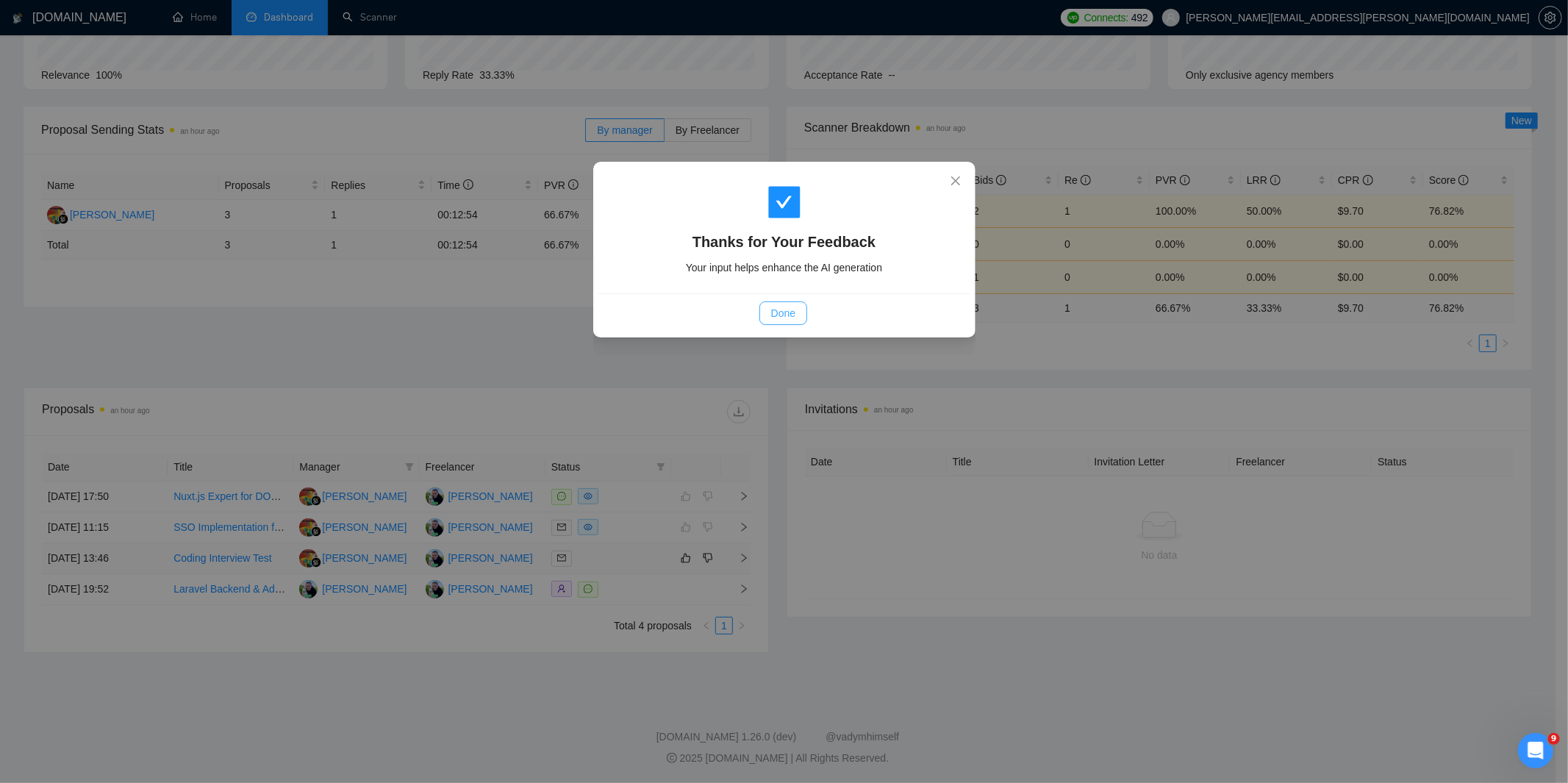
click at [793, 317] on span "Done" at bounding box center [783, 312] width 24 height 16
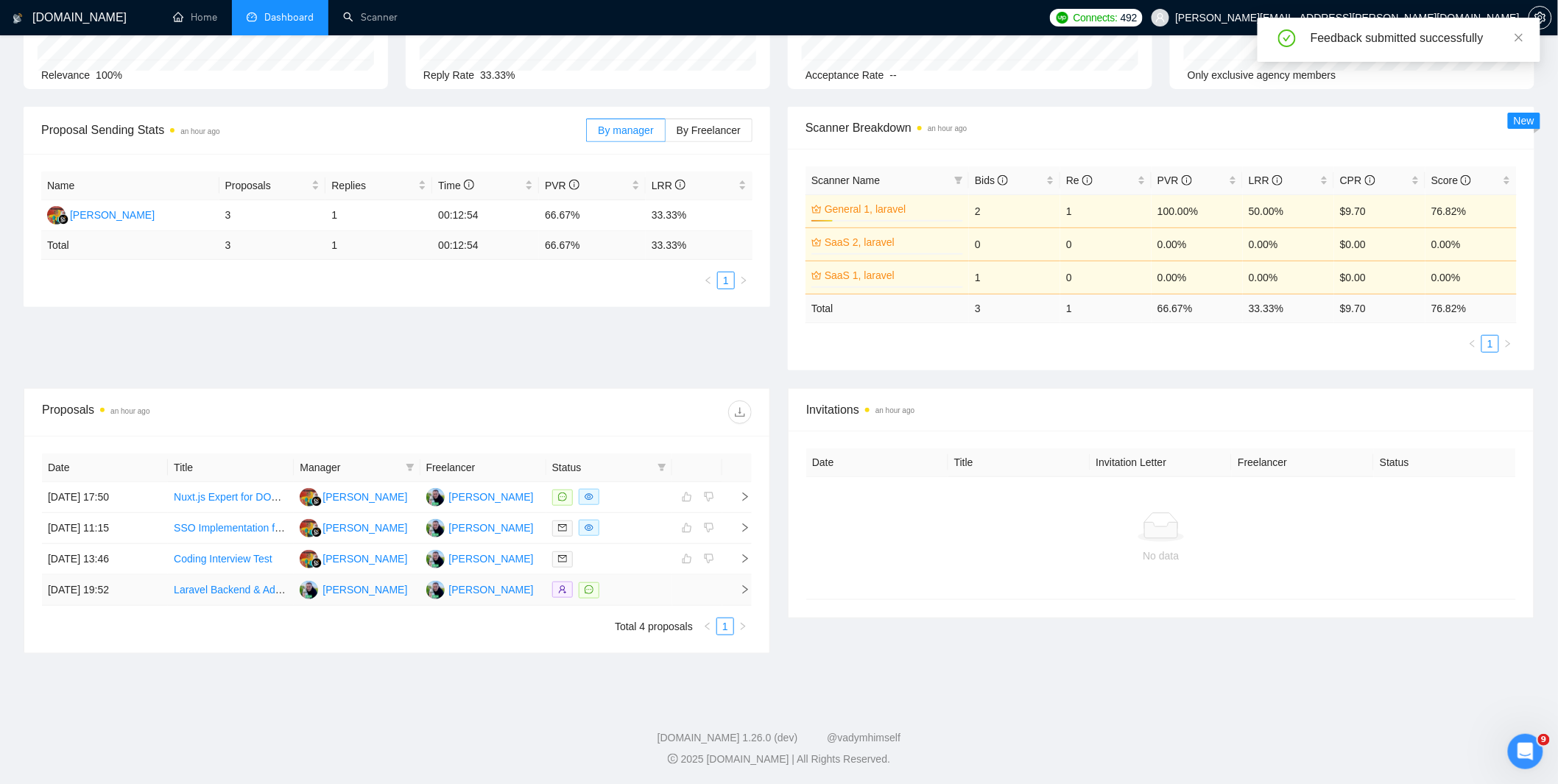
click at [643, 589] on div at bounding box center [609, 591] width 114 height 17
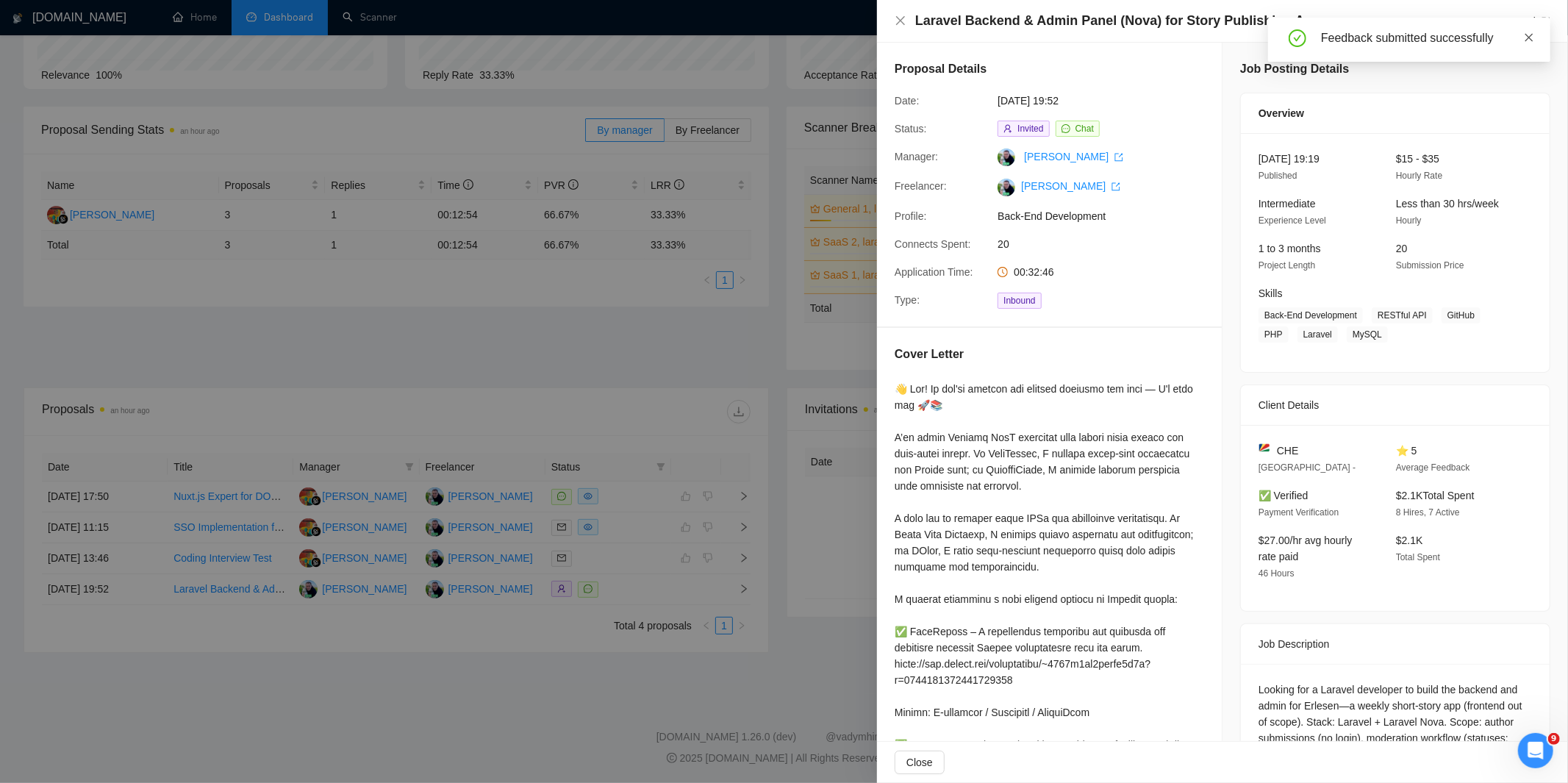
click at [1530, 37] on icon "close" at bounding box center [1530, 37] width 8 height 8
click at [711, 436] on div at bounding box center [784, 392] width 1568 height 783
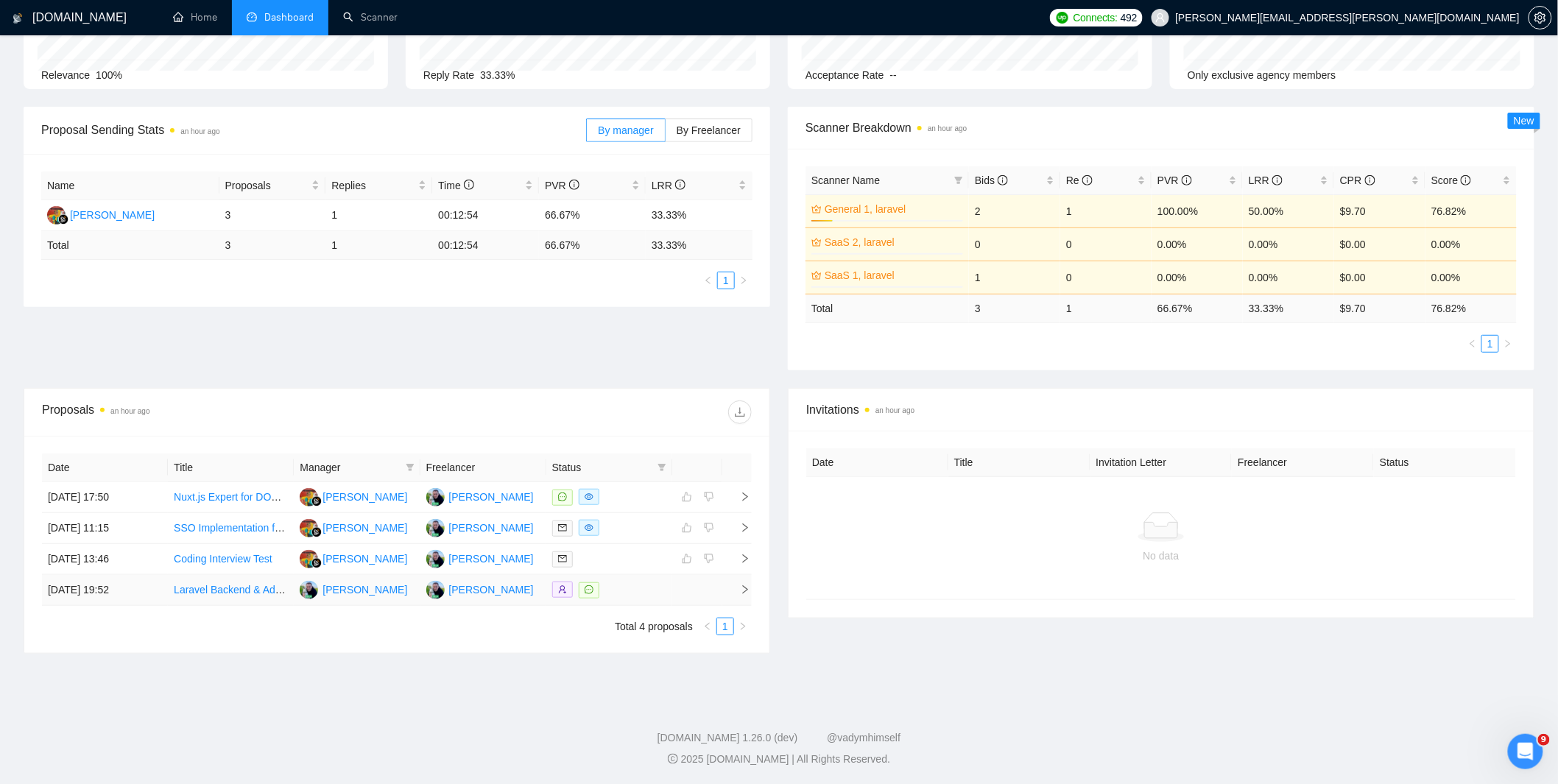
click at [695, 589] on td at bounding box center [697, 591] width 50 height 31
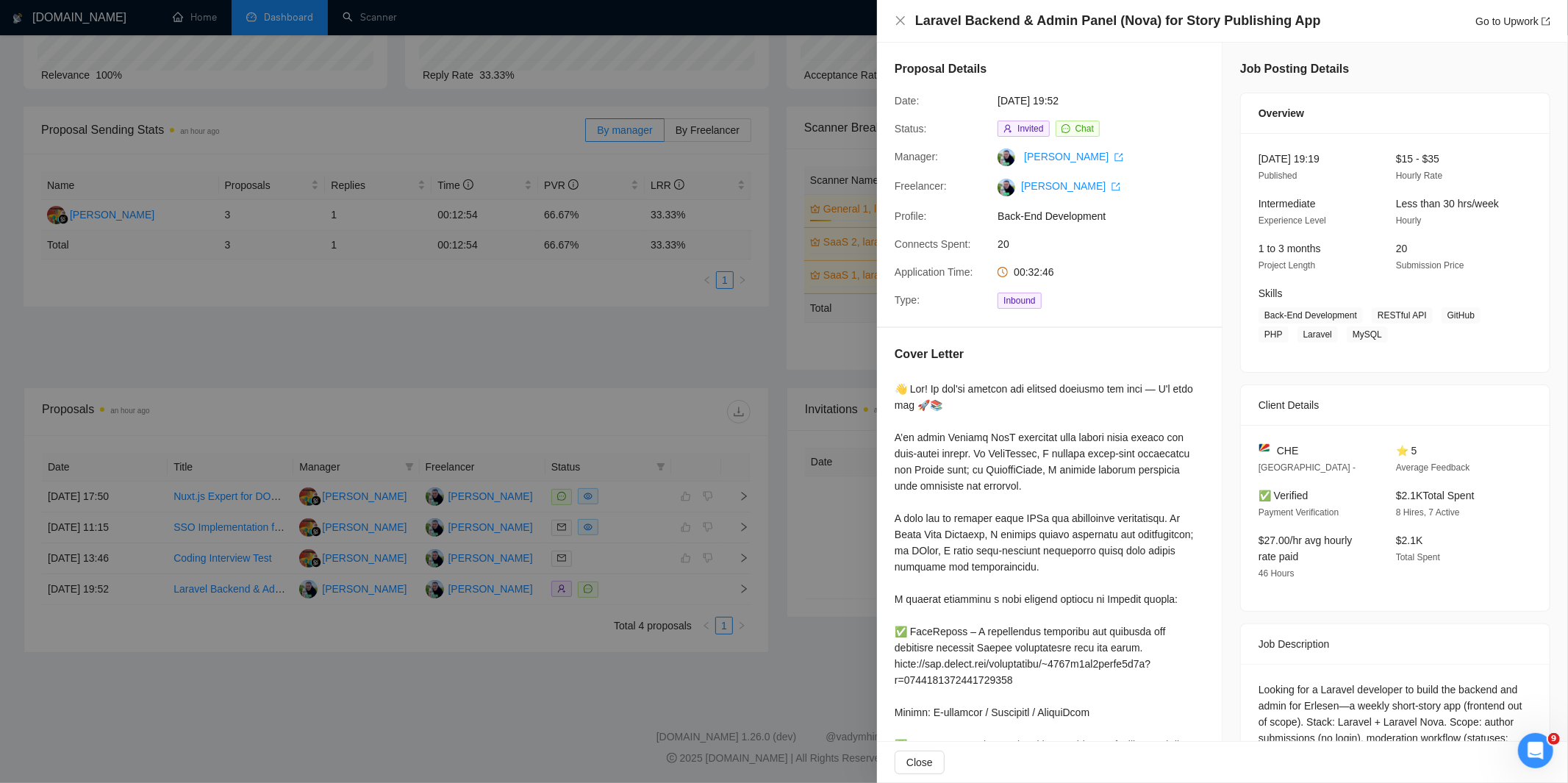
click at [788, 201] on div at bounding box center [784, 392] width 1568 height 783
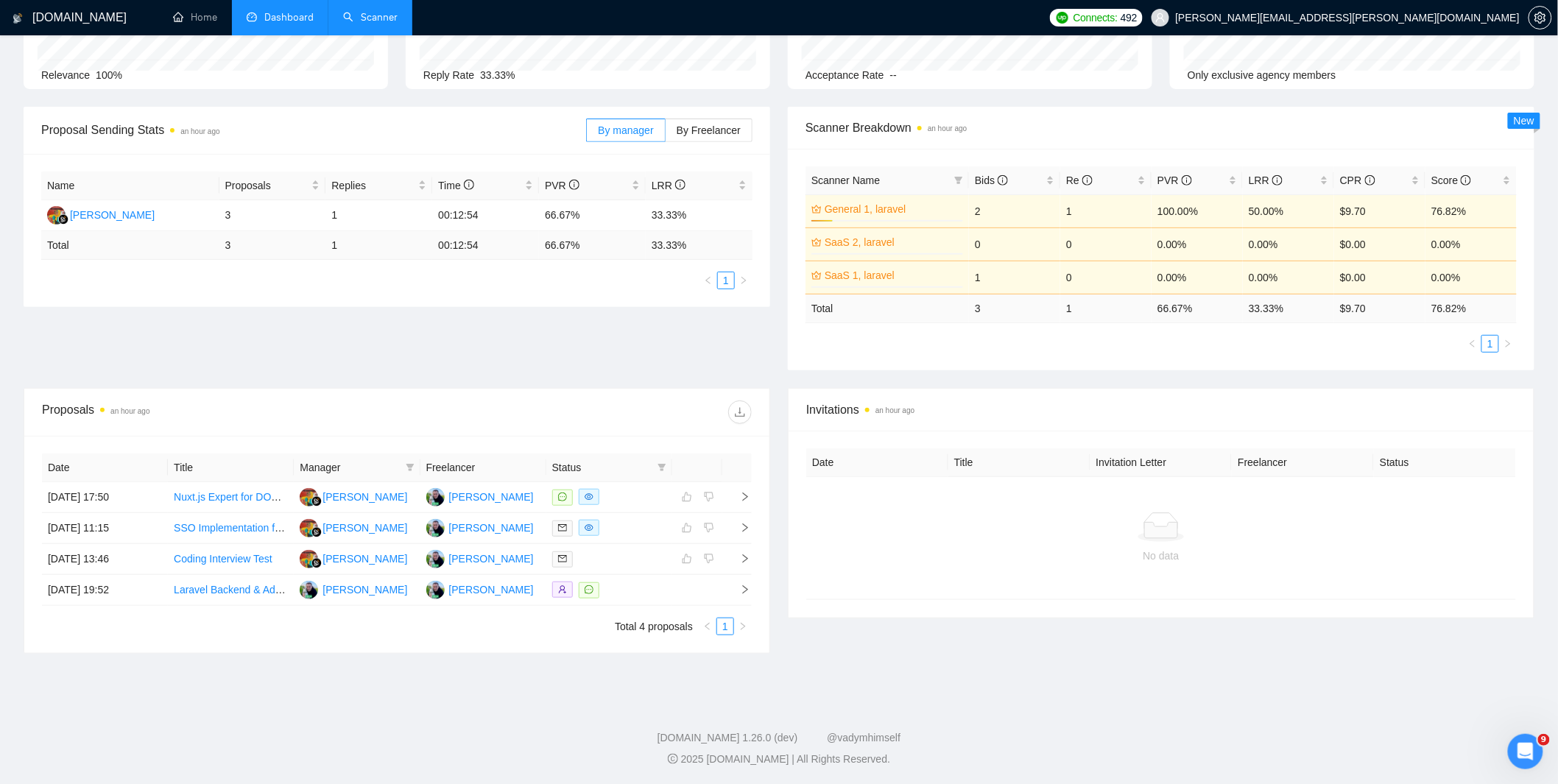
click at [363, 16] on link "Scanner" at bounding box center [369, 17] width 54 height 13
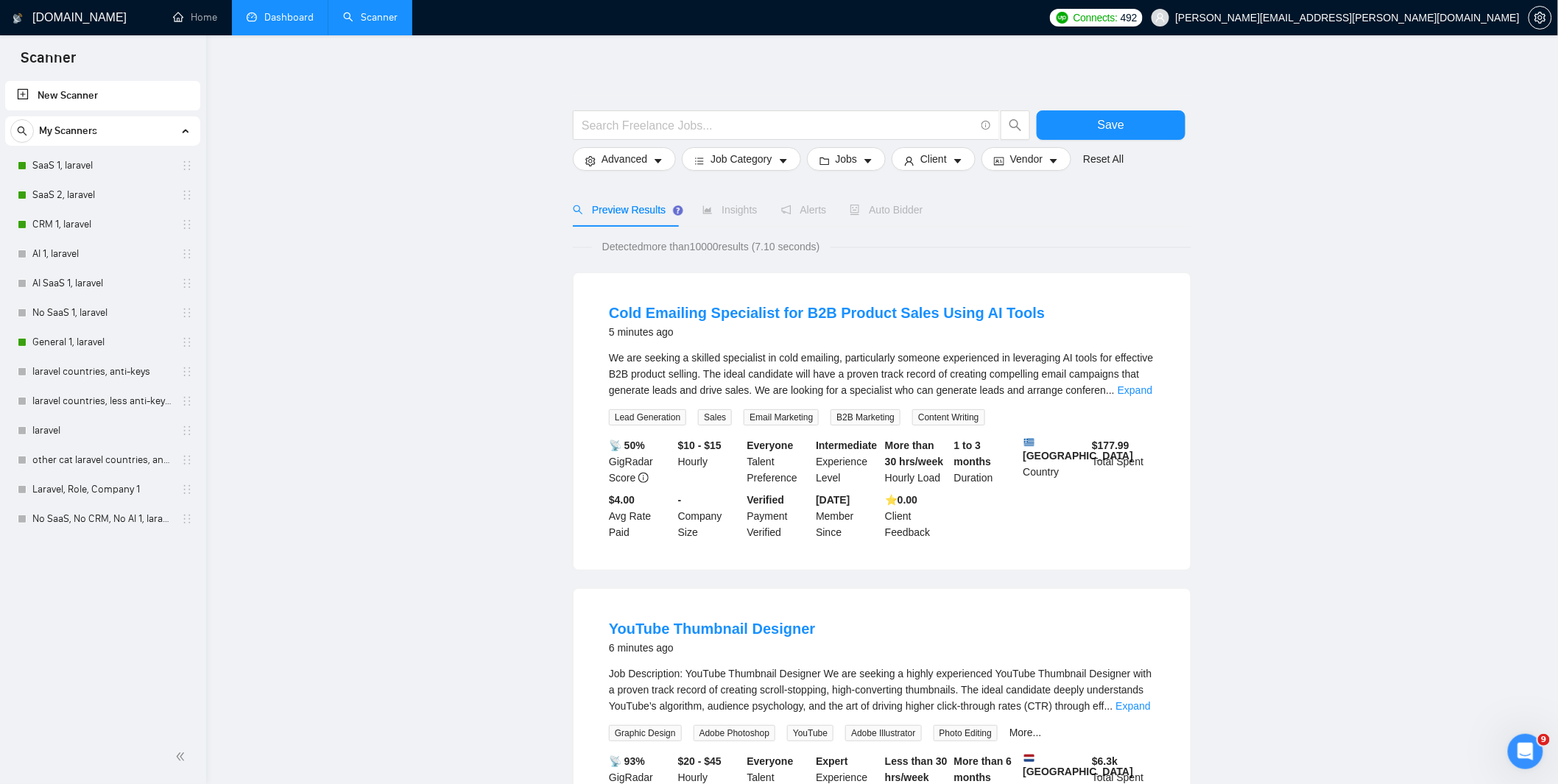
click at [277, 13] on link "Dashboard" at bounding box center [280, 17] width 67 height 13
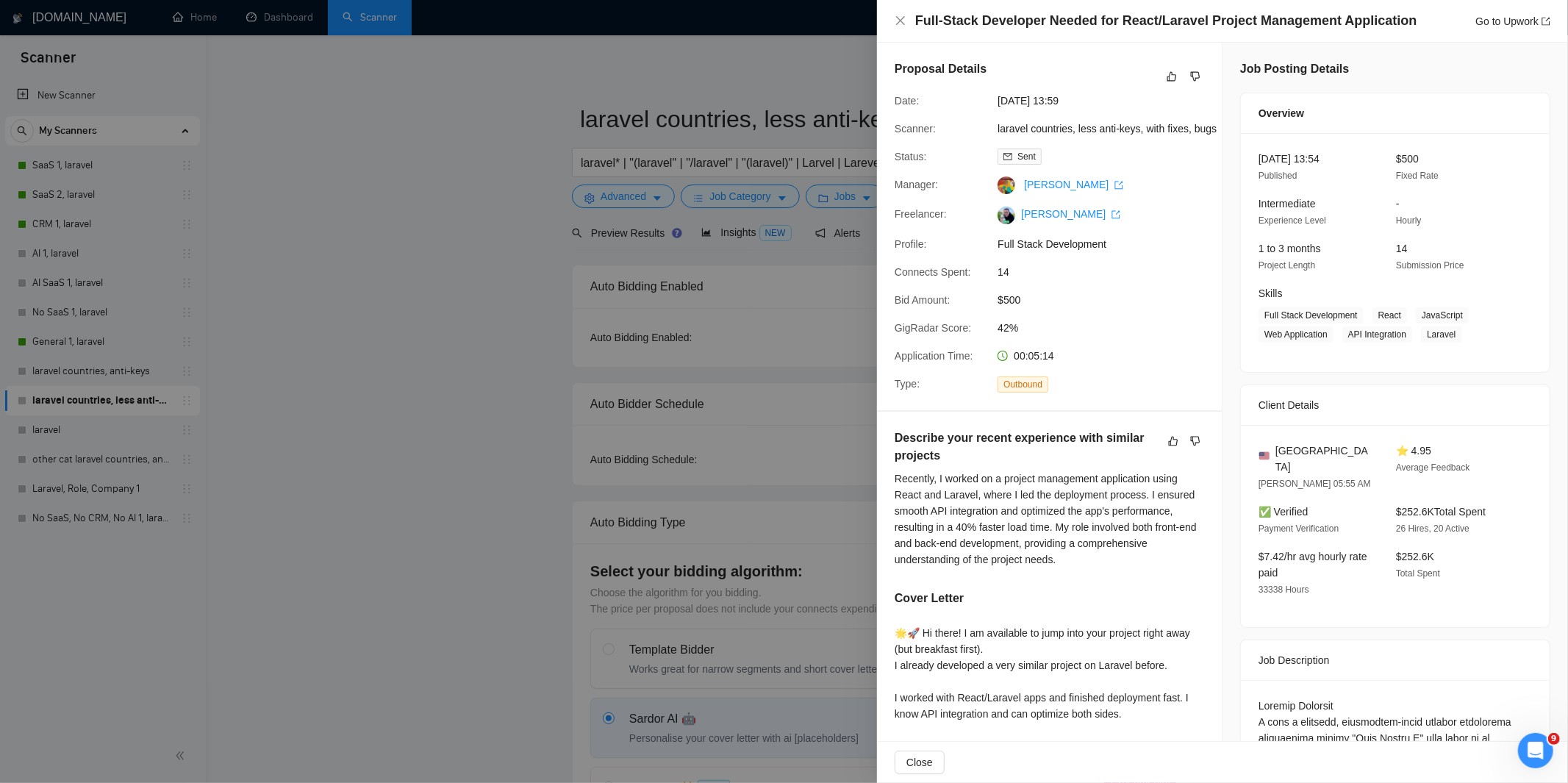
click at [853, 57] on div at bounding box center [784, 392] width 1568 height 783
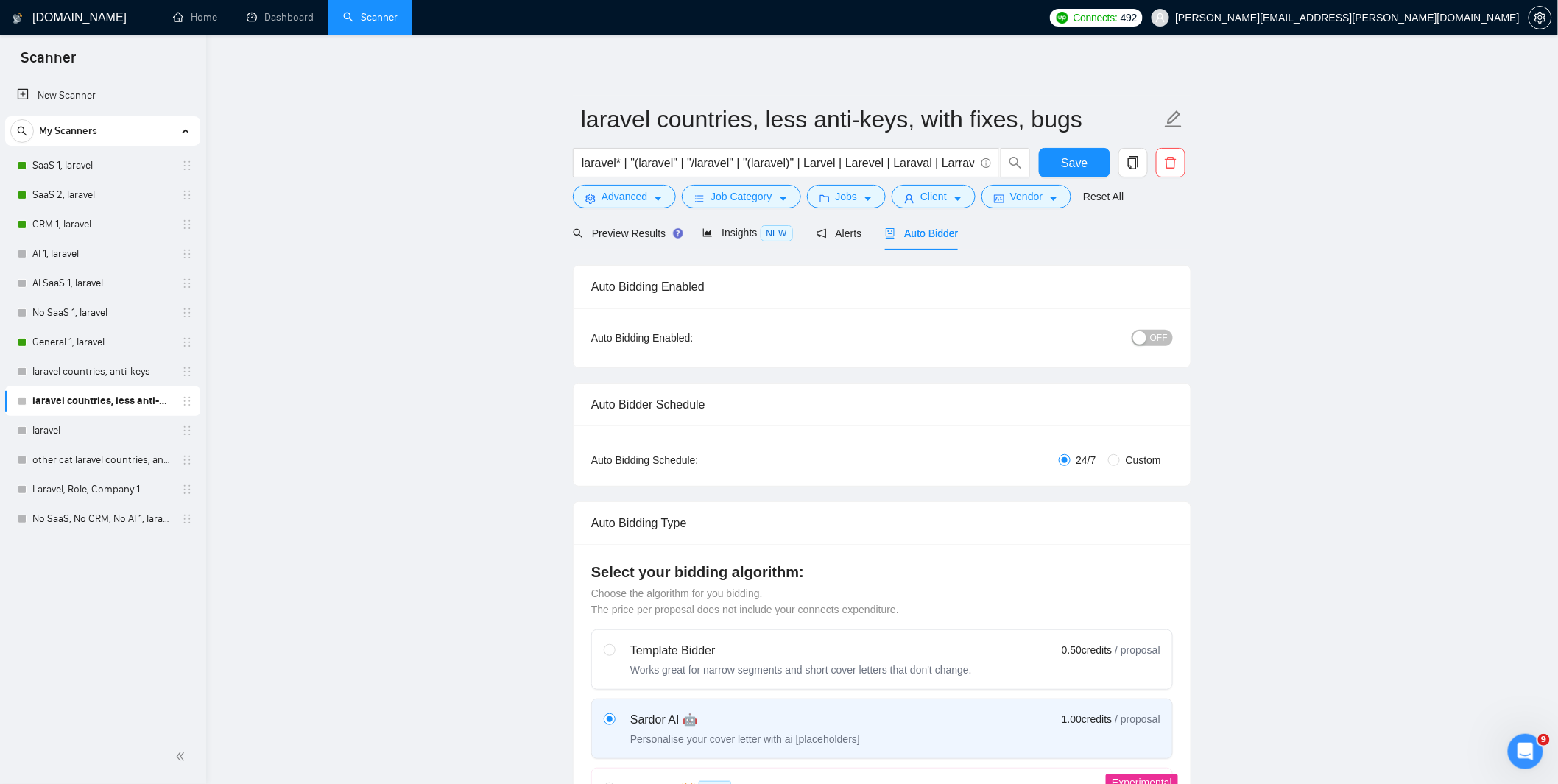
click at [78, 339] on link "General 1, laravel" at bounding box center [103, 342] width 140 height 29
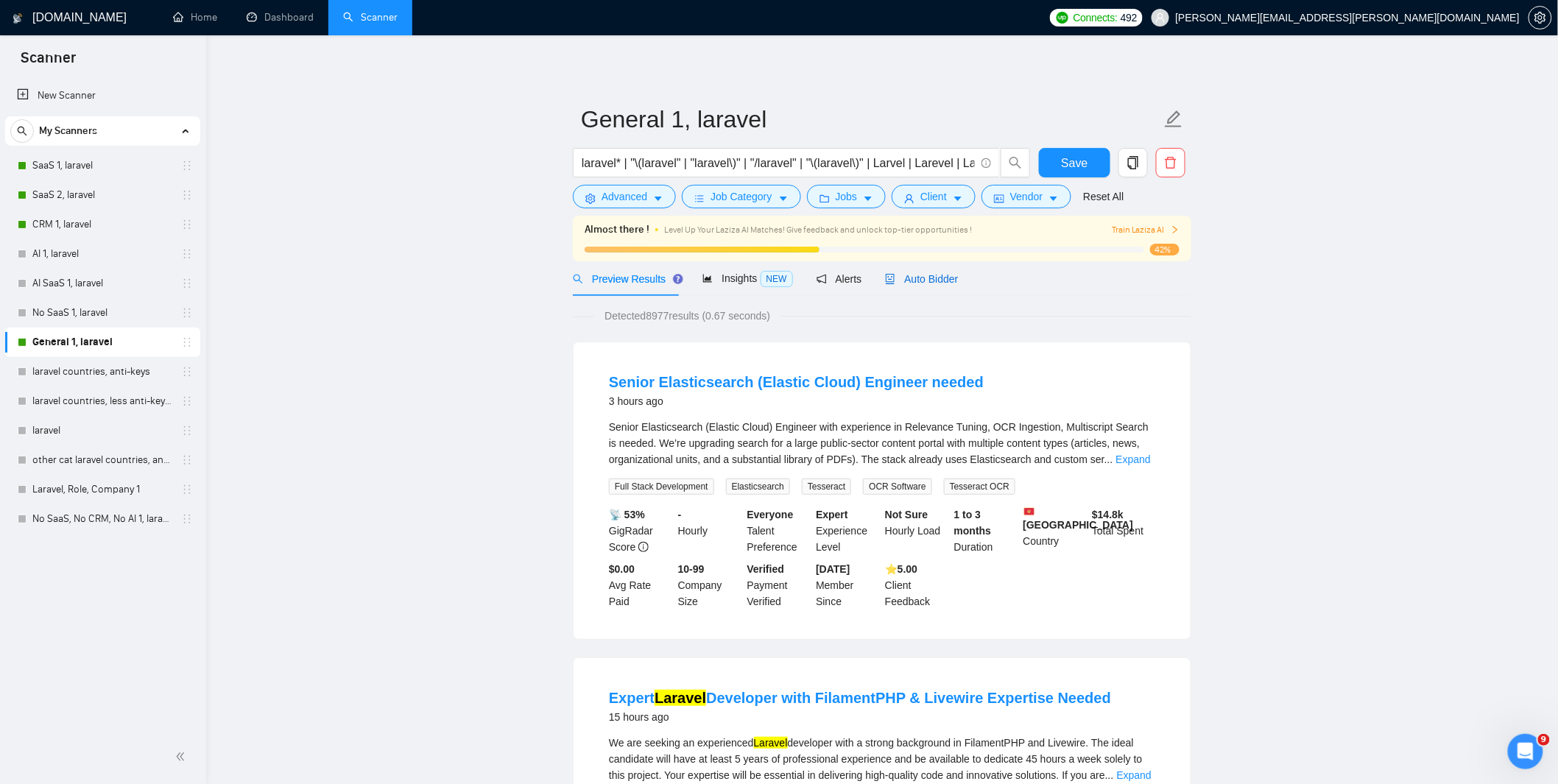
click at [926, 275] on span "Auto Bidder" at bounding box center [921, 279] width 73 height 12
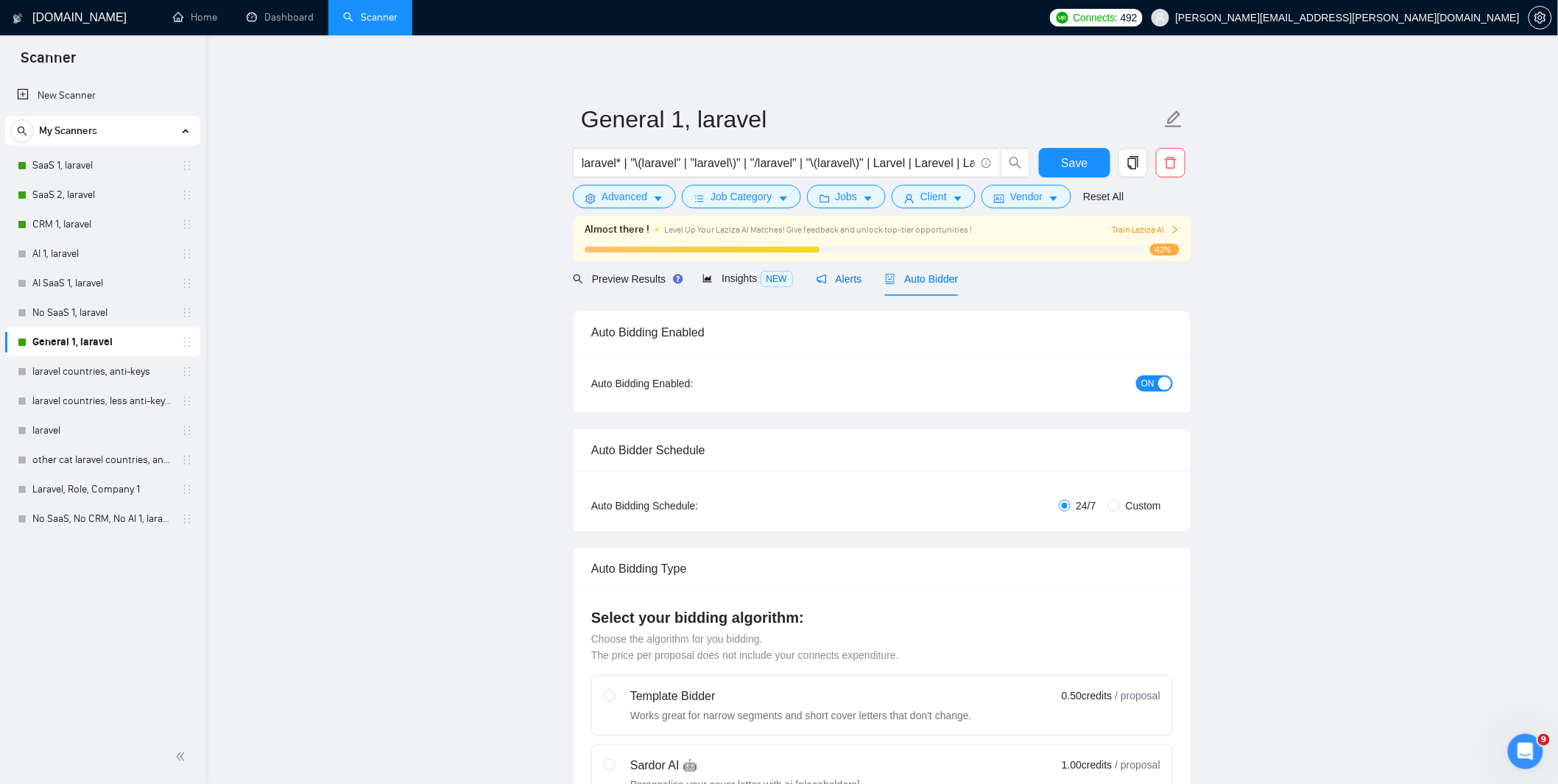
click at [840, 282] on span "Alerts" at bounding box center [839, 279] width 46 height 12
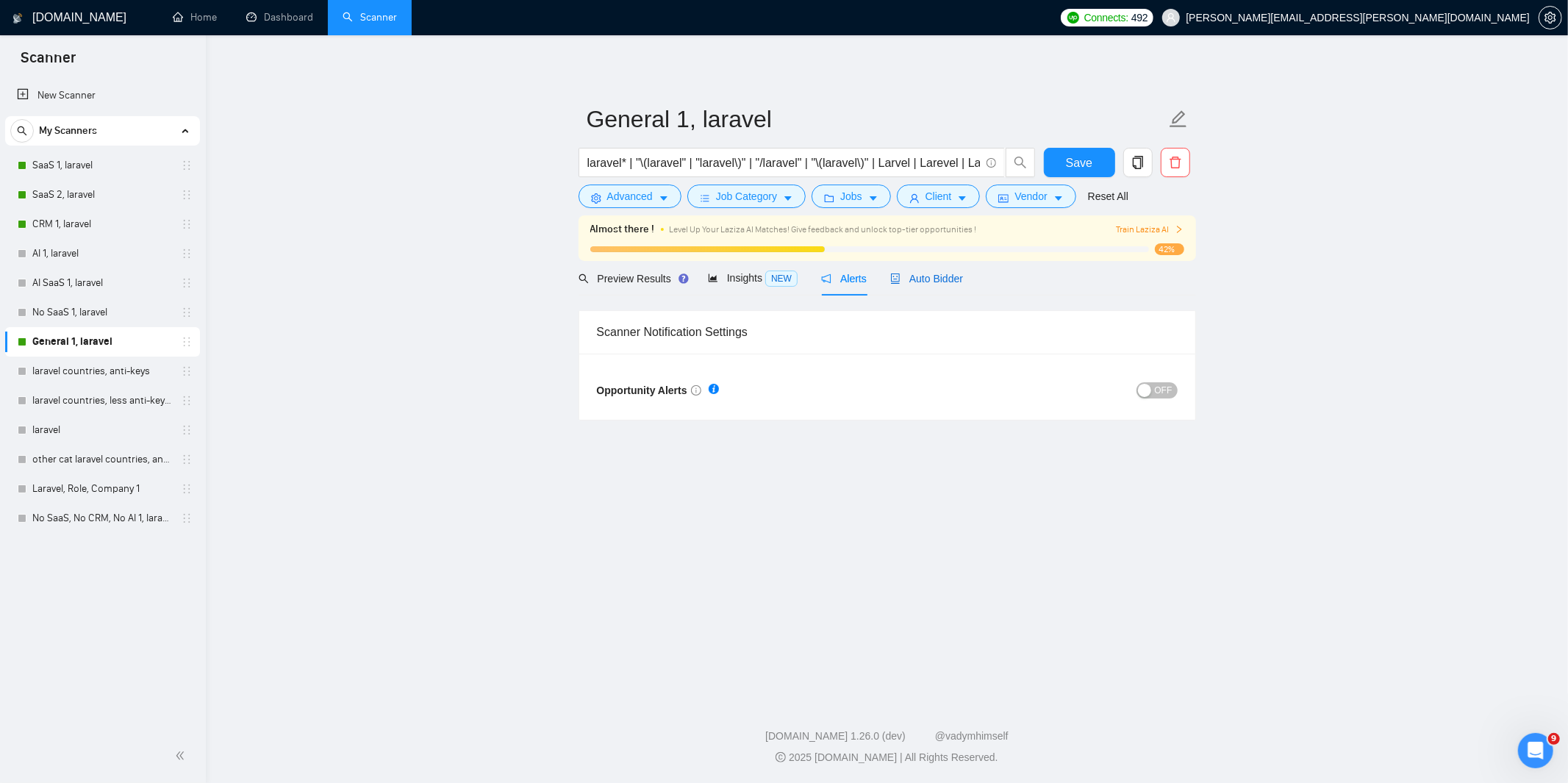
click at [912, 273] on span "Auto Bidder" at bounding box center [926, 279] width 72 height 12
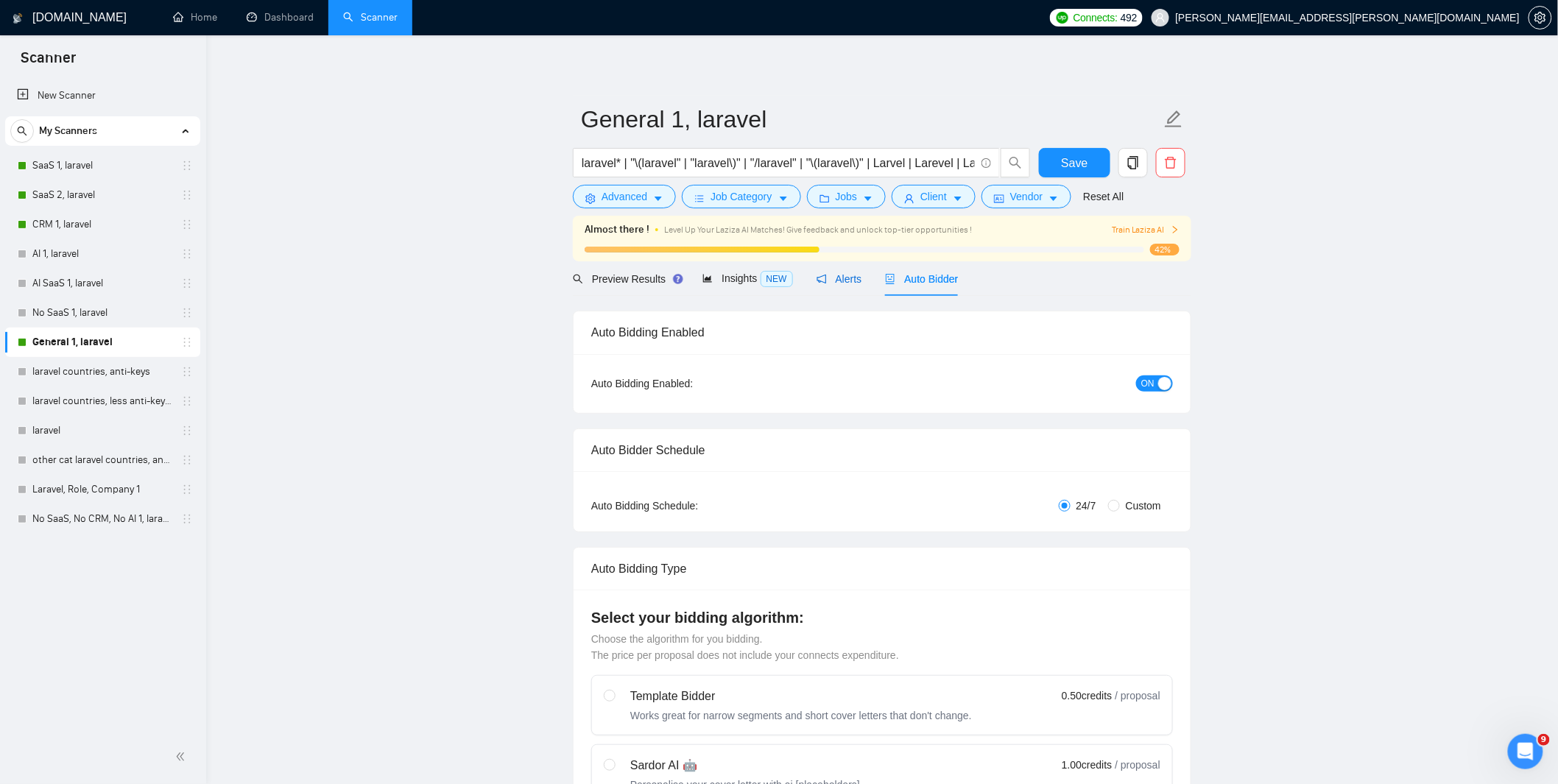
click at [832, 274] on span "Alerts" at bounding box center [839, 279] width 46 height 12
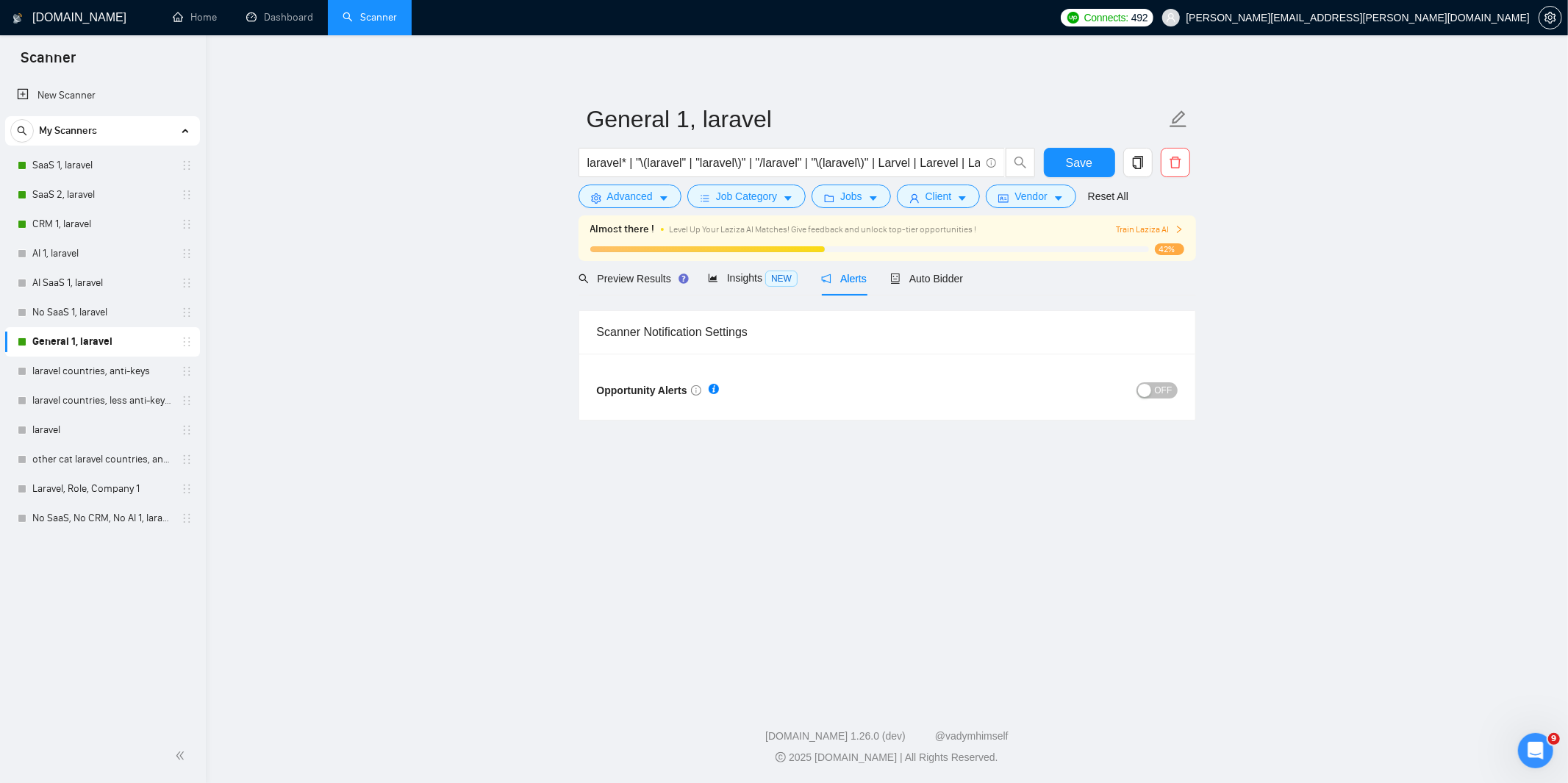
click at [1160, 392] on span "OFF" at bounding box center [1163, 390] width 17 height 16
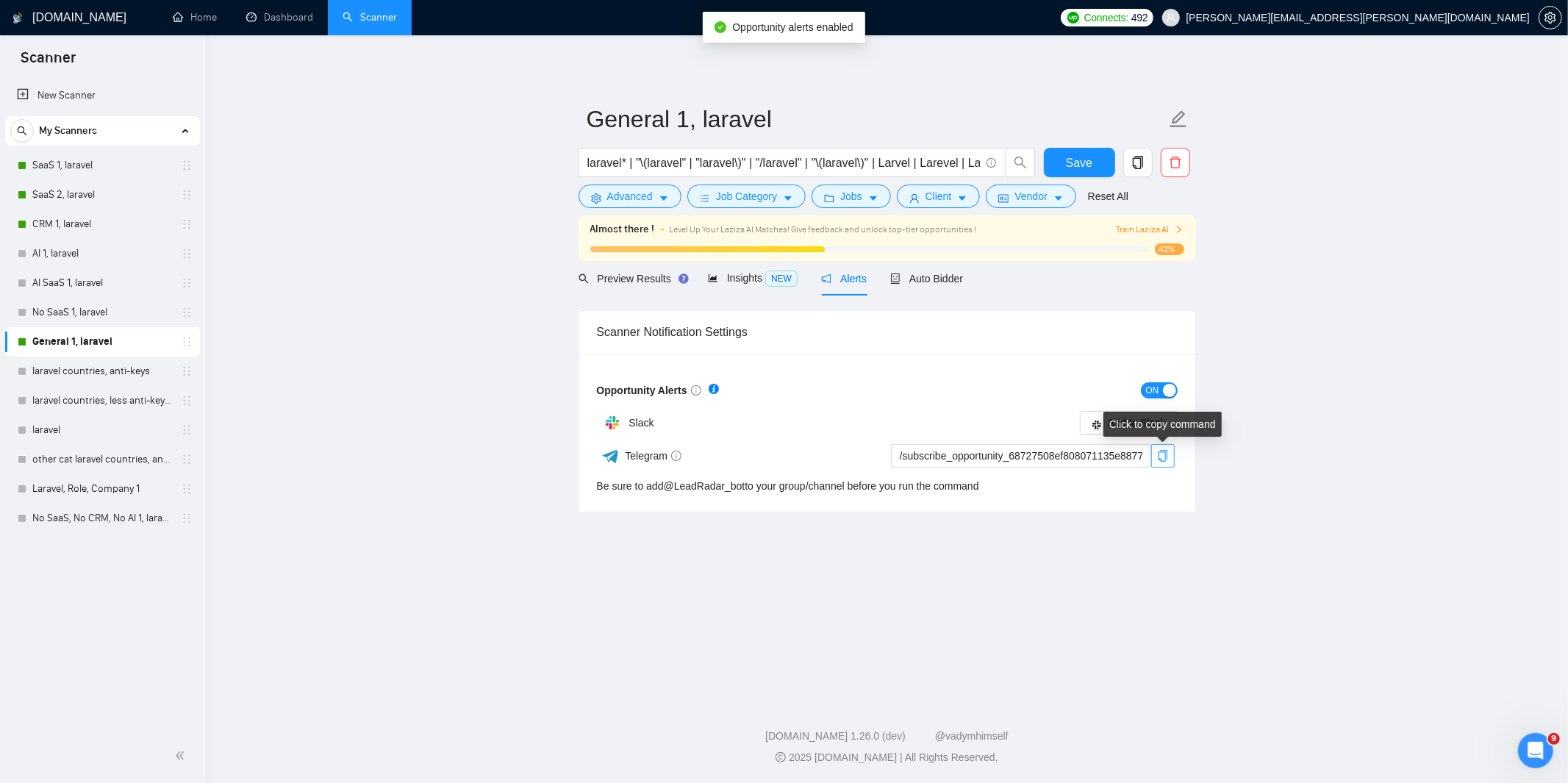
click at [1162, 457] on icon "copy" at bounding box center [1163, 456] width 12 height 12
click at [1073, 164] on span "Save" at bounding box center [1079, 163] width 27 height 18
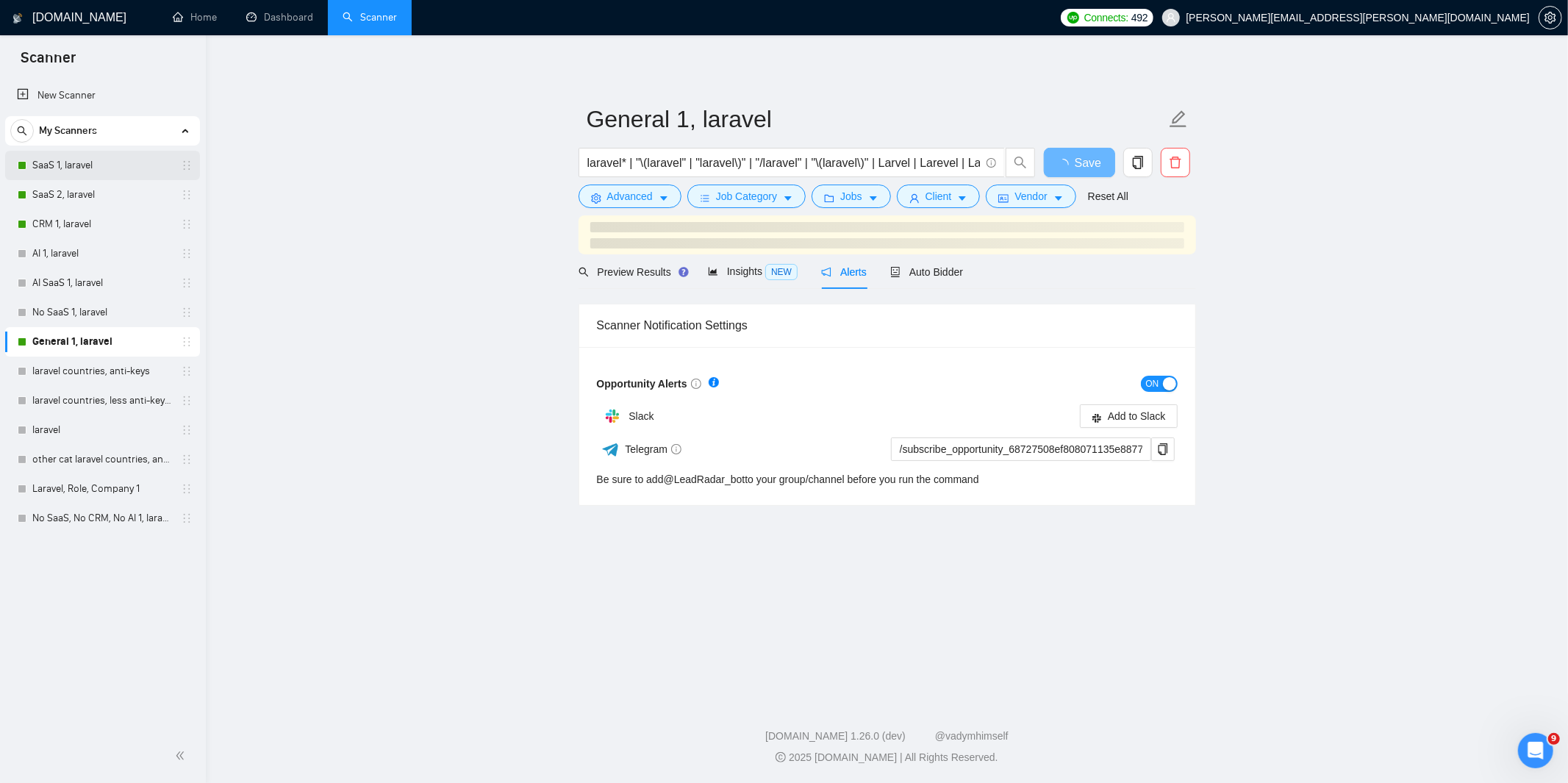
click at [67, 171] on link "SaaS 1, laravel" at bounding box center [102, 165] width 140 height 29
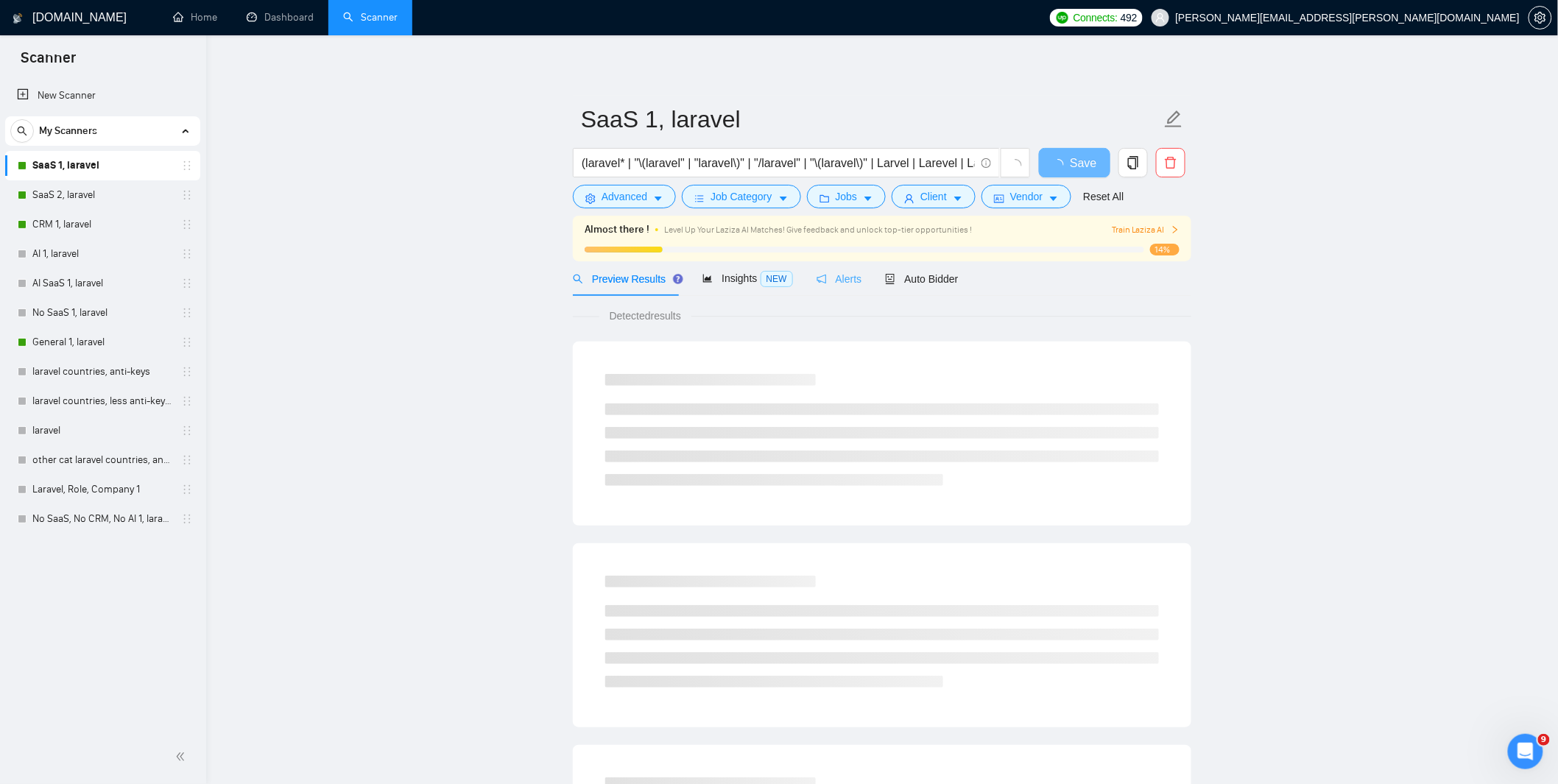
click at [848, 268] on div "Alerts" at bounding box center [839, 278] width 46 height 34
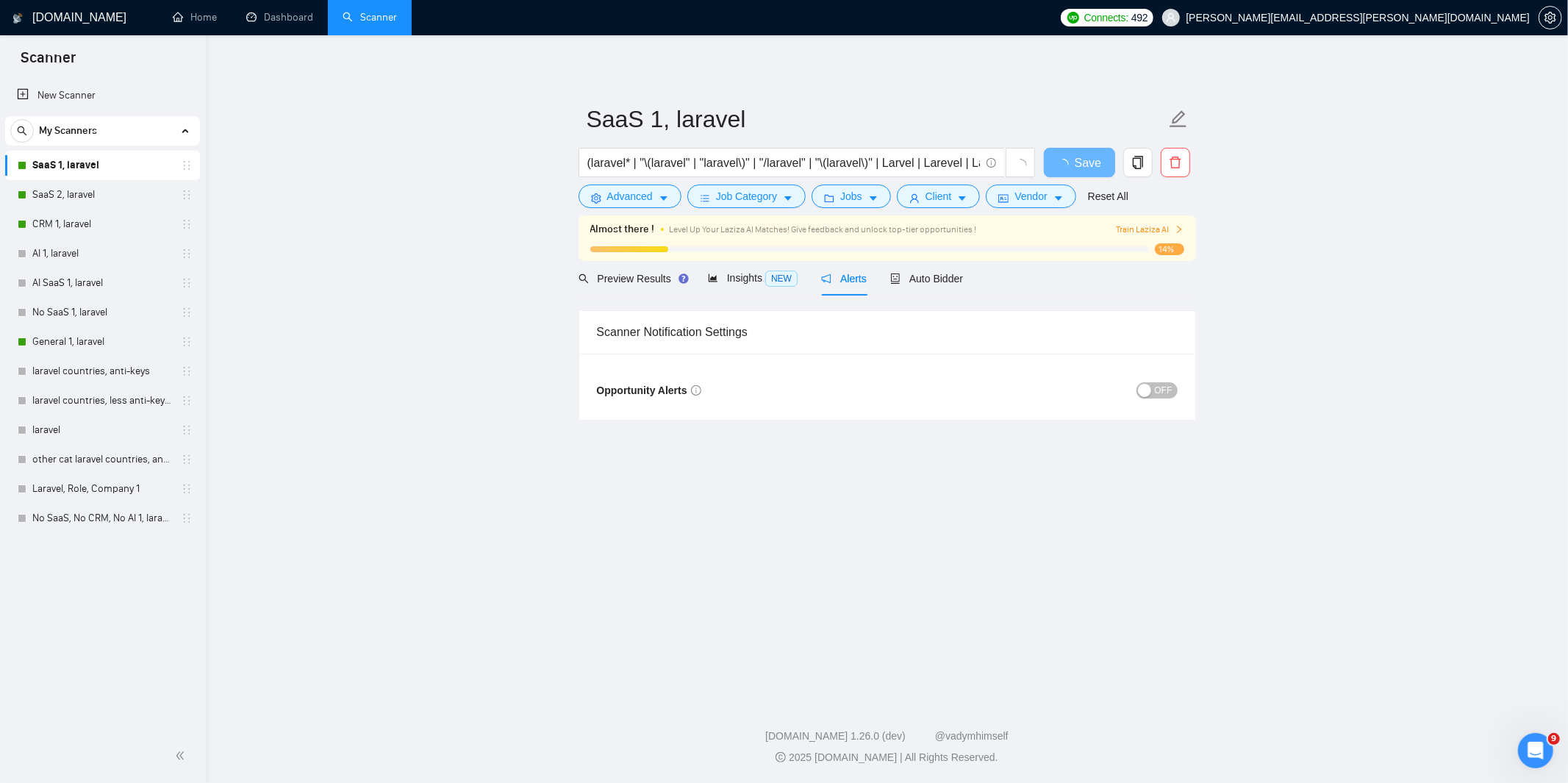
click at [1159, 390] on span "OFF" at bounding box center [1163, 390] width 17 height 16
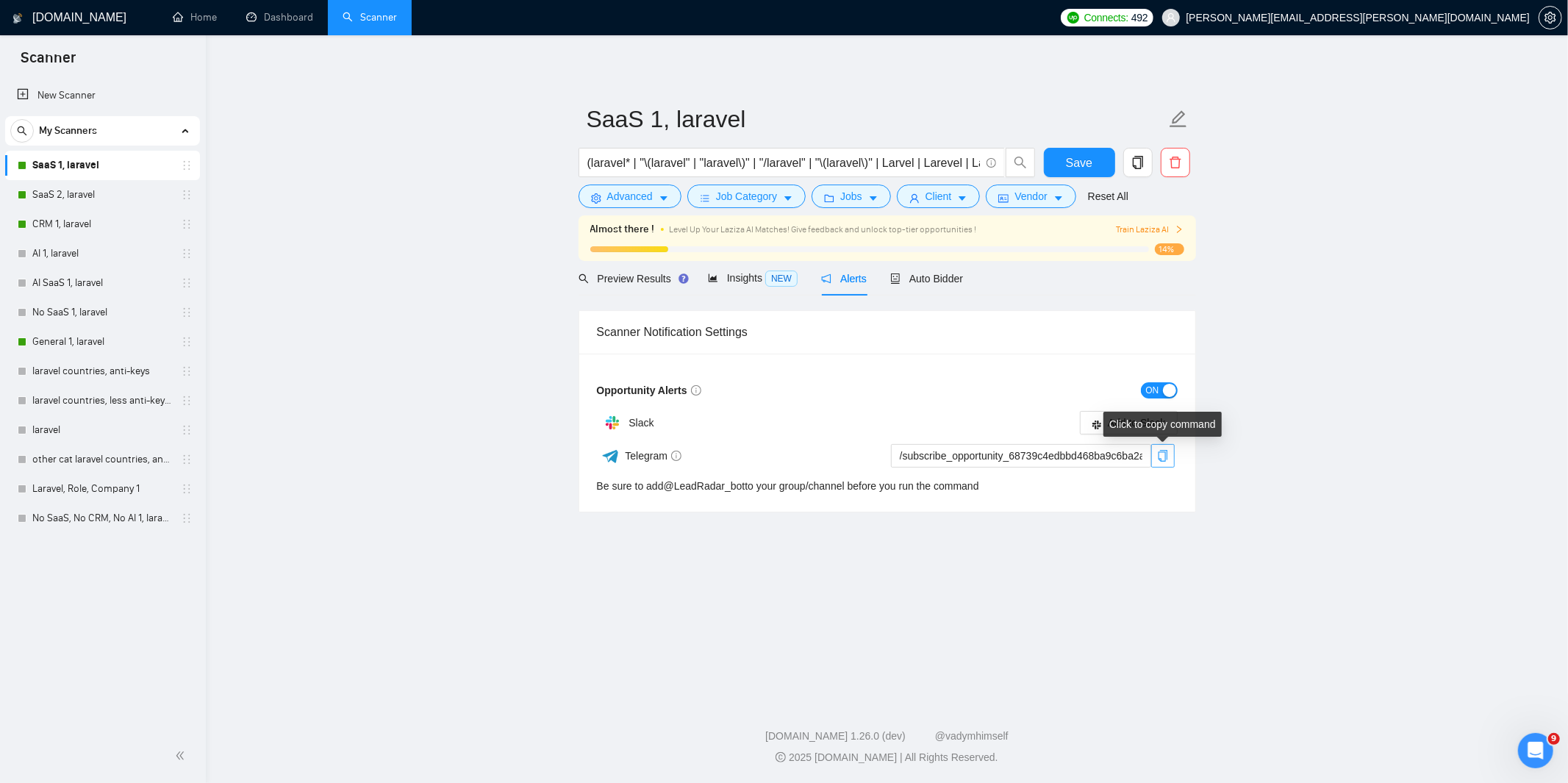
click at [1165, 459] on icon "copy" at bounding box center [1162, 456] width 9 height 12
click at [1086, 160] on span "Save" at bounding box center [1079, 163] width 27 height 18
click at [74, 199] on link "SaaS 2, laravel" at bounding box center [102, 194] width 140 height 29
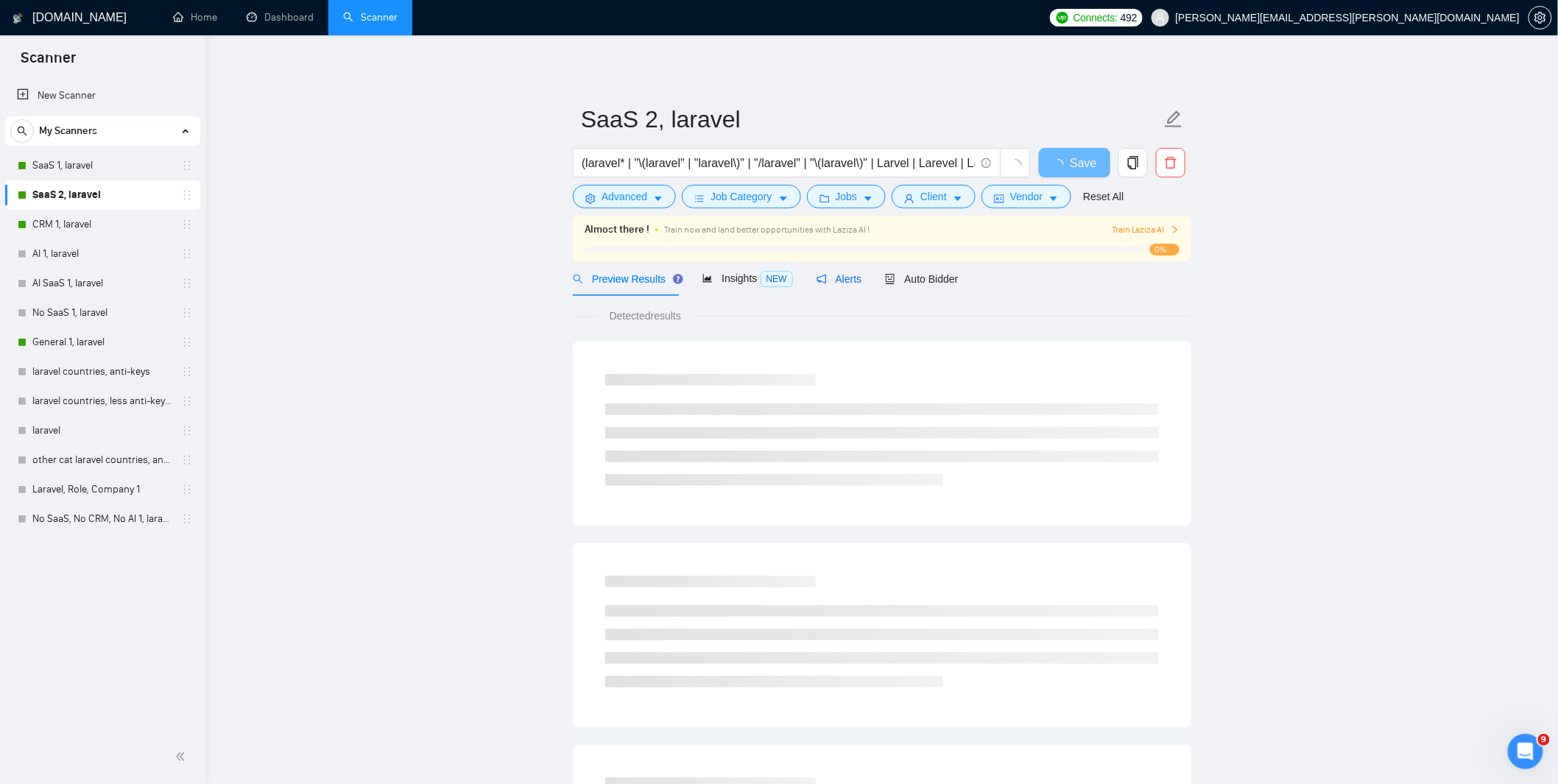
click at [843, 278] on span "Alerts" at bounding box center [839, 279] width 46 height 12
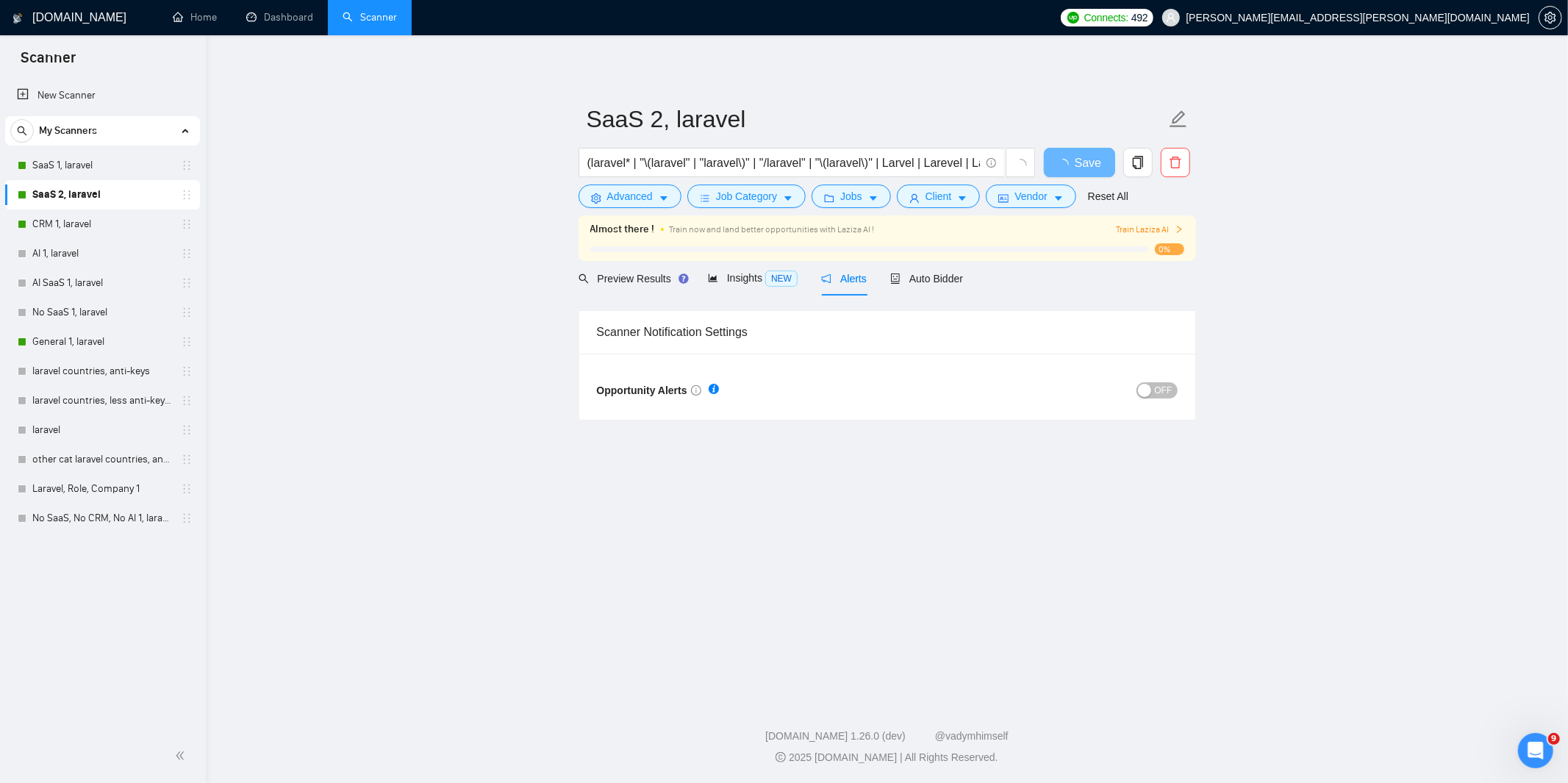
click at [1162, 392] on span "OFF" at bounding box center [1163, 390] width 17 height 16
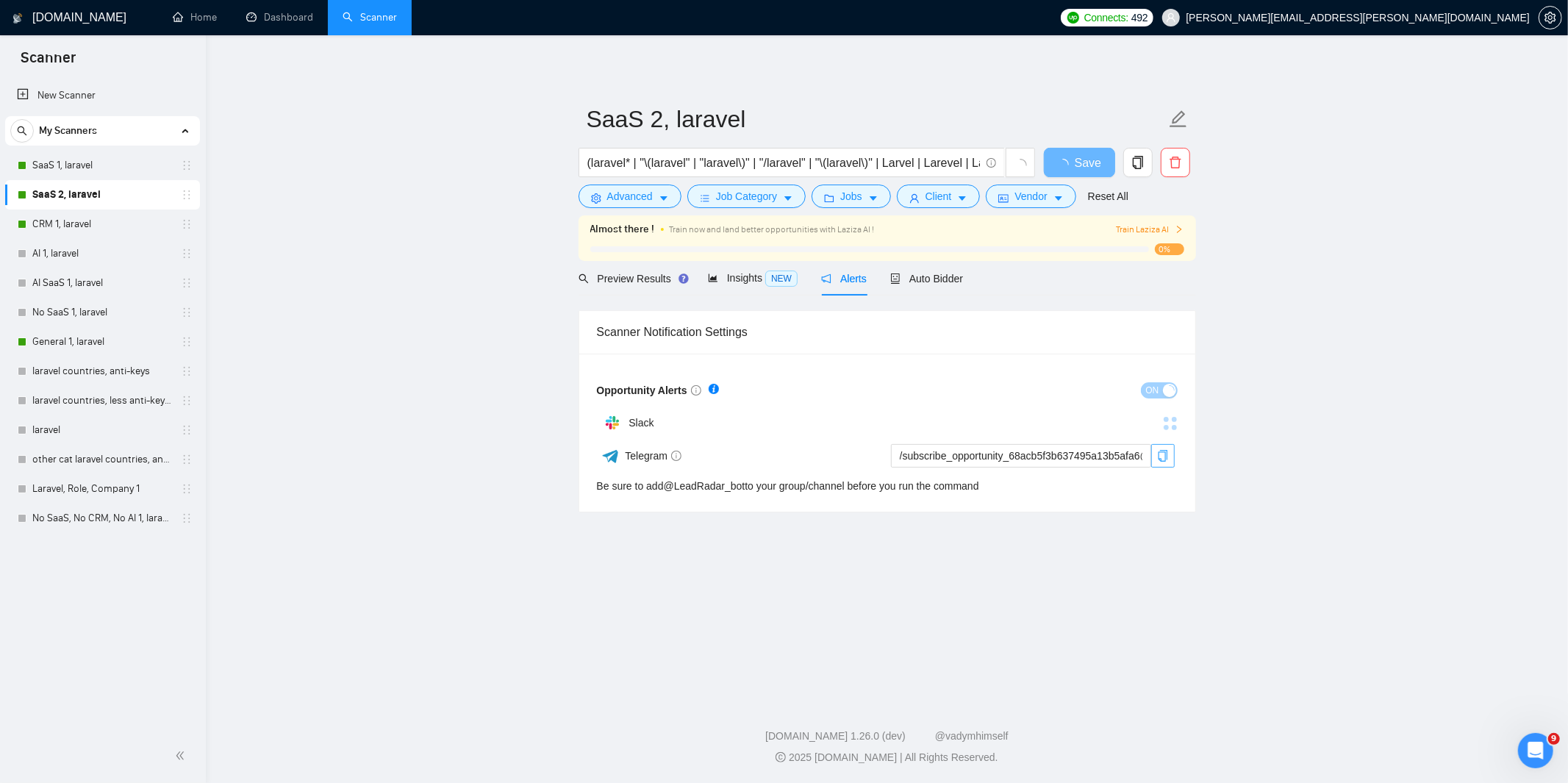
click at [1162, 456] on icon "copy" at bounding box center [1163, 456] width 12 height 12
click at [1077, 156] on span "Save" at bounding box center [1079, 163] width 27 height 18
click at [66, 222] on link "CRM 1, laravel" at bounding box center [102, 224] width 140 height 29
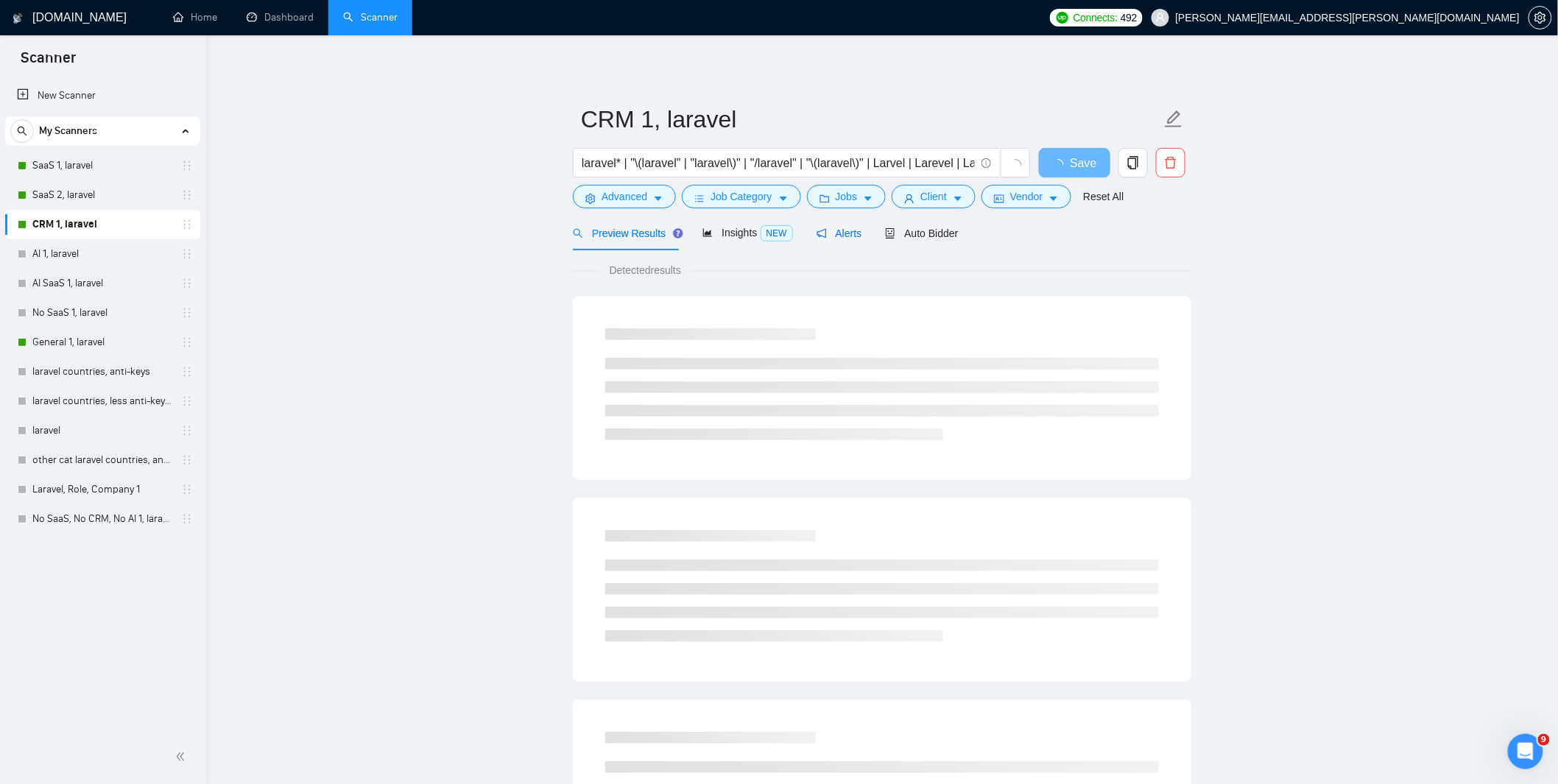
click at [844, 230] on span "Alerts" at bounding box center [839, 234] width 46 height 12
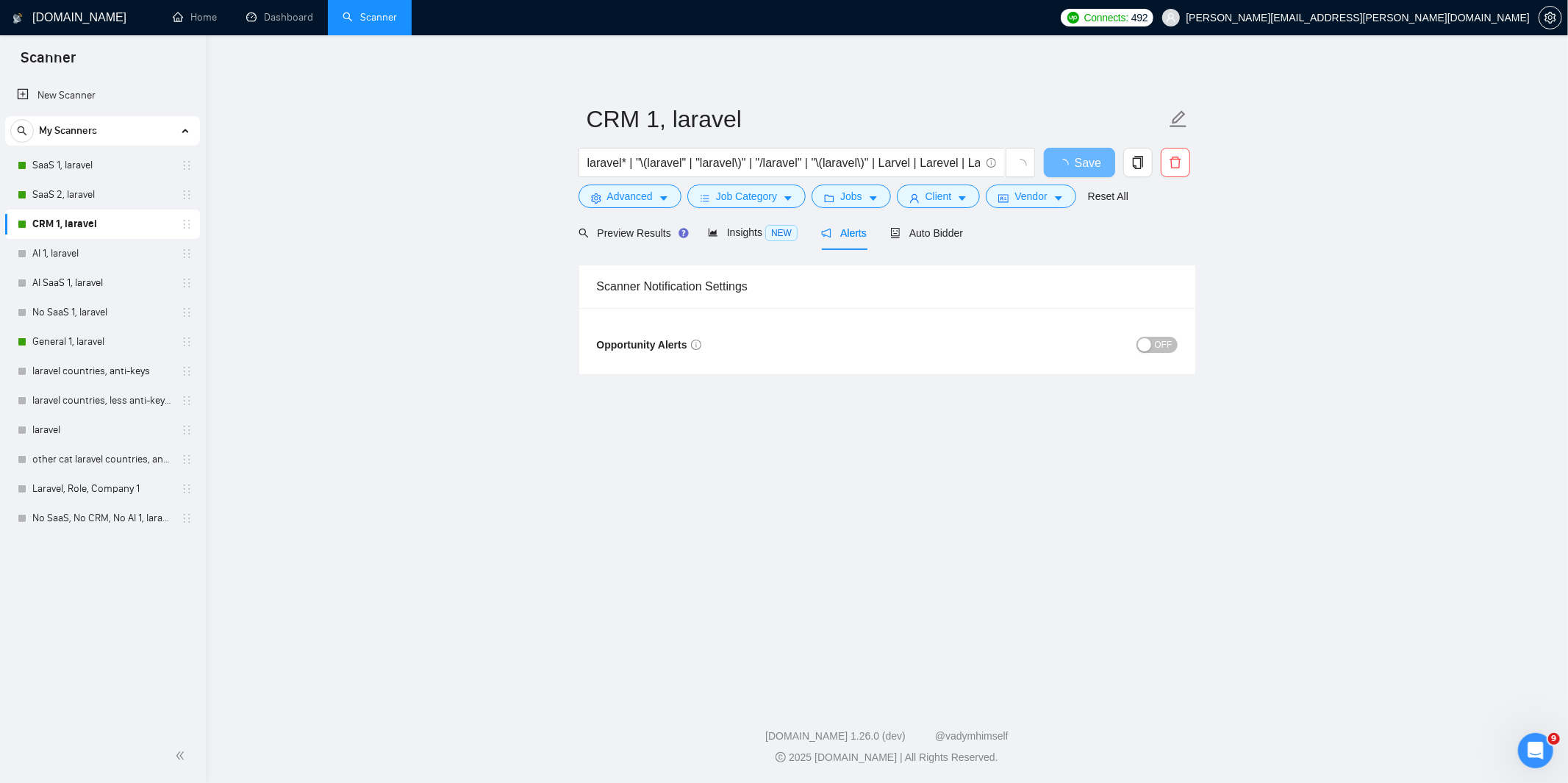
click at [1150, 342] on div "button" at bounding box center [1145, 345] width 13 height 13
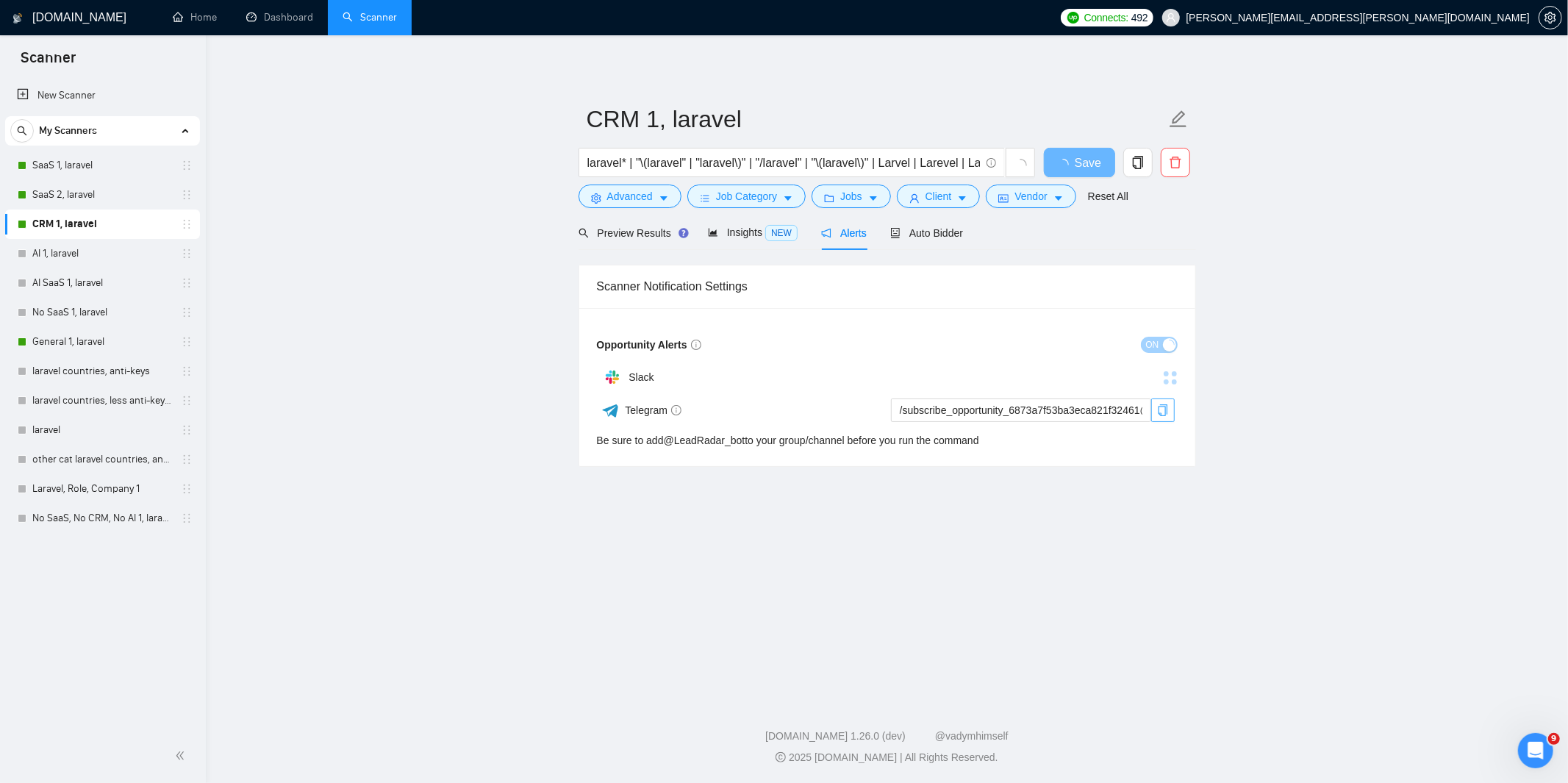
click at [1167, 406] on icon "copy" at bounding box center [1162, 411] width 9 height 12
click at [1085, 160] on span "Save" at bounding box center [1079, 163] width 27 height 18
click at [276, 17] on link "Dashboard" at bounding box center [280, 17] width 67 height 12
